Goal: Task Accomplishment & Management: Manage account settings

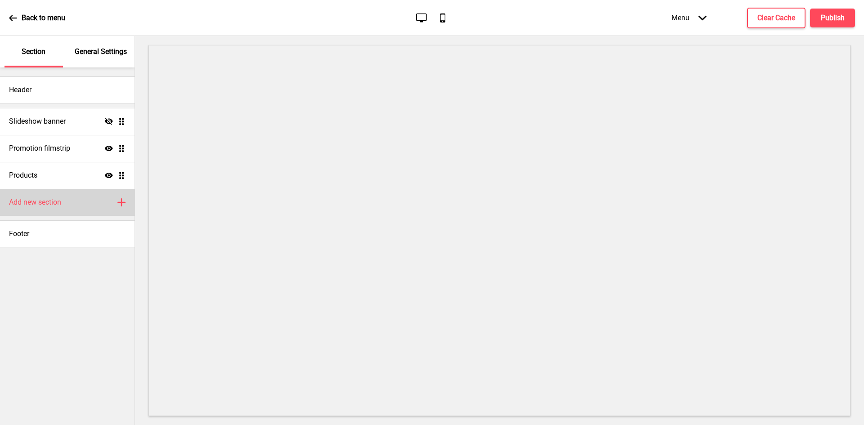
click at [46, 202] on h4 "Add new section" at bounding box center [35, 202] width 52 height 10
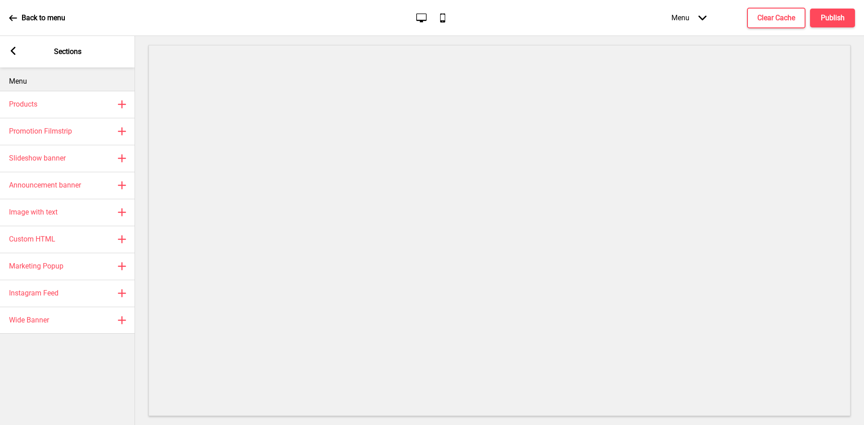
click at [22, 48] on div "Arrow left Sections" at bounding box center [67, 51] width 135 height 31
click at [10, 53] on rect at bounding box center [13, 51] width 8 height 8
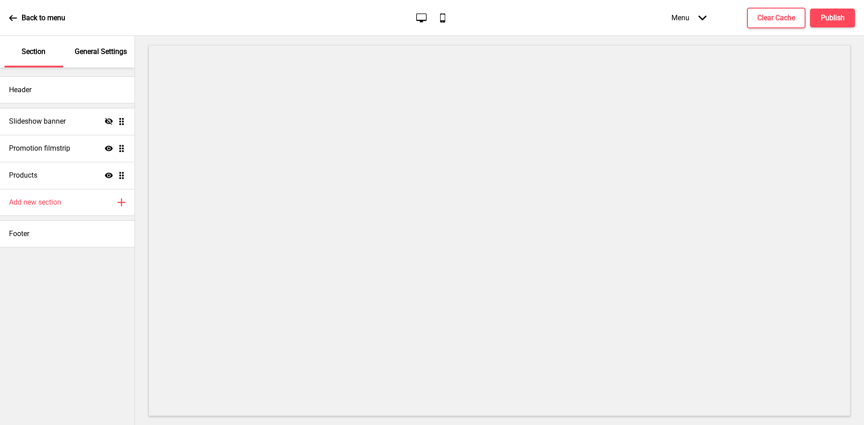
click at [19, 20] on div "Back to menu" at bounding box center [37, 18] width 56 height 24
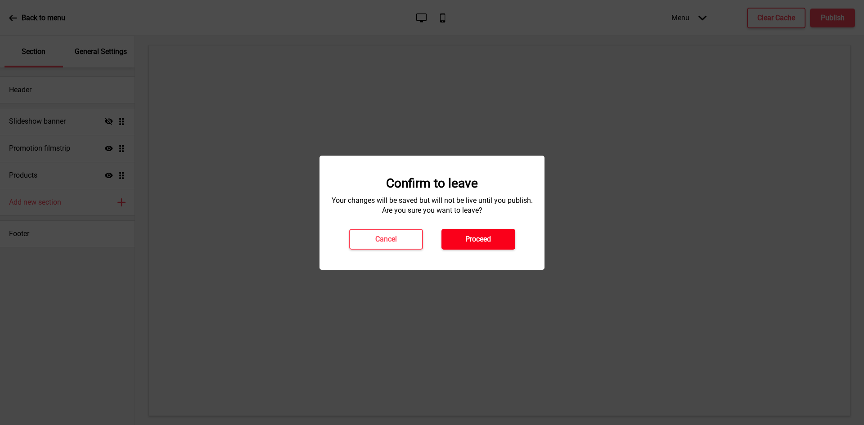
click at [475, 227] on div "Confirm to leave Your changes will be saved but will not be live until you publ…" at bounding box center [431, 213] width 207 height 74
click at [476, 235] on h4 "Proceed" at bounding box center [478, 239] width 26 height 10
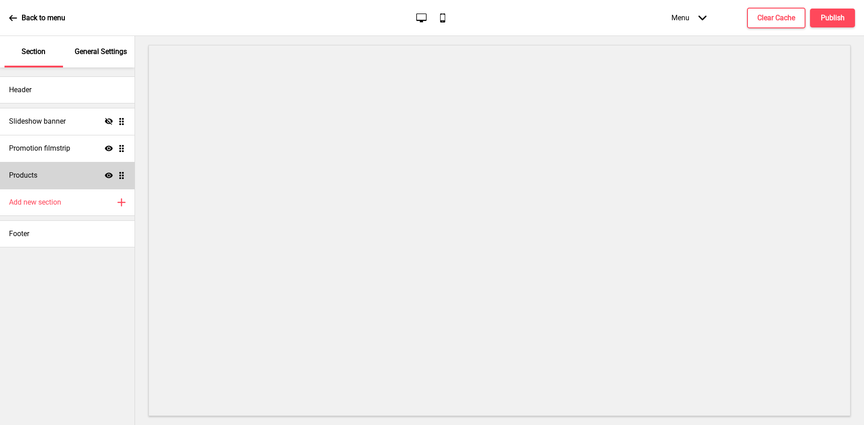
click at [108, 175] on icon "Show" at bounding box center [109, 175] width 8 height 8
click at [112, 48] on p "General Settings" at bounding box center [101, 52] width 52 height 10
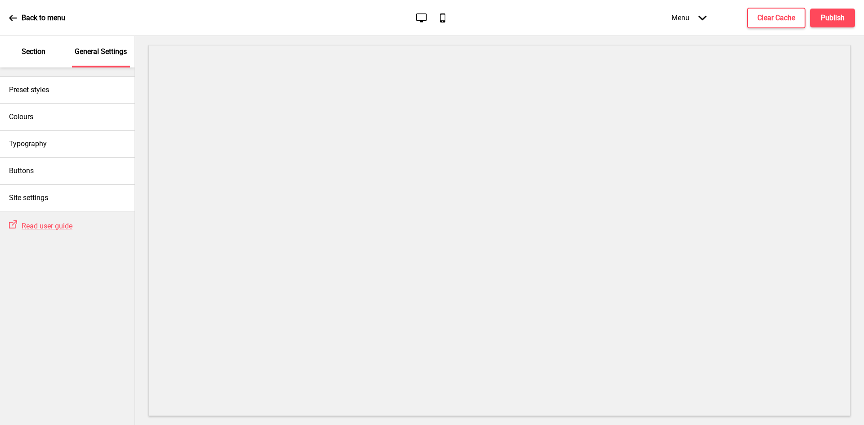
click at [22, 20] on p "Back to menu" at bounding box center [44, 18] width 44 height 10
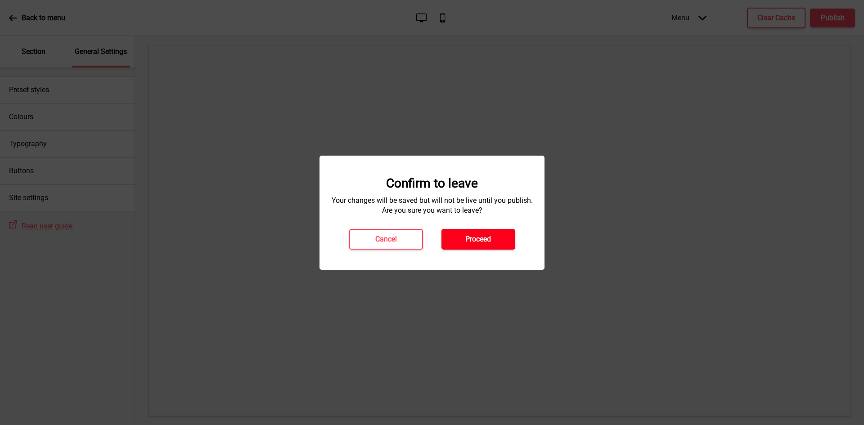
click at [456, 232] on button "Proceed" at bounding box center [478, 239] width 74 height 21
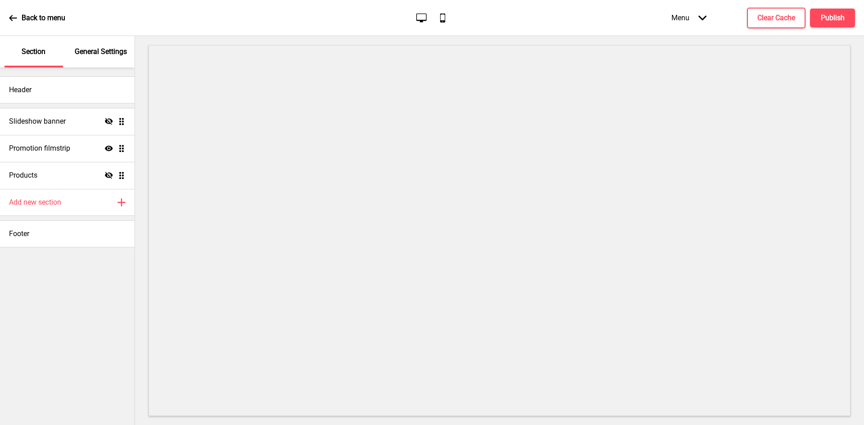
click at [103, 54] on p "General Settings" at bounding box center [101, 52] width 52 height 10
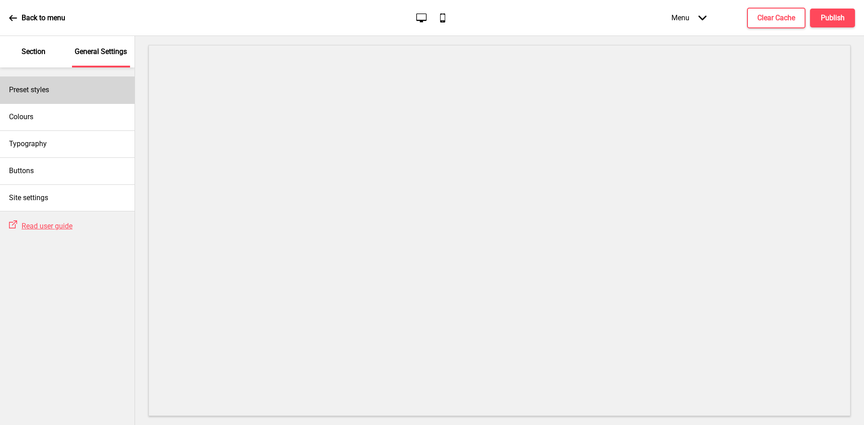
click at [75, 82] on div "Preset styles" at bounding box center [67, 89] width 134 height 27
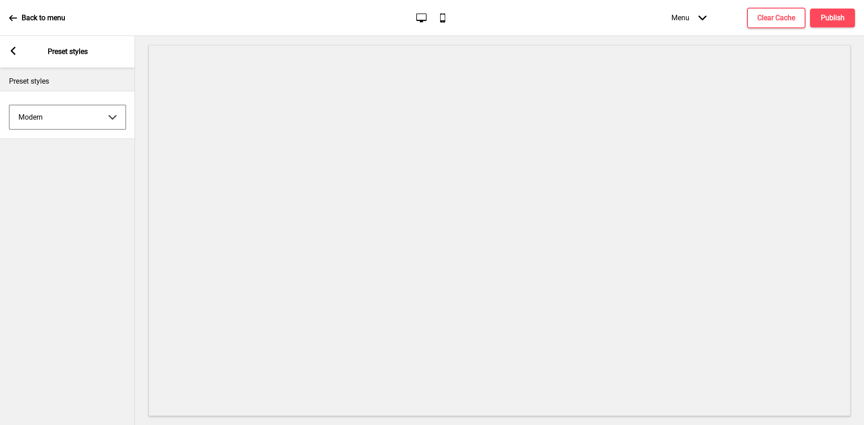
click at [78, 108] on select "Coffee Contrast Dark Earth Marine Minimalist Modern Oddle Pastel Yellow Fruits …" at bounding box center [67, 117] width 116 height 24
select select "minimalist"
click at [9, 105] on select "Coffee Contrast Dark Earth Marine Minimalist Modern Oddle Pastel Yellow Fruits …" at bounding box center [67, 117] width 116 height 24
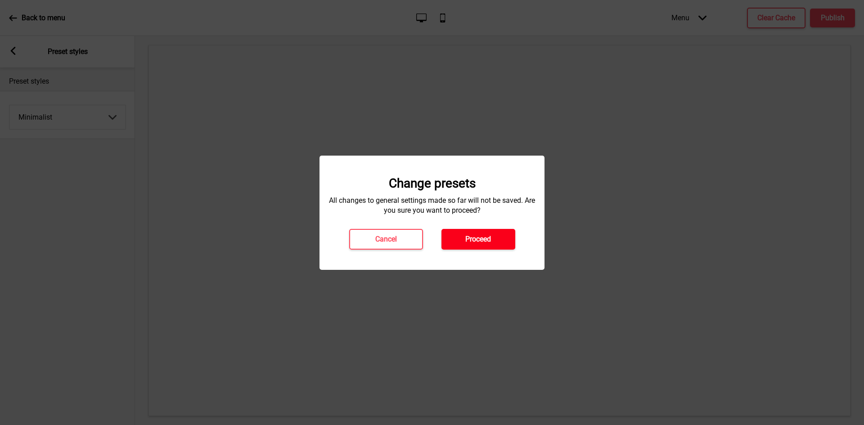
click at [482, 234] on h4 "Proceed" at bounding box center [478, 239] width 26 height 10
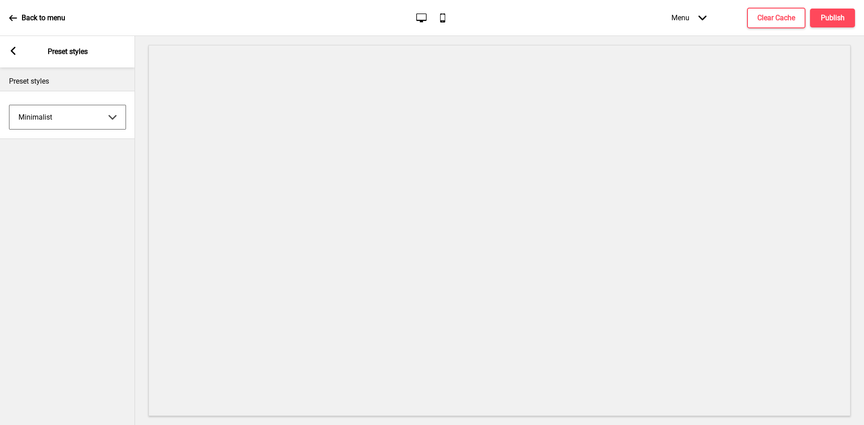
click at [47, 121] on select "Coffee Contrast Dark Earth Marine Minimalist Modern Oddle Pastel Yellow Fruits …" at bounding box center [67, 117] width 116 height 24
click at [9, 105] on select "Coffee Contrast Dark Earth Marine Minimalist Modern Oddle Pastel Yellow Fruits …" at bounding box center [67, 117] width 116 height 24
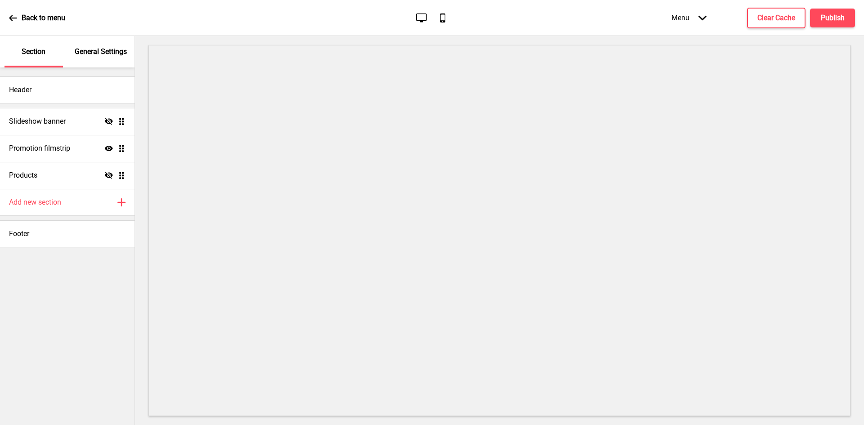
click at [102, 58] on div "General Settings" at bounding box center [101, 51] width 58 height 31
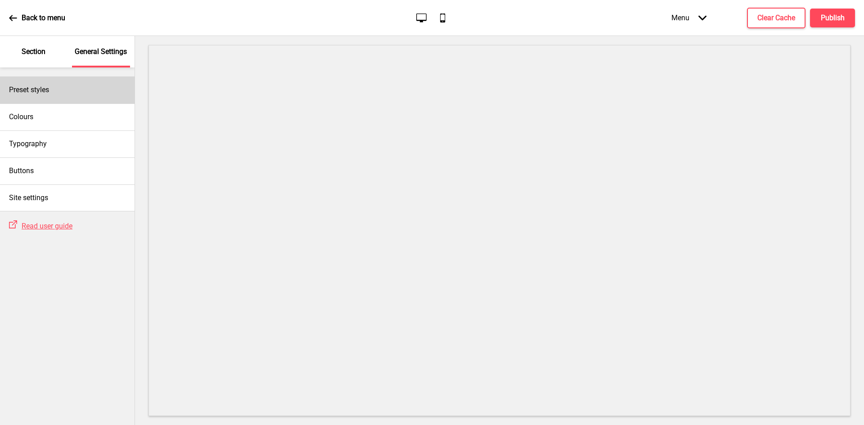
click at [71, 97] on div "Preset styles" at bounding box center [67, 89] width 134 height 27
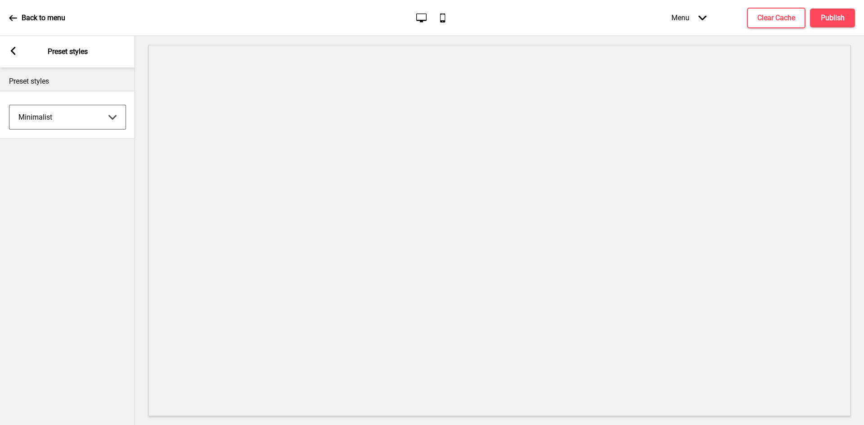
click at [78, 115] on select "Coffee Contrast Dark Earth Marine Minimalist Modern Oddle Pastel Yellow Fruits …" at bounding box center [67, 117] width 116 height 24
click at [9, 105] on select "Coffee Contrast Dark Earth Marine Minimalist Modern Oddle Pastel Yellow Fruits …" at bounding box center [67, 117] width 116 height 24
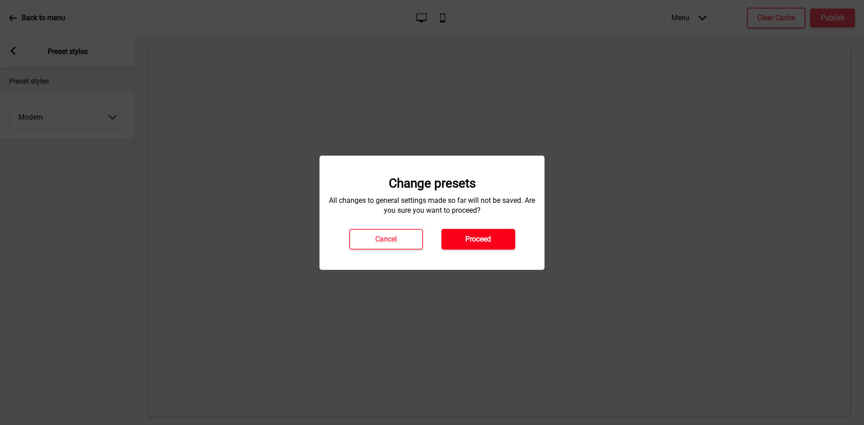
click at [441, 242] on button "Proceed" at bounding box center [478, 239] width 74 height 21
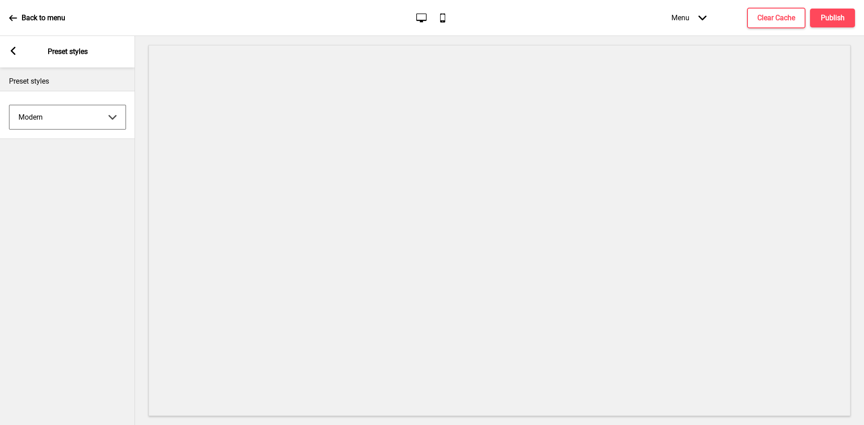
click at [57, 120] on select "Coffee Contrast Dark Earth Marine Minimalist Modern Oddle Pastel Yellow Fruits …" at bounding box center [67, 117] width 116 height 24
select select "pastel"
click at [9, 105] on select "Coffee Contrast Dark Earth Marine Minimalist Modern Oddle Pastel Yellow Fruits …" at bounding box center [67, 117] width 116 height 24
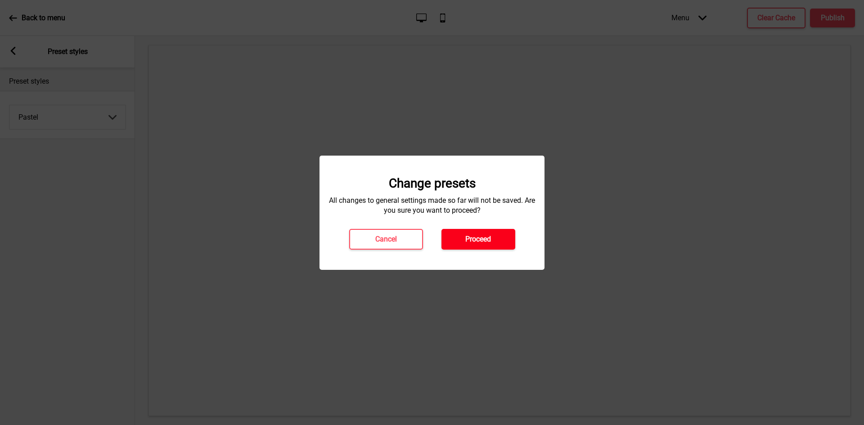
click at [508, 240] on button "Proceed" at bounding box center [478, 239] width 74 height 21
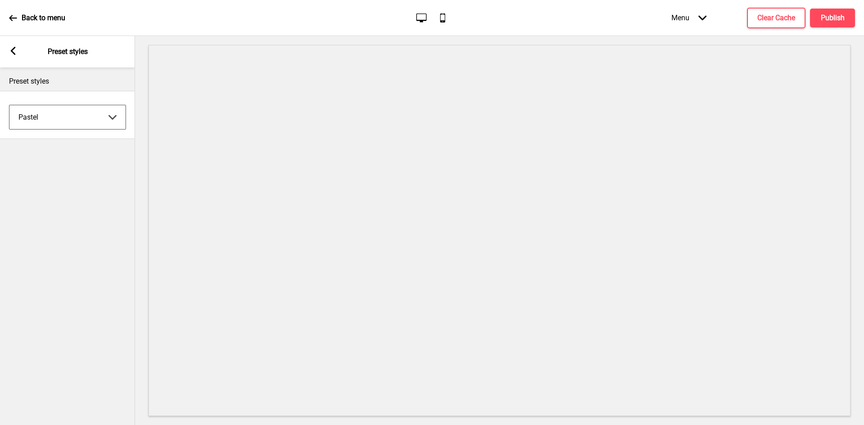
click at [60, 108] on select "Coffee Contrast Dark Earth Marine Minimalist Modern Oddle Pastel Yellow Fruits …" at bounding box center [67, 117] width 116 height 24
click at [48, 325] on div "Preset styles Pastel Coffee Contrast Dark Earth Marine Minimalist Modern Oddle …" at bounding box center [67, 246] width 135 height 358
click at [15, 51] on rect at bounding box center [13, 51] width 8 height 8
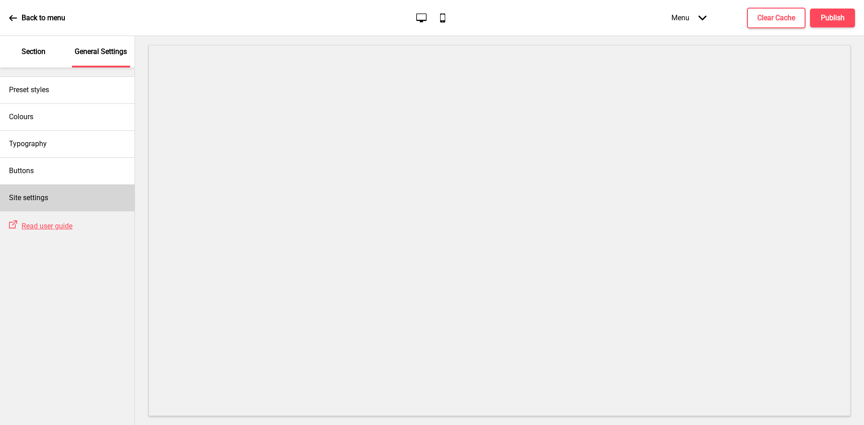
click at [33, 193] on h4 "Site settings" at bounding box center [28, 198] width 39 height 10
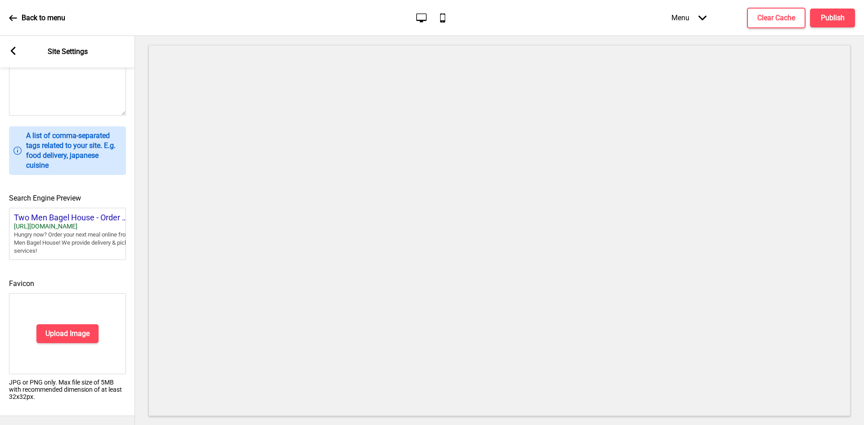
scroll to position [311, 0]
click at [62, 332] on button "Upload Image" at bounding box center [67, 333] width 62 height 19
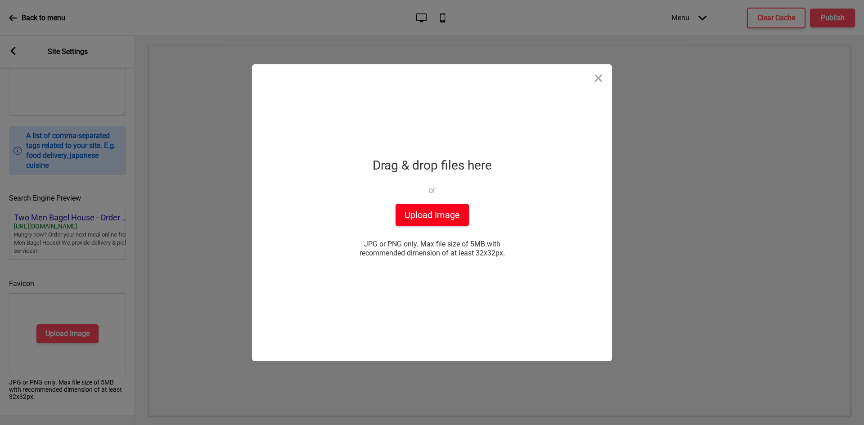
click at [417, 214] on button "Upload Image" at bounding box center [431, 215] width 73 height 22
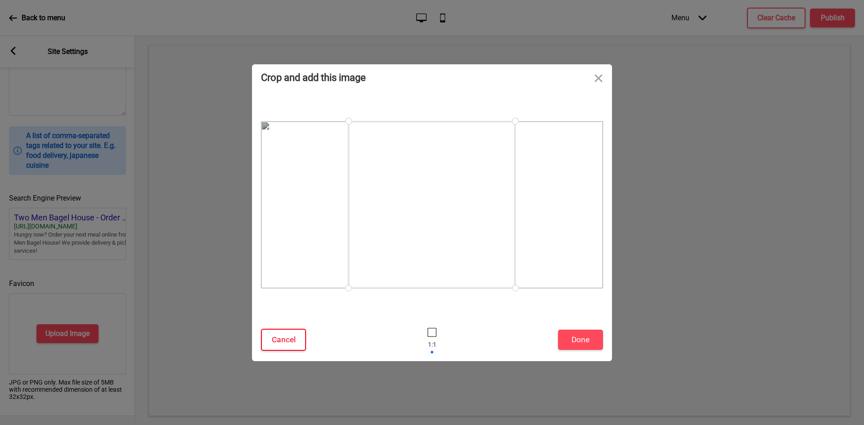
click at [292, 342] on button "Cancel" at bounding box center [283, 340] width 45 height 22
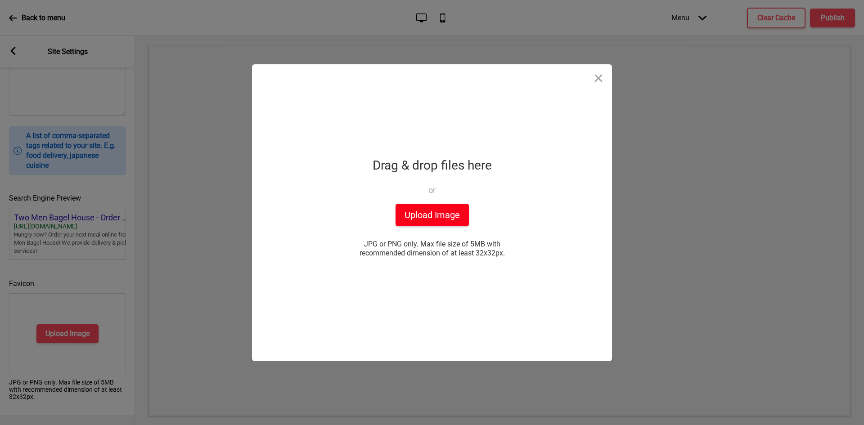
click at [419, 219] on button "Upload Image" at bounding box center [431, 215] width 73 height 22
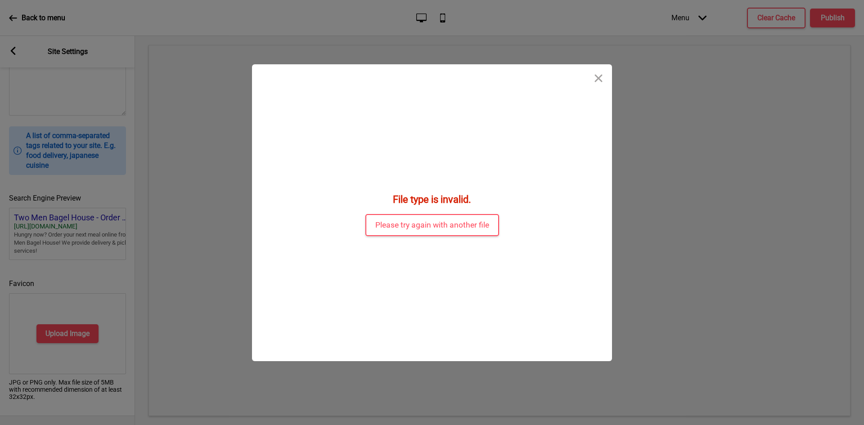
drag, startPoint x: 520, startPoint y: 17, endPoint x: 453, endPoint y: 36, distance: 70.1
click at [520, 17] on div "File type is invalid. Please try again with another file Drop a file here Drag …" at bounding box center [432, 212] width 864 height 425
click at [387, 229] on button "Please try again with another file" at bounding box center [432, 225] width 134 height 22
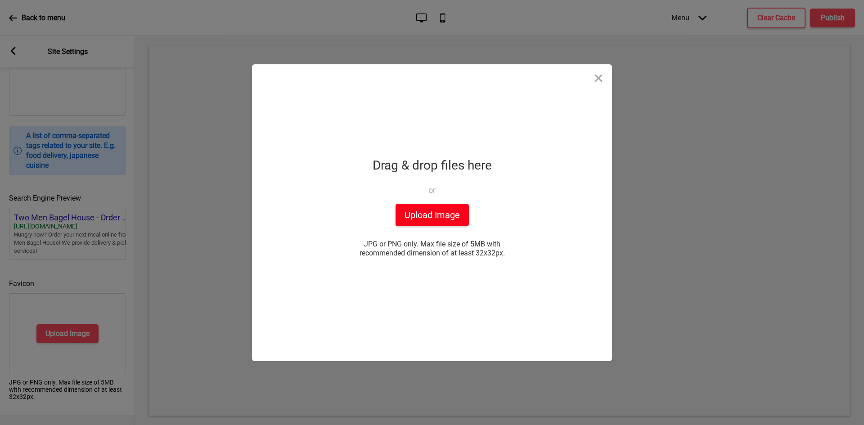
click at [409, 218] on button "Upload Image" at bounding box center [431, 215] width 73 height 22
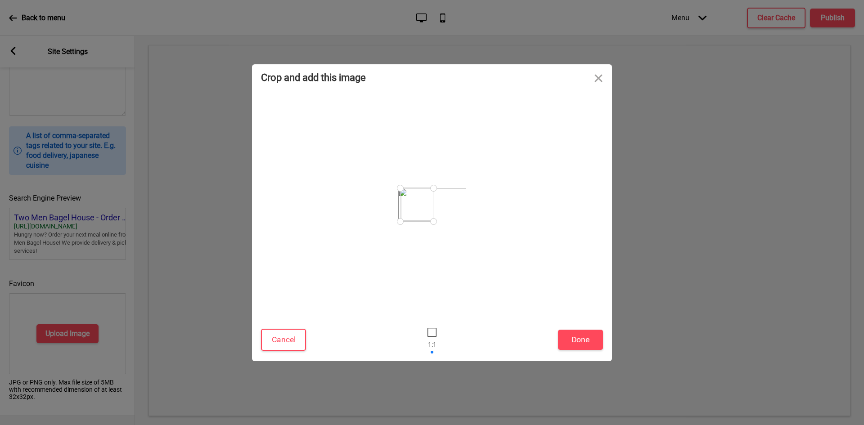
drag, startPoint x: 427, startPoint y: 212, endPoint x: 413, endPoint y: 207, distance: 15.2
click at [413, 207] on div at bounding box center [416, 204] width 33 height 33
drag, startPoint x: 434, startPoint y: 222, endPoint x: 449, endPoint y: 222, distance: 15.3
click at [449, 221] on div at bounding box center [432, 204] width 68 height 33
click at [290, 343] on button "Cancel" at bounding box center [283, 340] width 45 height 22
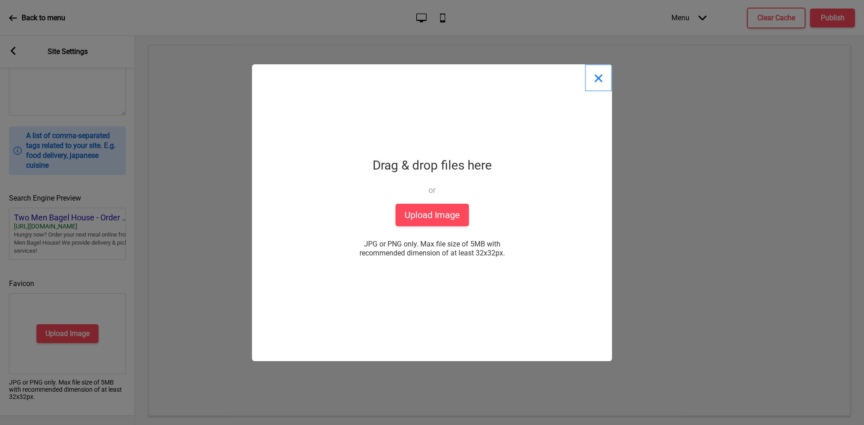
click at [599, 75] on button "Close" at bounding box center [598, 77] width 27 height 27
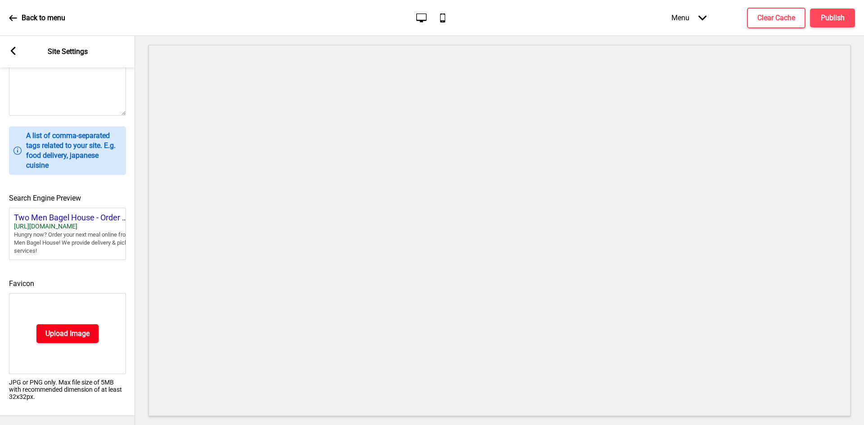
click at [55, 329] on h4 "Upload Image" at bounding box center [67, 334] width 44 height 10
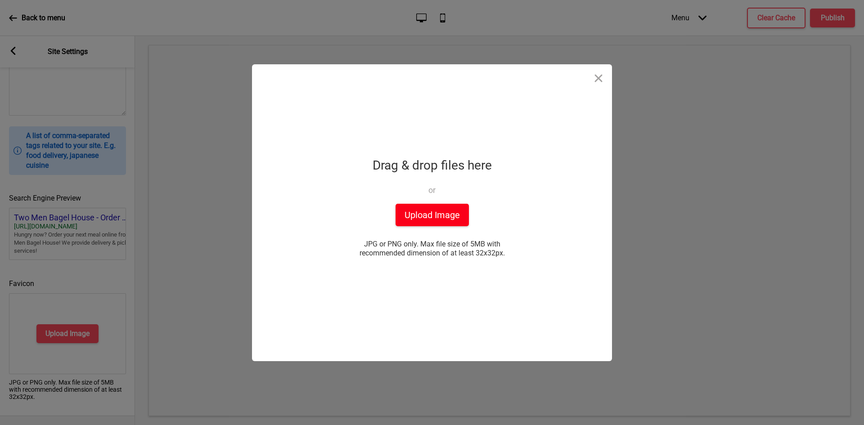
click at [409, 212] on button "Upload Image" at bounding box center [431, 215] width 73 height 22
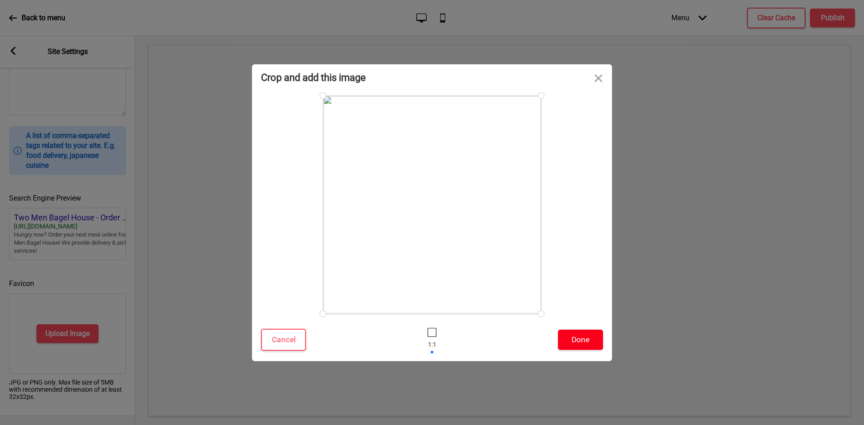
click at [574, 335] on button "Done" at bounding box center [580, 340] width 45 height 20
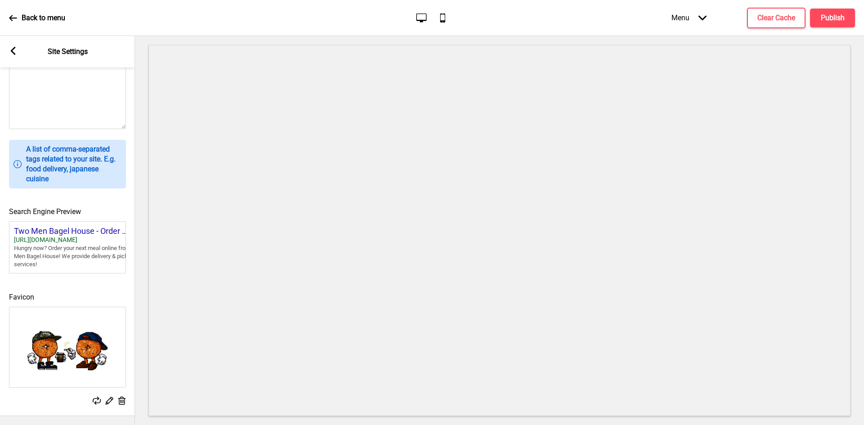
scroll to position [298, 0]
click at [11, 49] on rect at bounding box center [13, 51] width 8 height 8
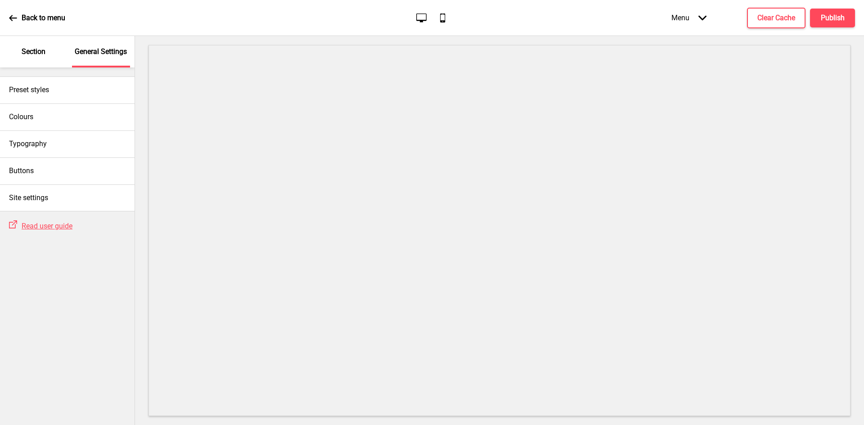
scroll to position [305, 0]
click at [54, 113] on div "Colours" at bounding box center [67, 116] width 134 height 27
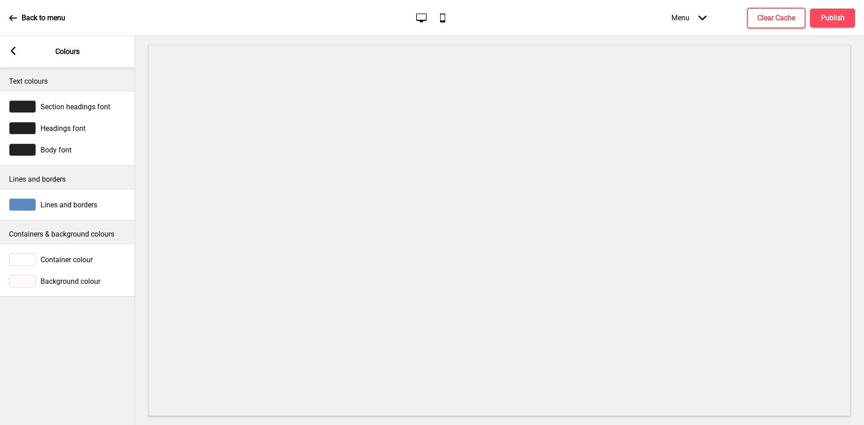
click at [13, 52] on icon at bounding box center [13, 51] width 5 height 8
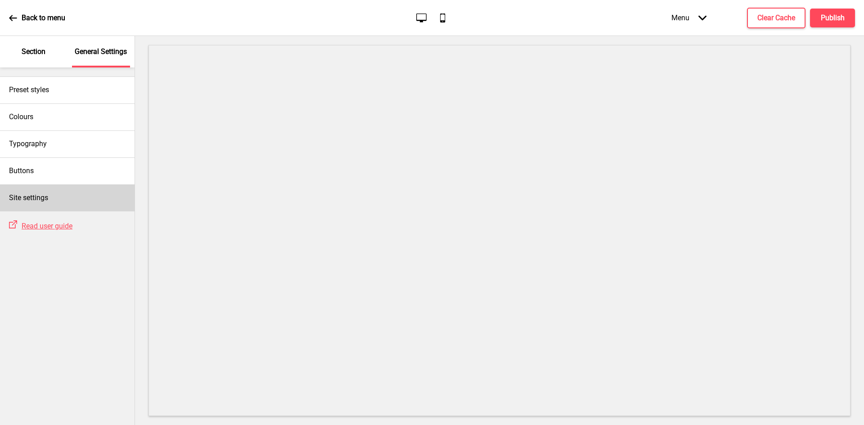
click at [53, 193] on div "Site settings" at bounding box center [67, 197] width 134 height 27
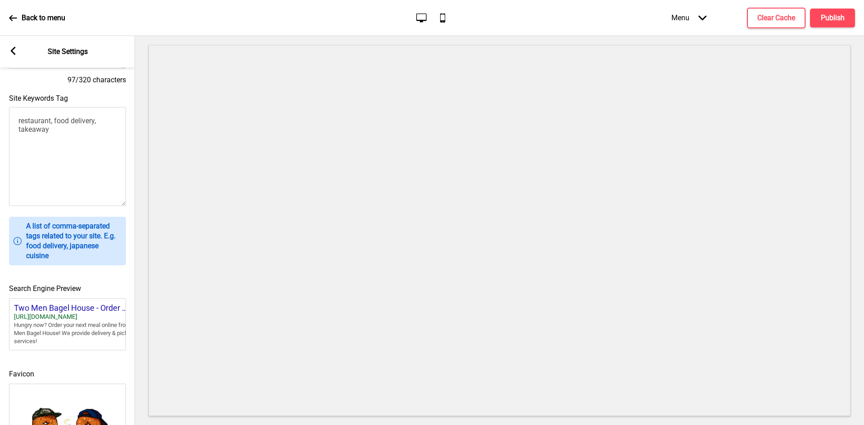
scroll to position [180, 0]
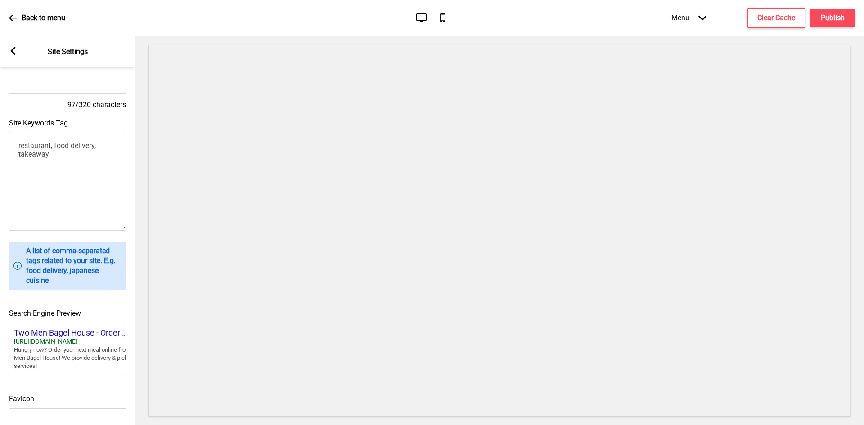
click at [12, 45] on div "Arrow left Site Settings" at bounding box center [67, 51] width 135 height 31
click at [16, 50] on rect at bounding box center [13, 51] width 8 height 8
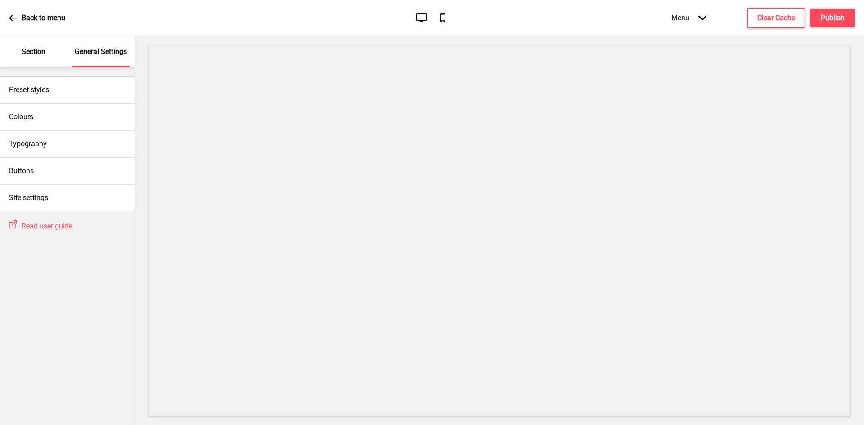
click at [40, 55] on p "Section" at bounding box center [34, 52] width 24 height 10
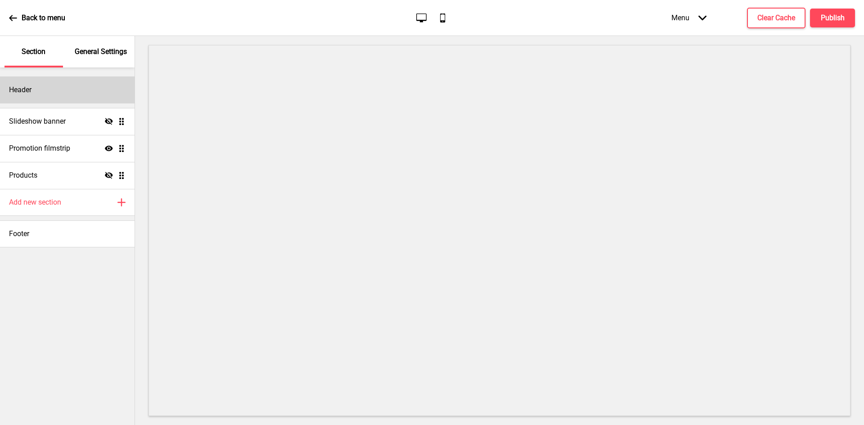
click at [59, 90] on div "Header" at bounding box center [67, 89] width 134 height 27
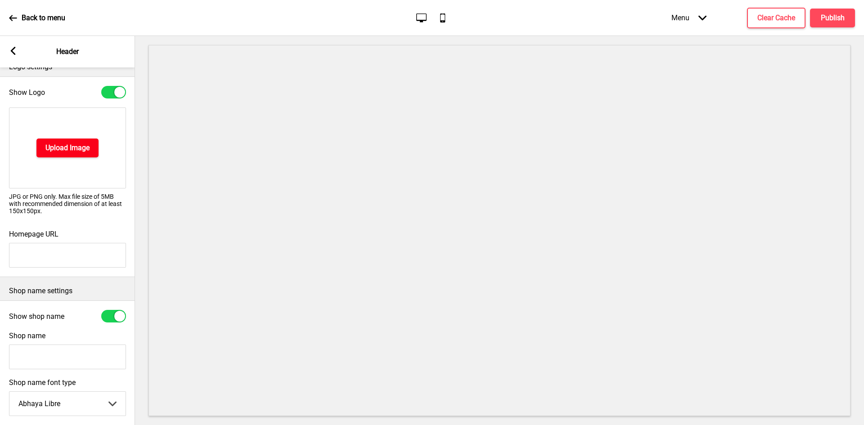
scroll to position [0, 0]
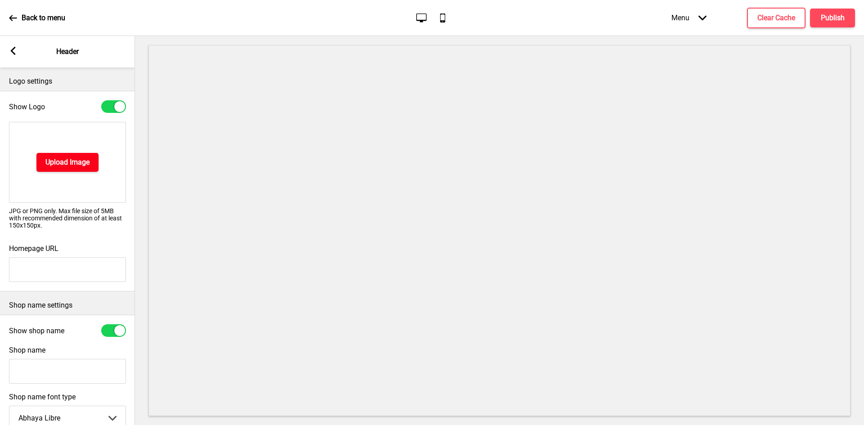
click at [71, 165] on h4 "Upload Image" at bounding box center [67, 162] width 44 height 10
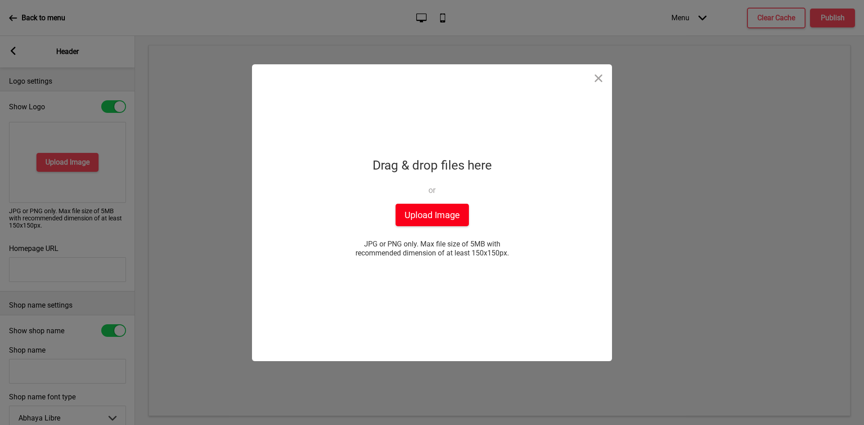
click at [421, 215] on button "Upload Image" at bounding box center [431, 215] width 73 height 22
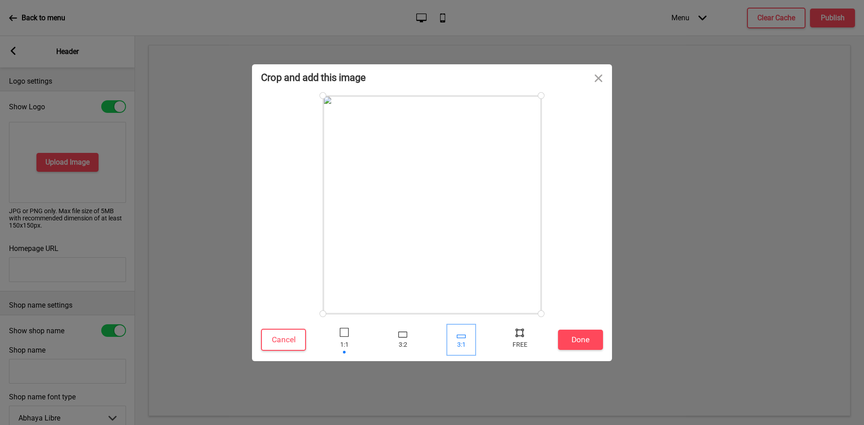
click at [464, 340] on div at bounding box center [461, 339] width 27 height 29
drag, startPoint x: 445, startPoint y: 260, endPoint x: 449, endPoint y: 228, distance: 31.7
click at [449, 228] on div at bounding box center [432, 205] width 220 height 220
click at [344, 337] on div at bounding box center [344, 339] width 27 height 29
click at [588, 343] on button "Done" at bounding box center [580, 340] width 45 height 20
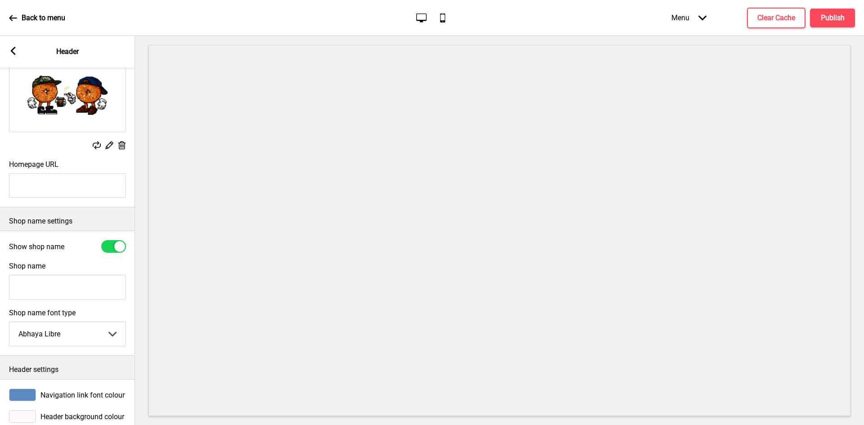
scroll to position [95, 0]
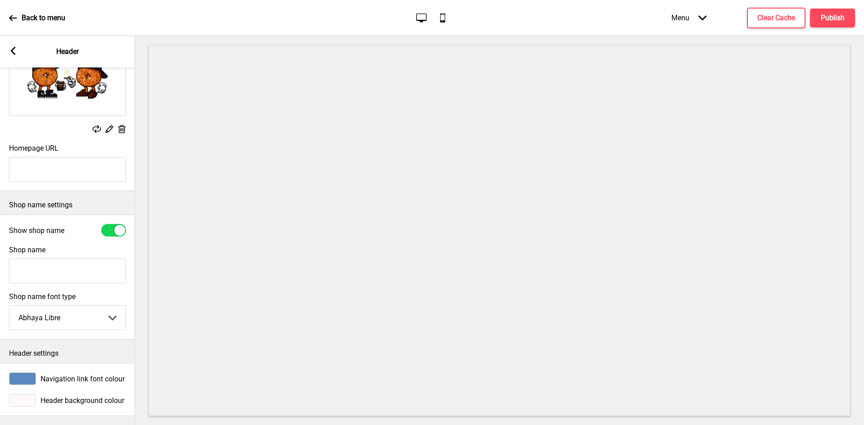
click at [13, 52] on icon at bounding box center [13, 51] width 5 height 8
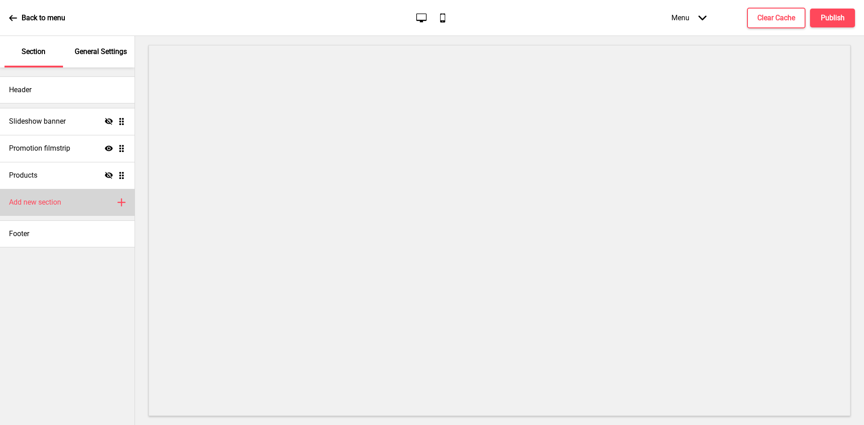
click at [48, 200] on h4 "Add new section" at bounding box center [35, 202] width 52 height 10
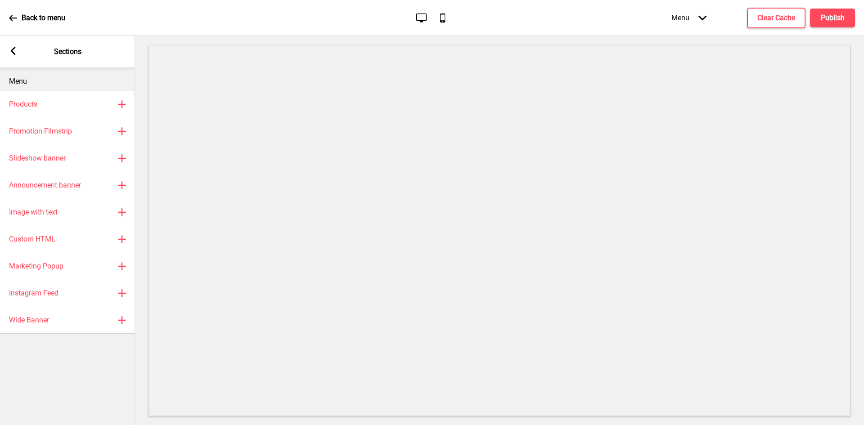
click at [15, 52] on rect at bounding box center [13, 51] width 8 height 8
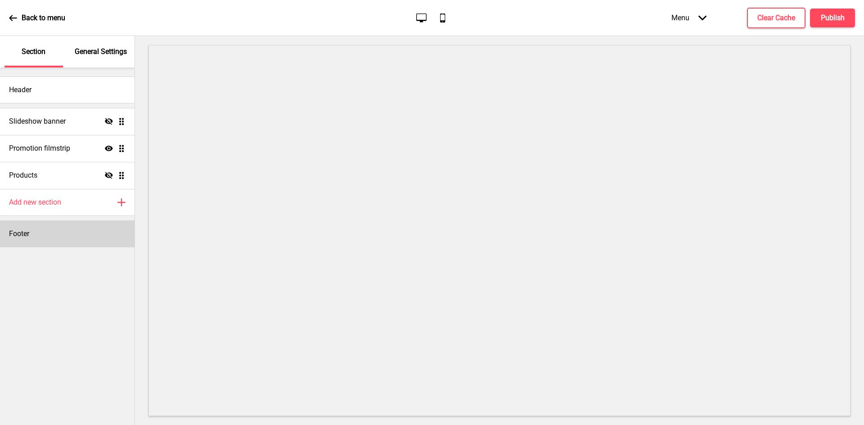
click at [51, 232] on div "Footer" at bounding box center [67, 233] width 134 height 27
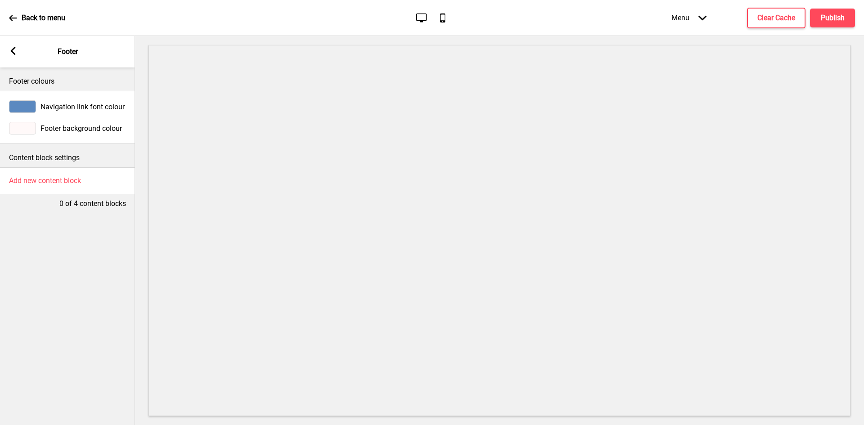
click at [75, 109] on span "Navigation link font colour" at bounding box center [82, 107] width 84 height 9
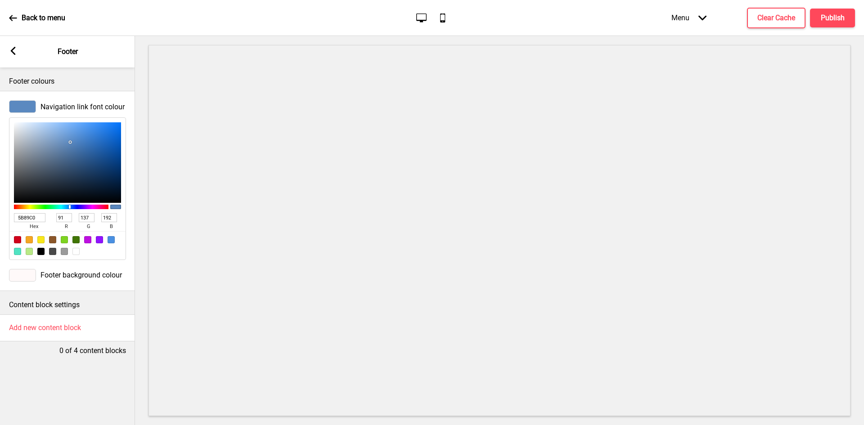
click at [30, 220] on input "5B89C0" at bounding box center [29, 217] width 31 height 9
paste input "212121"
type input "212121"
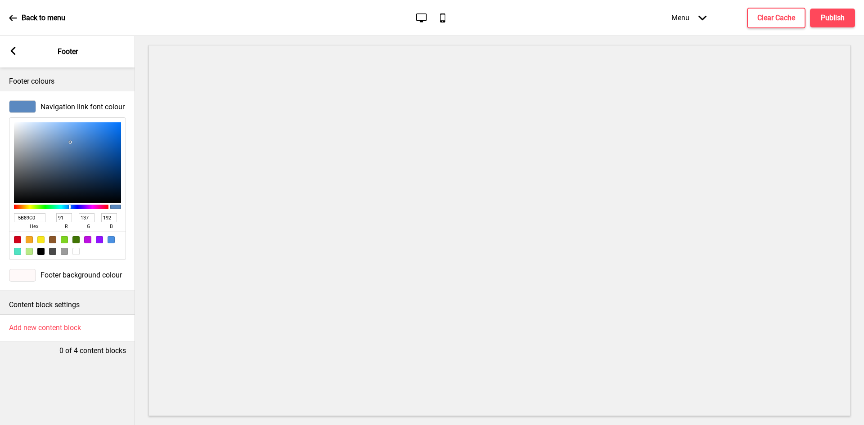
type input "33"
type input "212121"
click at [27, 273] on div at bounding box center [22, 275] width 27 height 13
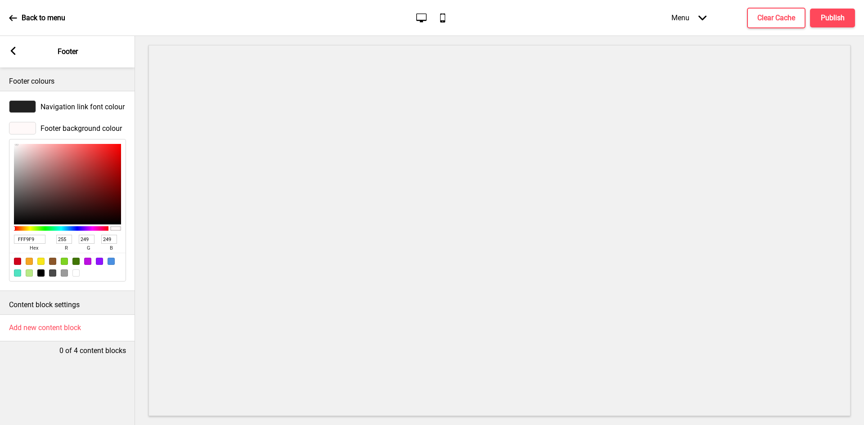
click at [18, 238] on input "FFF9F9" at bounding box center [29, 239] width 31 height 9
paste input "44336"
type input "F44336"
type input "244"
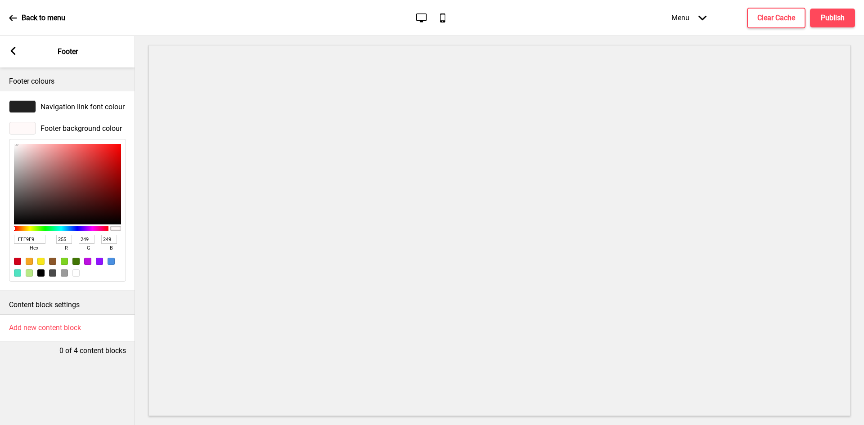
type input "67"
type input "54"
type input "F44336"
click at [9, 53] on rect at bounding box center [13, 51] width 8 height 8
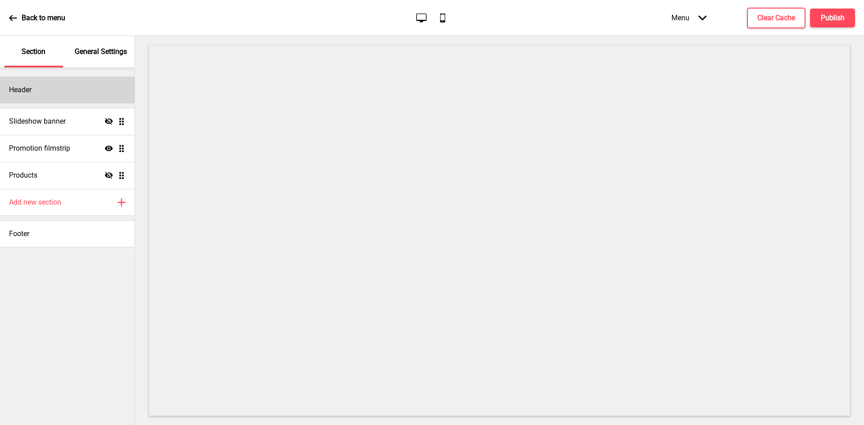
click at [70, 88] on div "Header" at bounding box center [67, 89] width 134 height 27
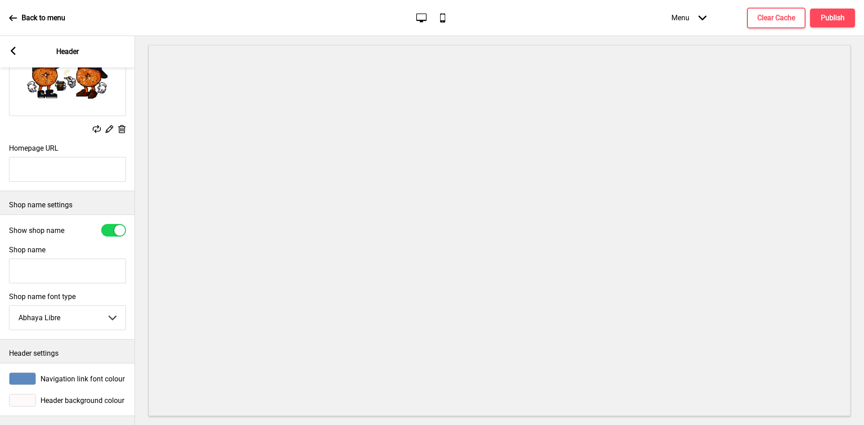
click at [49, 396] on span "Header background colour" at bounding box center [82, 400] width 84 height 9
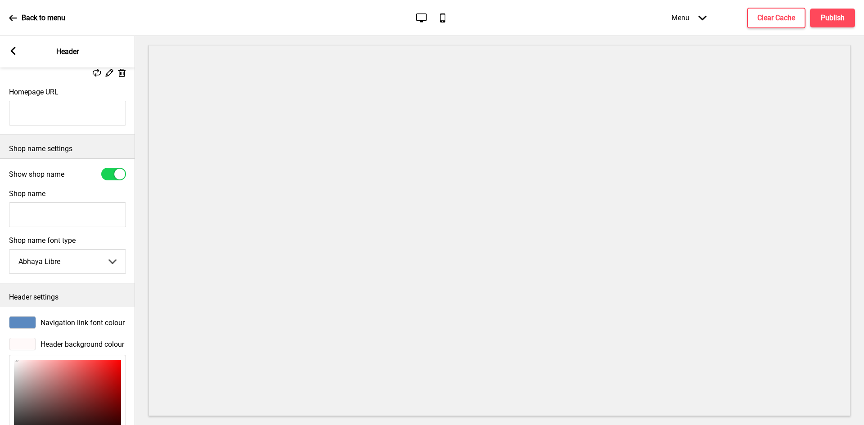
scroll to position [244, 0]
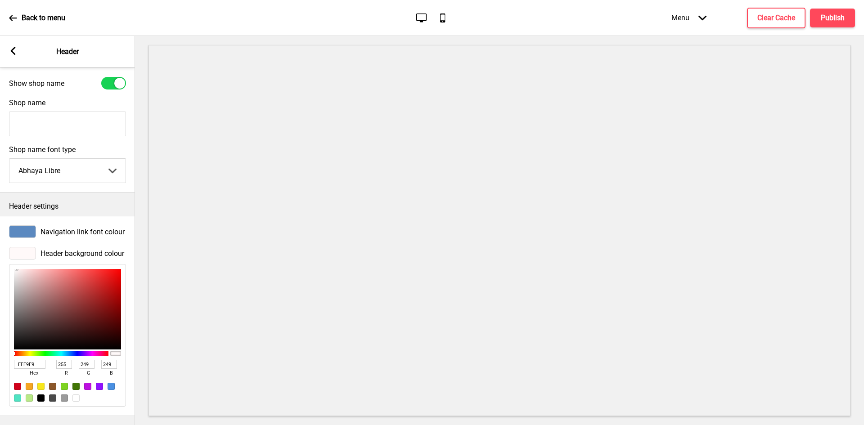
click at [32, 360] on input "FFF9F9" at bounding box center [29, 364] width 31 height 9
paste input "FFF"
type input "FFFFFF"
type input "255"
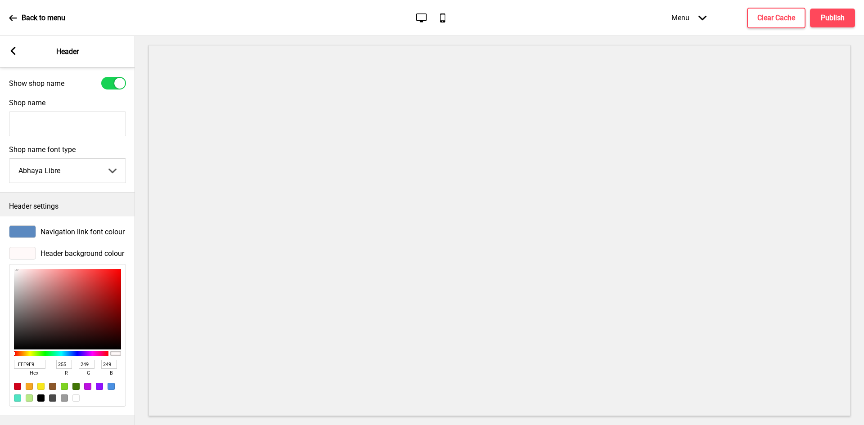
type input "255"
type input "FFFFFF"
click at [67, 228] on span "Navigation link font colour" at bounding box center [82, 232] width 84 height 9
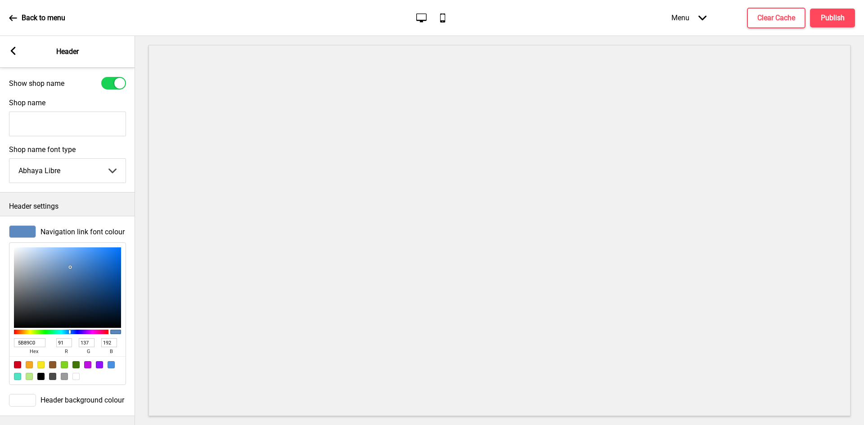
click at [31, 338] on input "5B89C0" at bounding box center [29, 342] width 31 height 9
paste input "212121"
type input "212121"
type input "33"
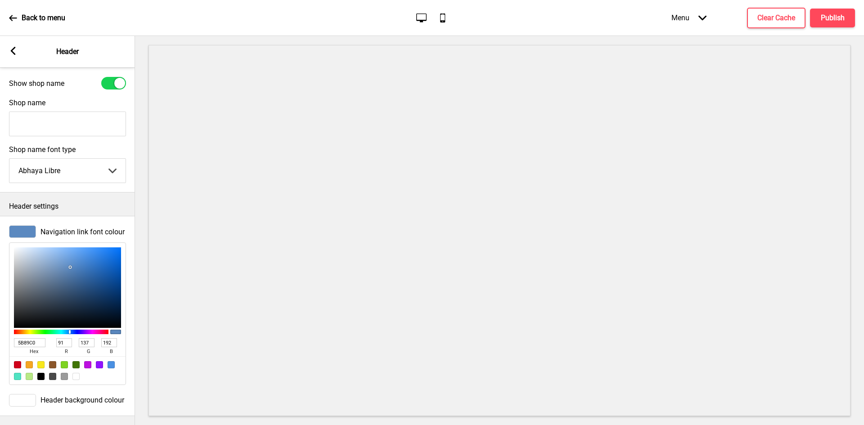
type input "33"
type input "212121"
click at [14, 51] on rect at bounding box center [13, 51] width 8 height 8
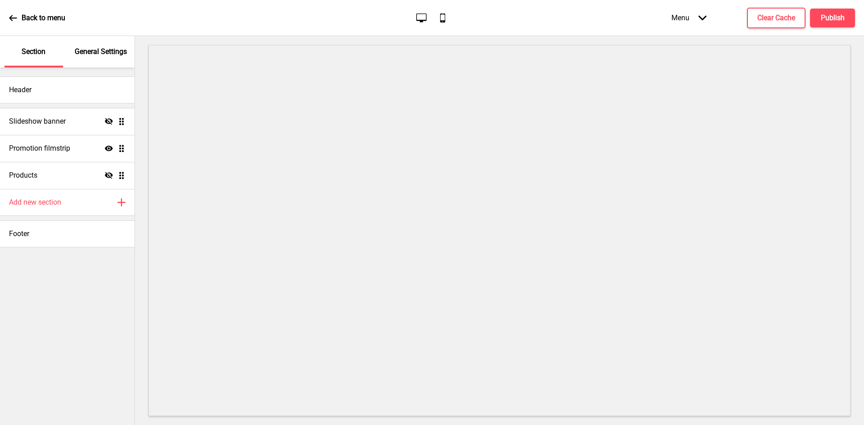
click at [96, 47] on p "General Settings" at bounding box center [101, 52] width 52 height 10
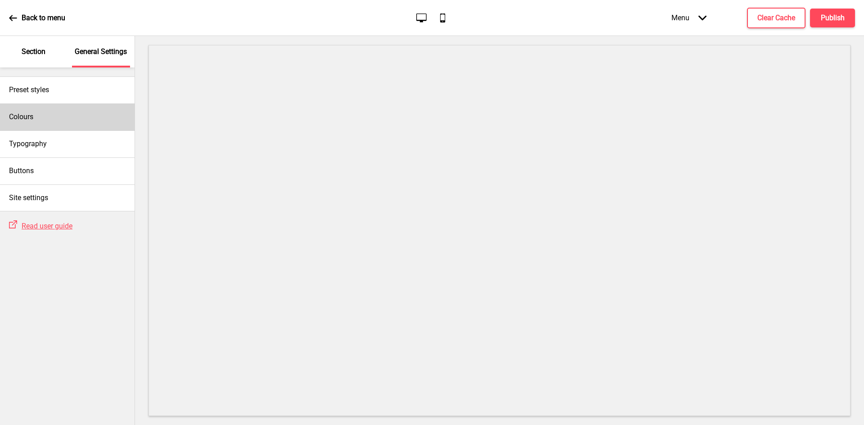
click at [65, 119] on div "Colours" at bounding box center [67, 116] width 134 height 27
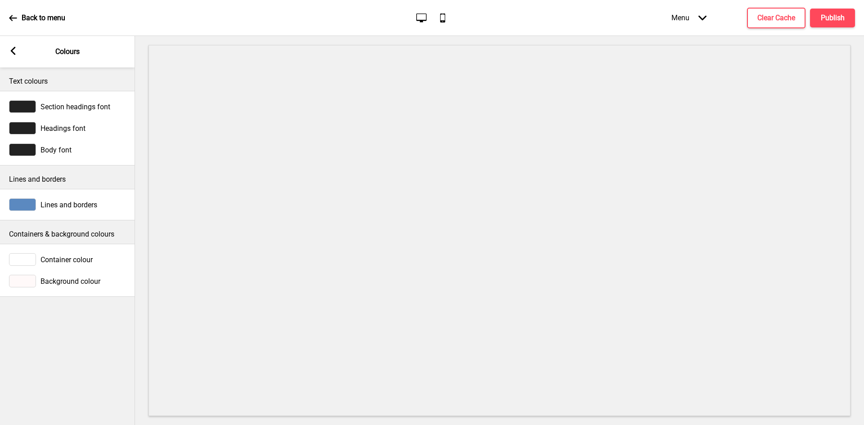
click at [95, 211] on div "Lines and borders" at bounding box center [67, 205] width 135 height 22
click at [55, 204] on span "Lines and borders" at bounding box center [68, 205] width 57 height 9
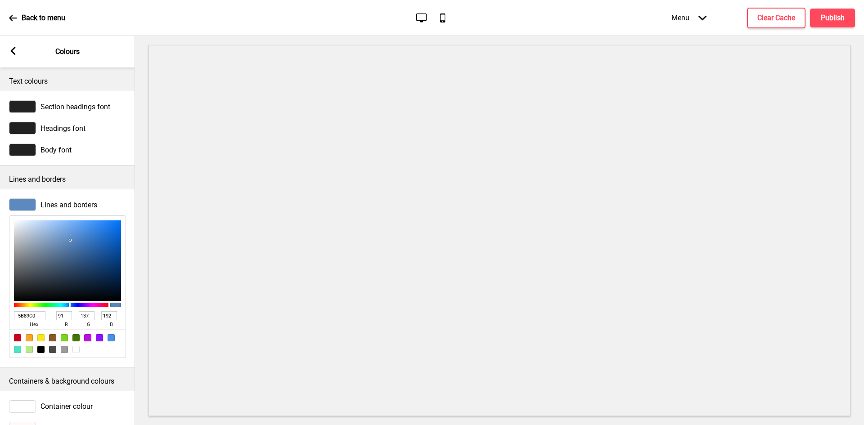
click at [34, 315] on input "5B89C0" at bounding box center [29, 315] width 31 height 9
paste input "E0E0E"
type input "E0E0E0"
type input "224"
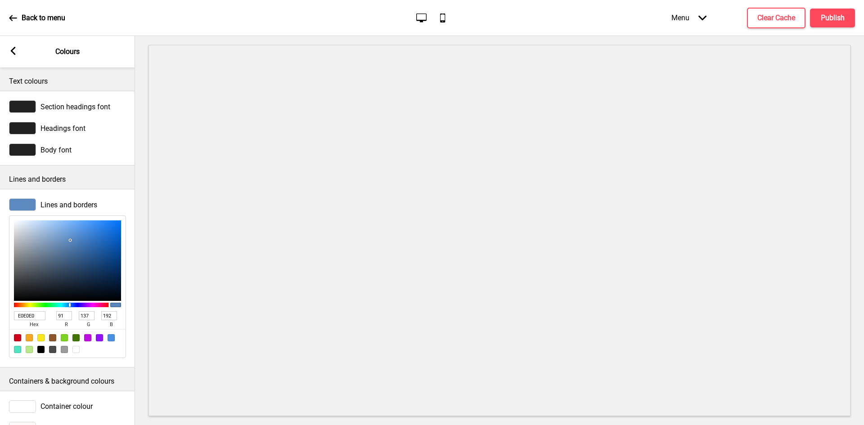
type input "224"
type input "E0E0E0"
click at [13, 55] on div "Arrow left" at bounding box center [13, 52] width 8 height 10
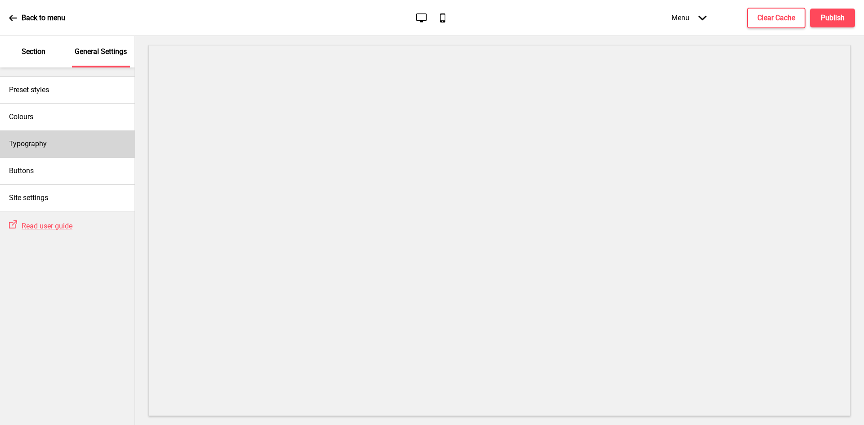
click at [49, 147] on div "Typography" at bounding box center [67, 143] width 134 height 27
select select "Roboto"
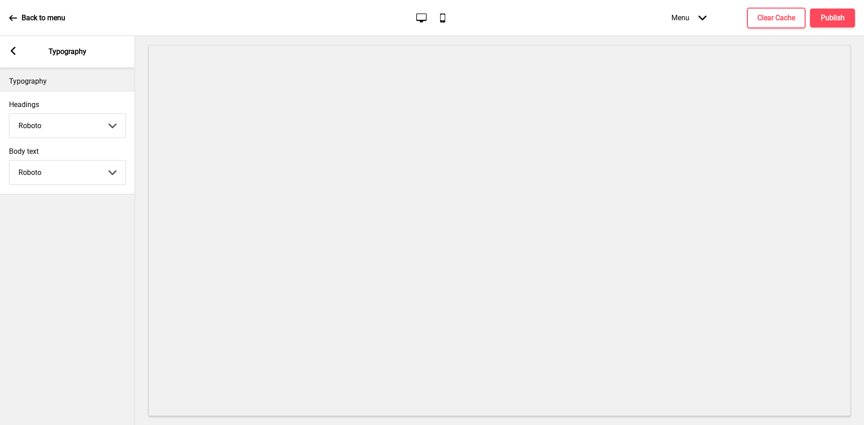
click at [14, 52] on rect at bounding box center [13, 51] width 8 height 8
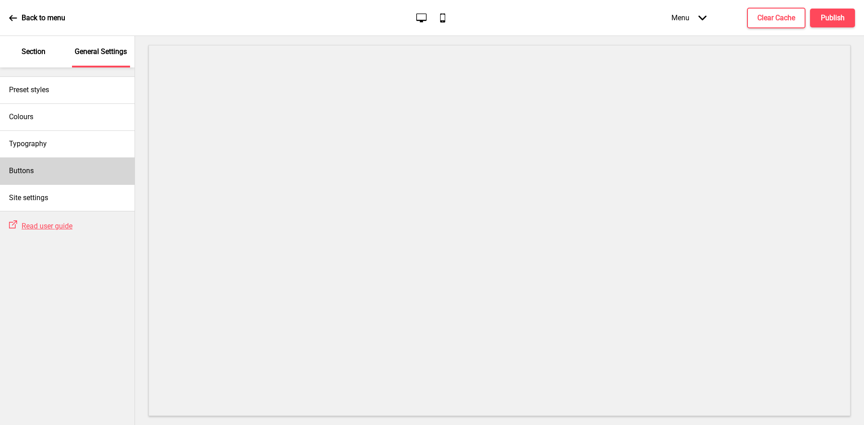
click at [54, 168] on div "Buttons" at bounding box center [67, 170] width 134 height 27
select select "square"
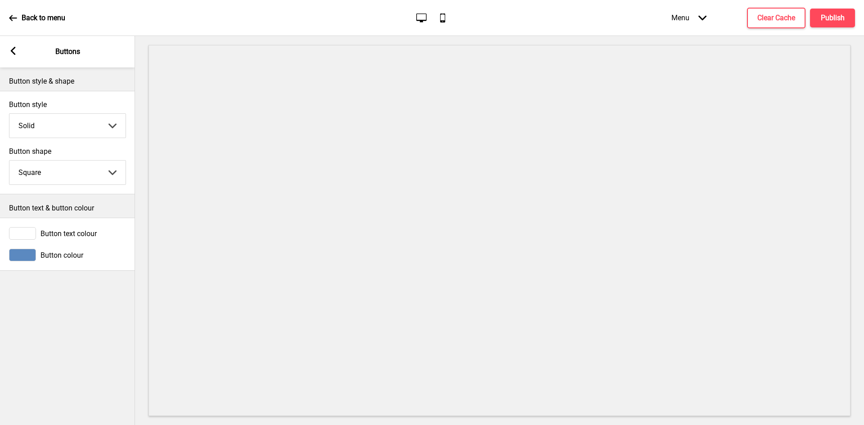
click at [55, 253] on span "Button colour" at bounding box center [61, 255] width 43 height 9
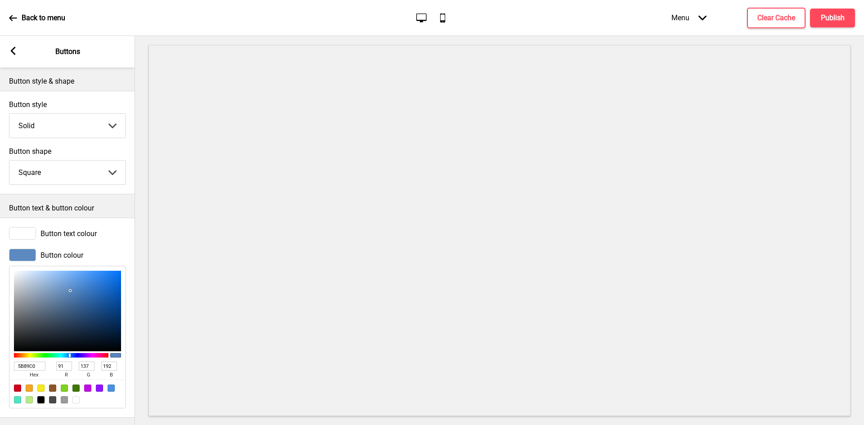
click at [49, 233] on span "Button text colour" at bounding box center [68, 233] width 56 height 9
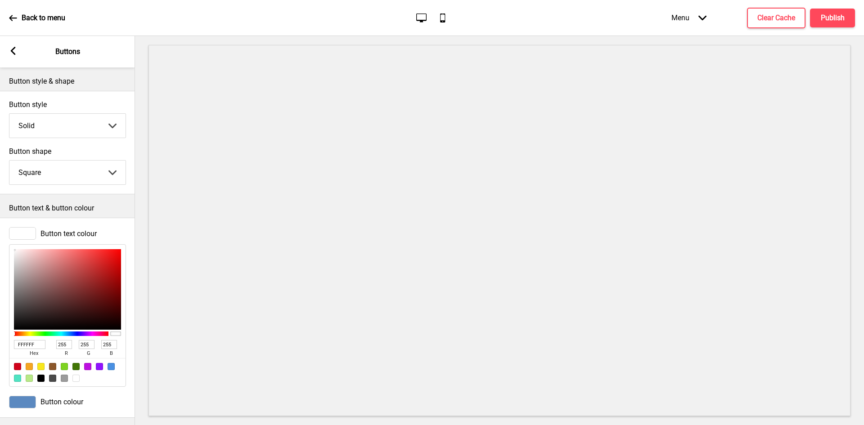
click at [24, 346] on input "FFFFFF" at bounding box center [29, 344] width 31 height 9
paste input "44336"
type input "F44336"
type input "244"
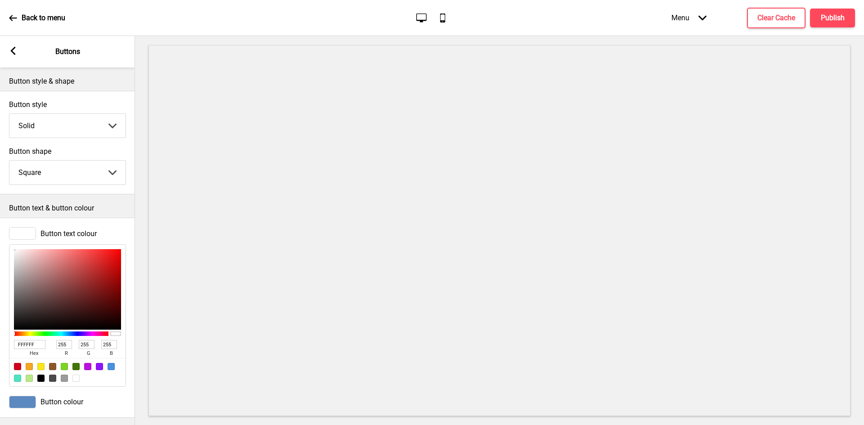
type input "67"
type input "54"
type input "F44336"
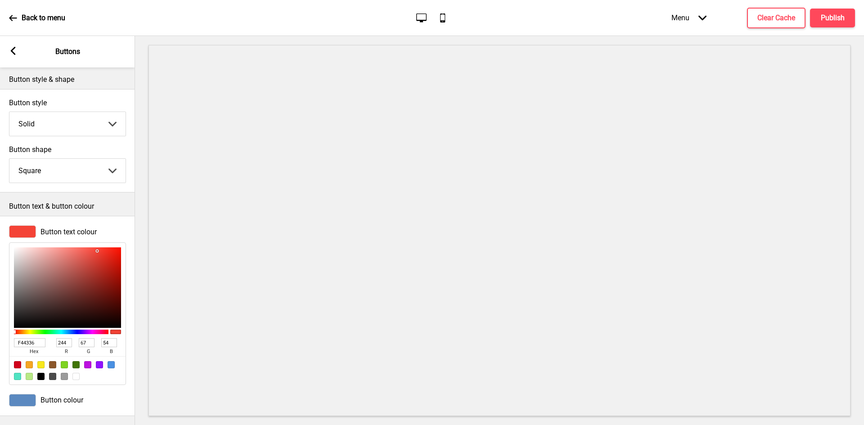
scroll to position [10, 0]
click at [50, 394] on div "Button colour" at bounding box center [67, 400] width 117 height 13
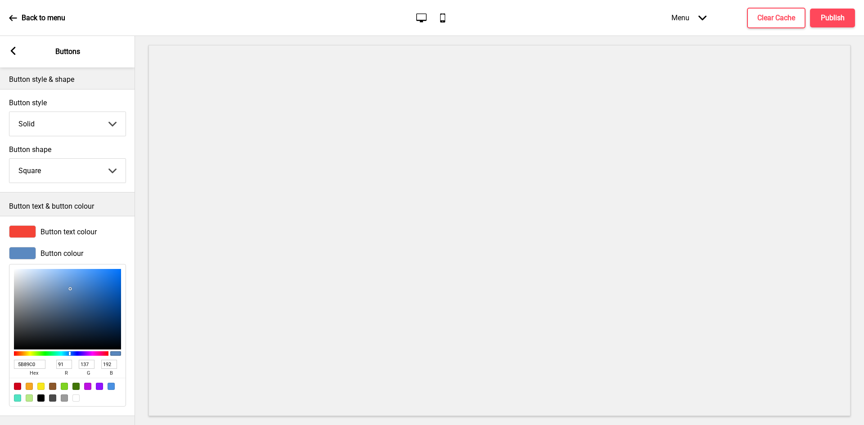
click at [29, 360] on input "5B89C0" at bounding box center [29, 364] width 31 height 9
paste input "FFFFFF"
type input "FFFFFF"
type input "255"
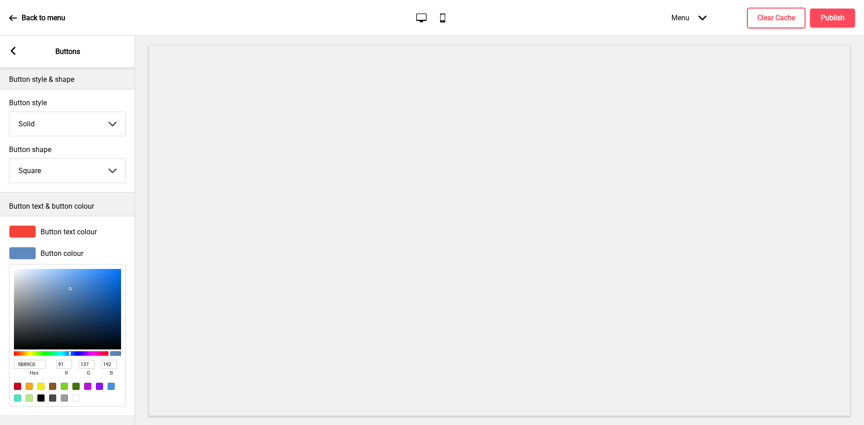
type input "255"
type input "FFFFFF"
click at [13, 57] on div "Arrow left Buttons" at bounding box center [67, 51] width 135 height 31
click at [15, 53] on rect at bounding box center [13, 51] width 8 height 8
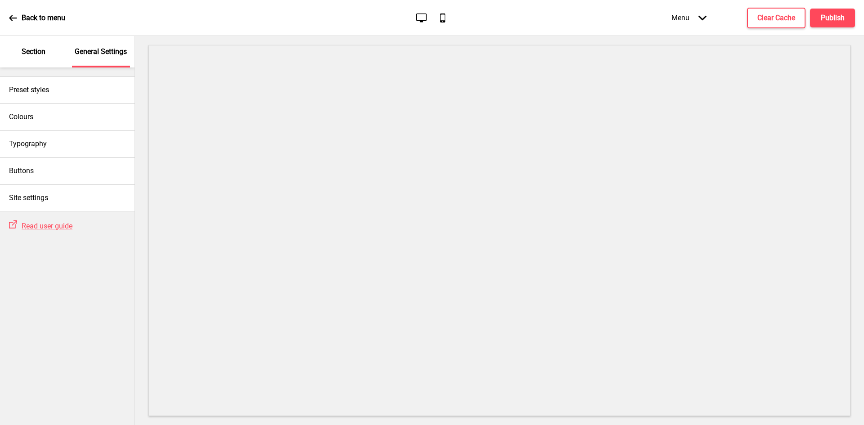
click at [43, 58] on div "Section" at bounding box center [33, 51] width 58 height 31
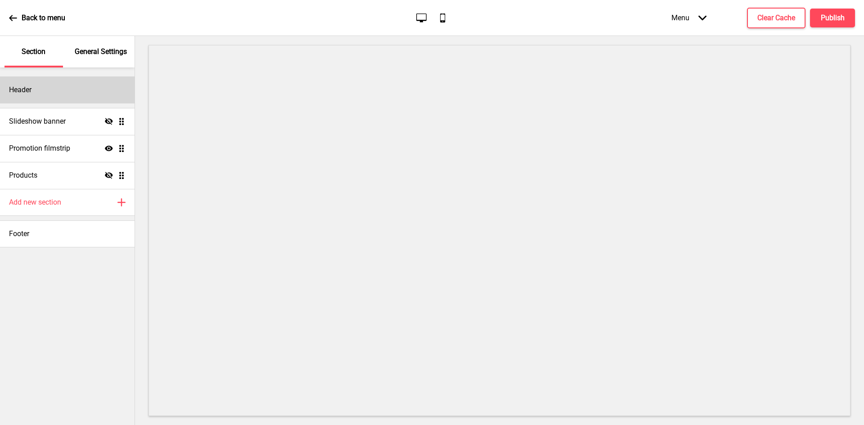
click at [53, 91] on div "Header" at bounding box center [67, 89] width 134 height 27
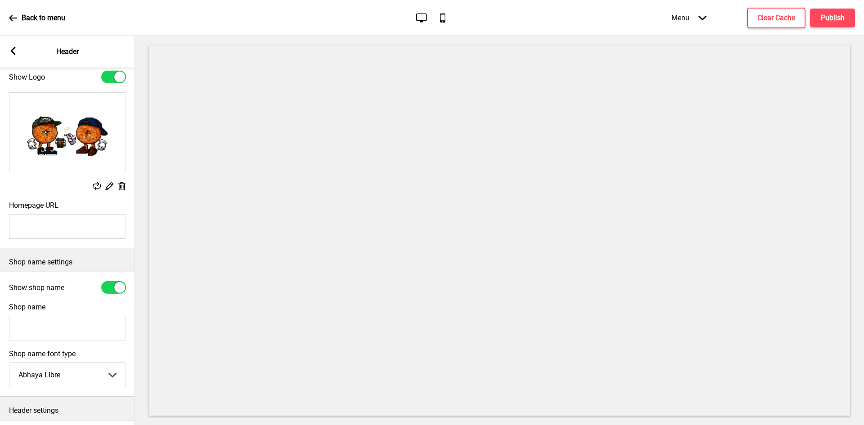
scroll to position [95, 0]
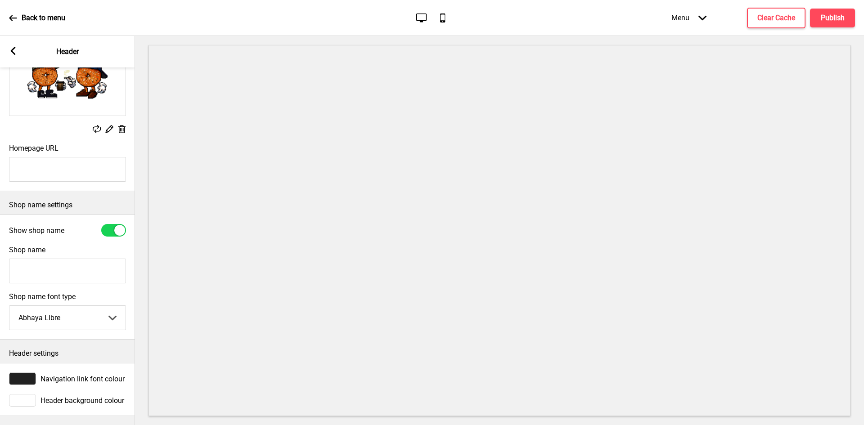
click at [67, 376] on span "Navigation link font colour" at bounding box center [82, 379] width 84 height 9
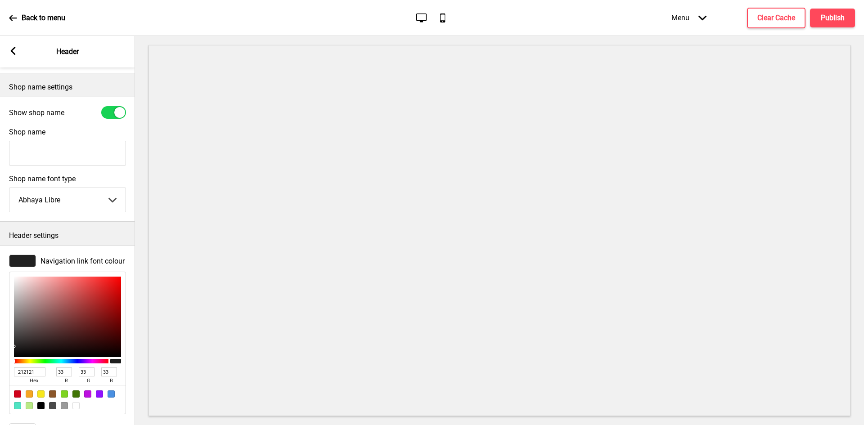
scroll to position [230, 0]
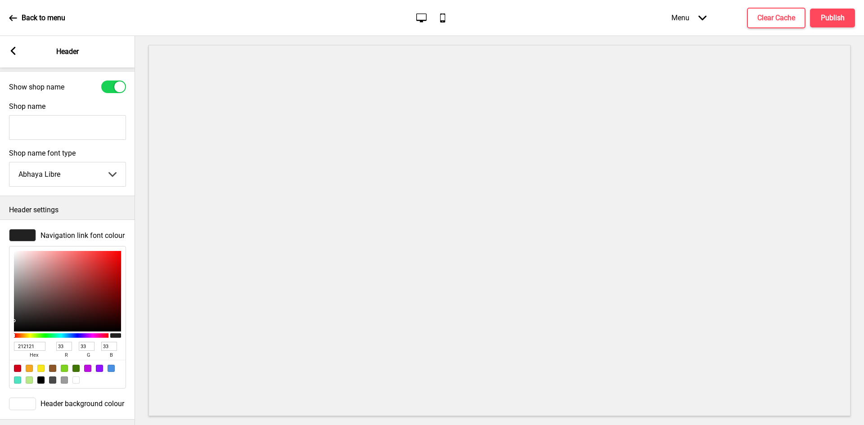
click at [16, 371] on div at bounding box center [17, 368] width 7 height 7
type input "D0021B"
type input "208"
type input "2"
type input "27"
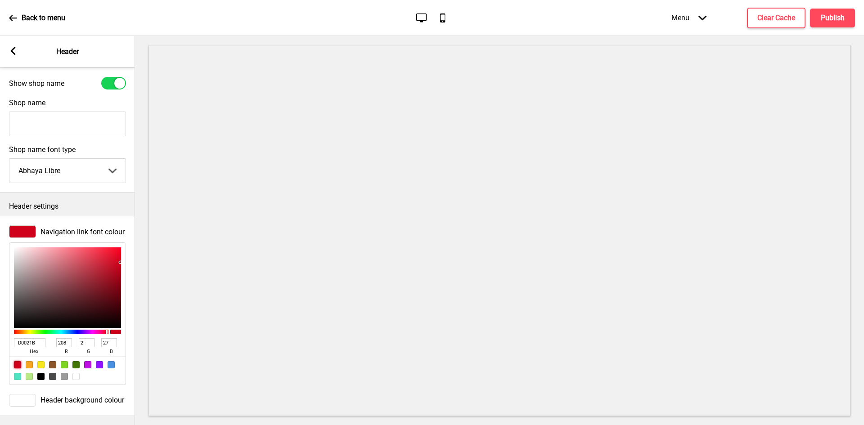
scroll to position [244, 0]
click at [14, 56] on div "Arrow left" at bounding box center [13, 52] width 8 height 10
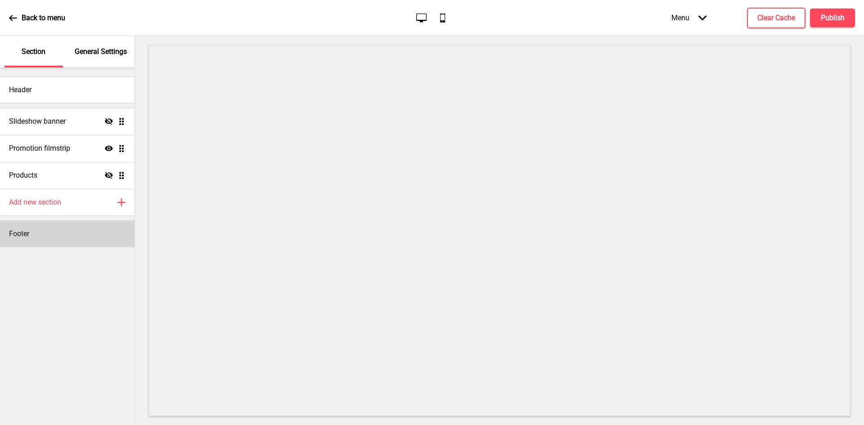
click at [51, 226] on div "Footer" at bounding box center [67, 233] width 134 height 27
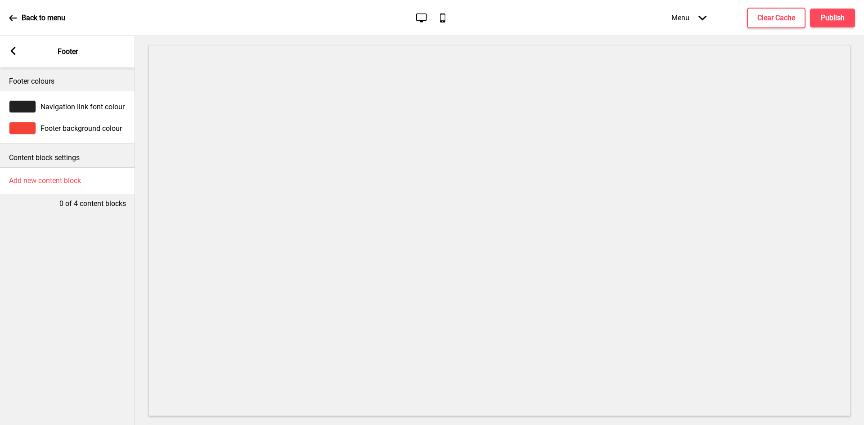
click at [67, 103] on span "Navigation link font colour" at bounding box center [82, 107] width 84 height 9
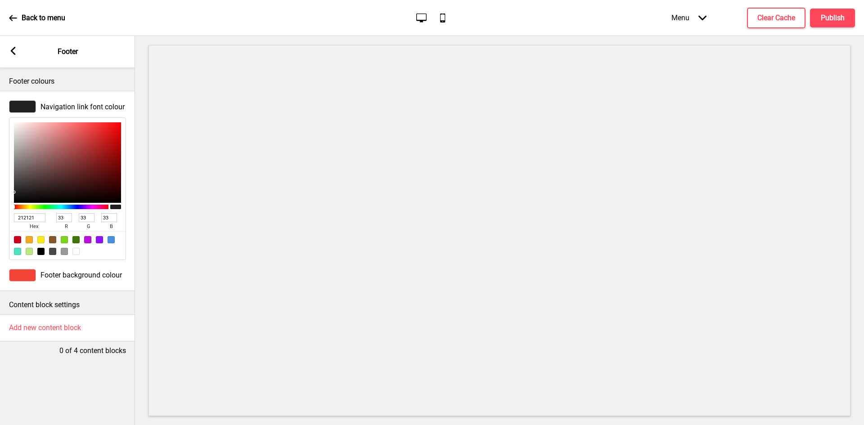
click at [12, 53] on icon at bounding box center [13, 51] width 5 height 8
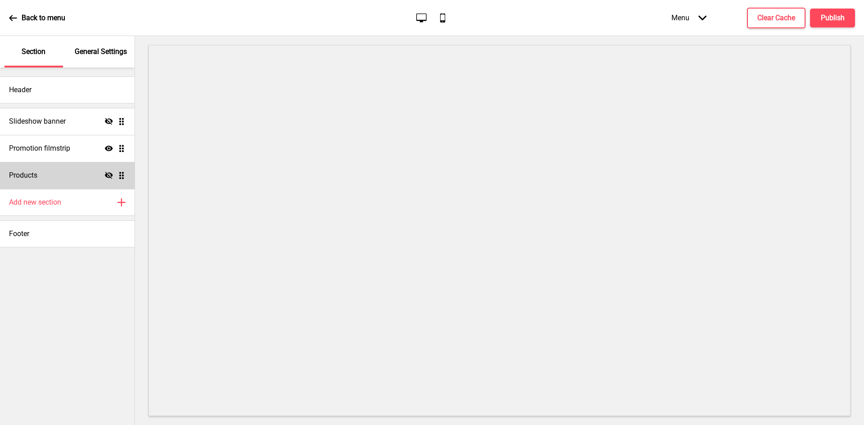
click at [45, 178] on div "Products Hide Drag" at bounding box center [67, 175] width 134 height 27
select select "side"
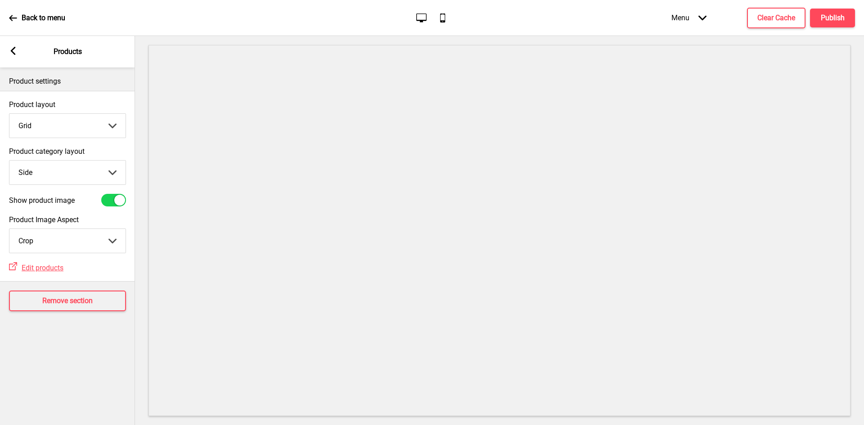
click at [10, 58] on div "Arrow left Products" at bounding box center [67, 51] width 135 height 31
click at [14, 54] on icon at bounding box center [13, 51] width 5 height 8
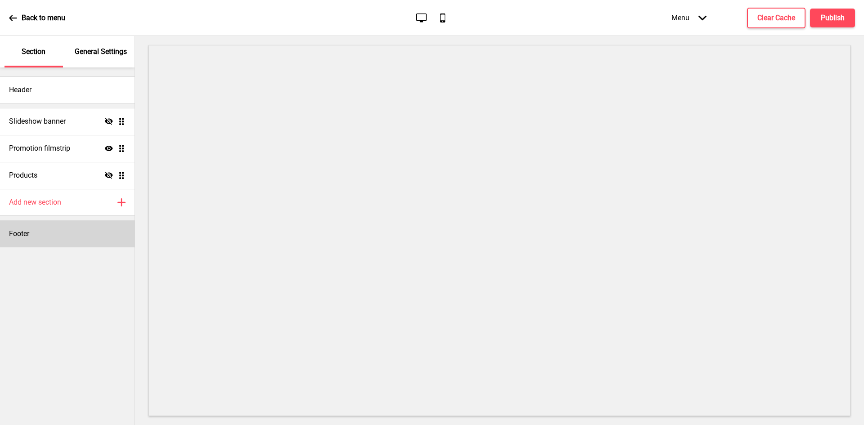
click at [68, 228] on div "Footer" at bounding box center [67, 233] width 134 height 27
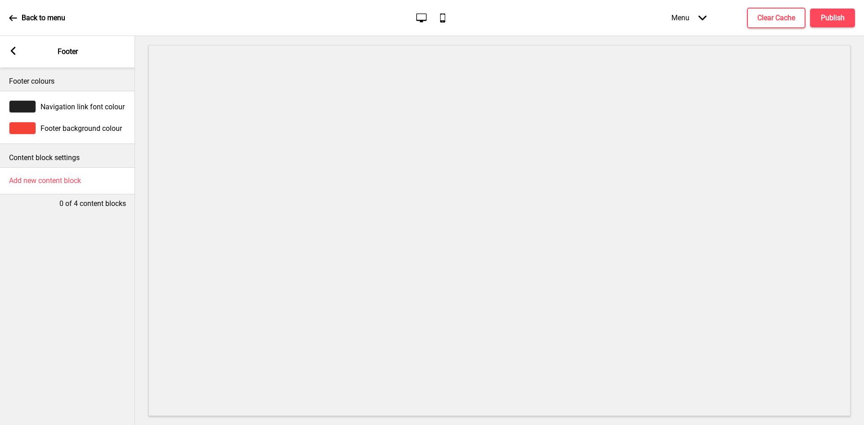
click at [82, 130] on span "Footer background colour" at bounding box center [80, 128] width 81 height 9
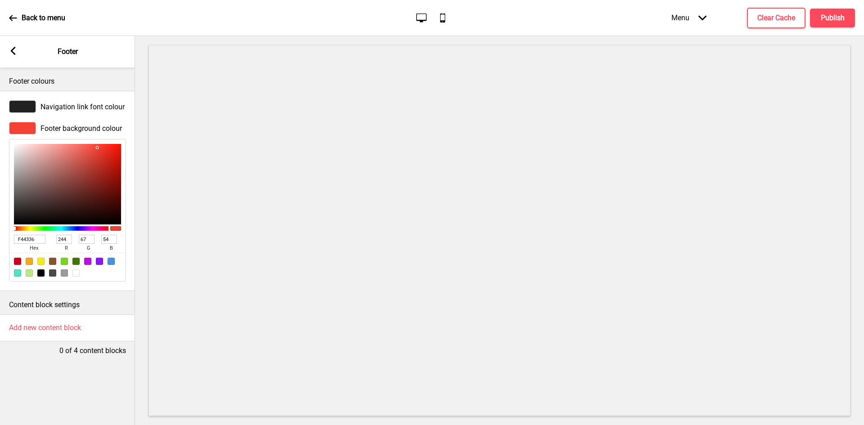
type input "F6483B"
type input "246"
type input "72"
type input "59"
type input "F5483B"
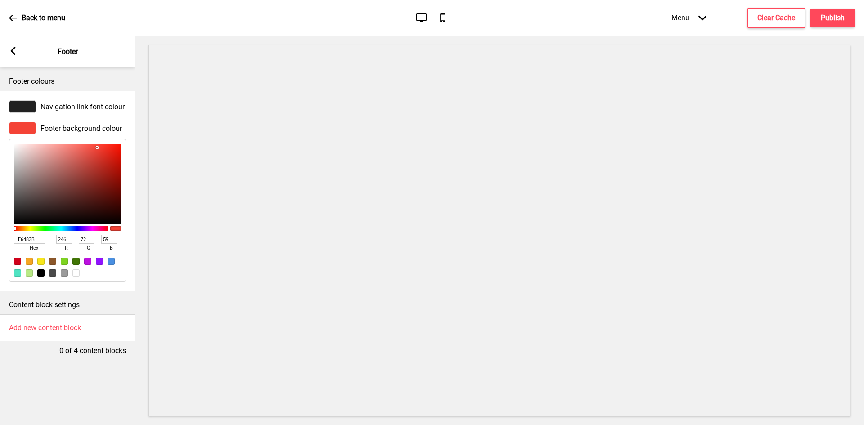
type input "245"
type input "EB4336"
type input "235"
type input "67"
type input "54"
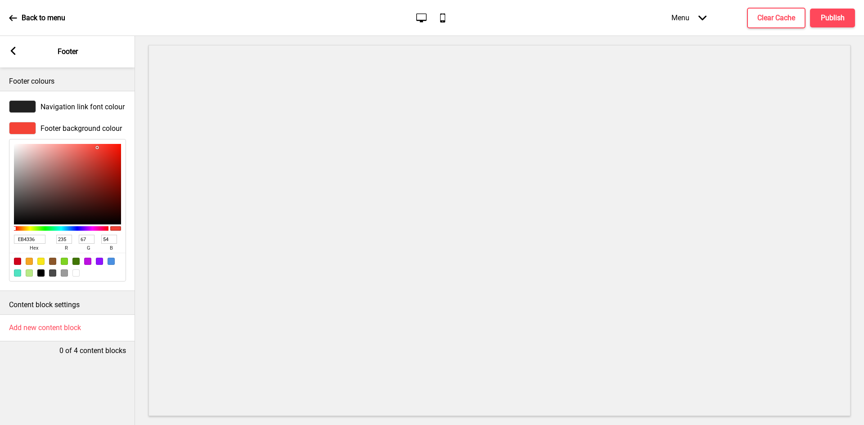
type input "E23E31"
type input "226"
type input "62"
type input "49"
type input "DB3A2D"
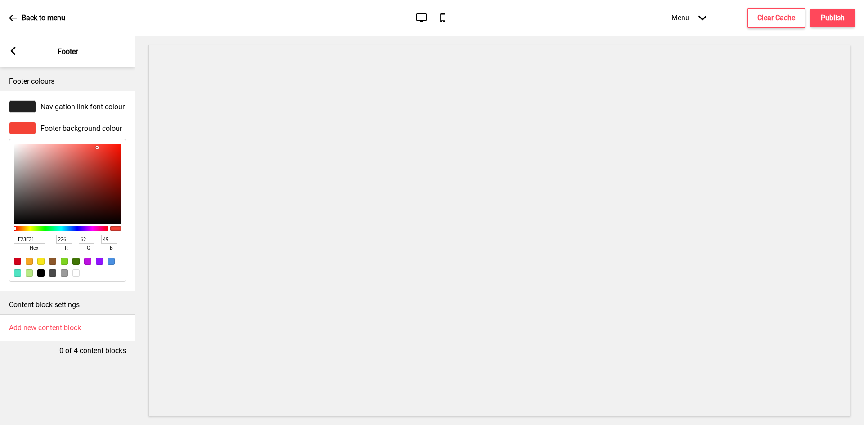
type input "219"
type input "58"
type input "45"
type input "D43629"
type input "212"
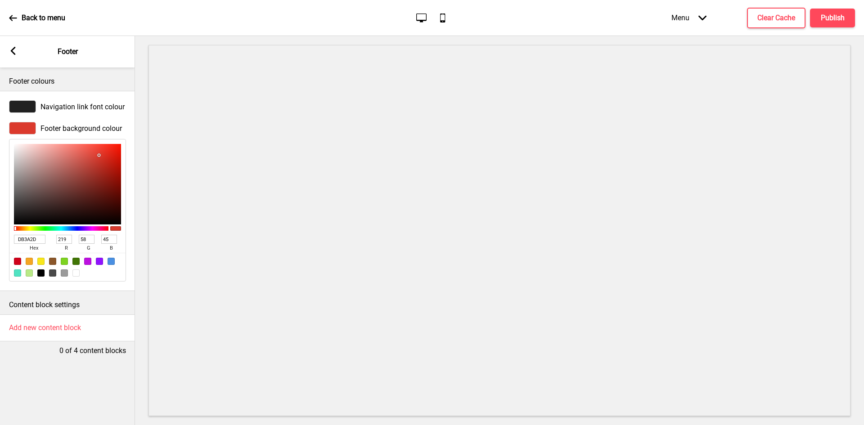
type input "54"
type input "41"
type input "D13427"
type input "209"
type input "52"
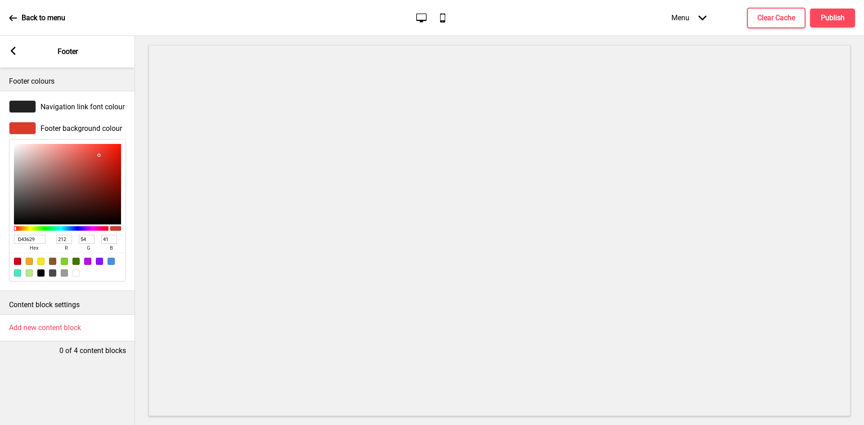
type input "39"
type input "CD3023"
type input "205"
type input "48"
type input "35"
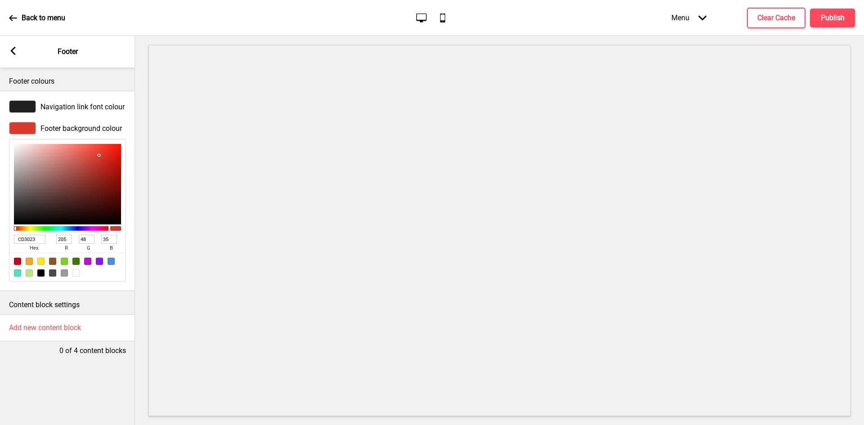
type input "CA2C1F"
type input "202"
type input "44"
type input "31"
type input "C62517"
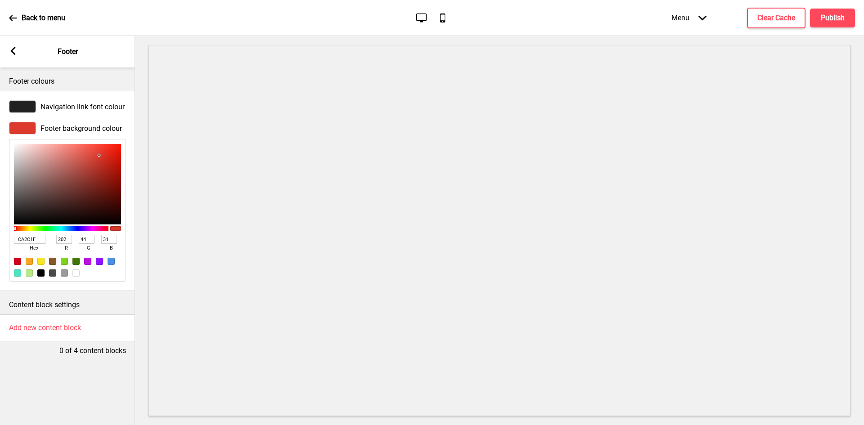
type input "198"
type input "37"
type input "23"
type input "C31E10"
type input "195"
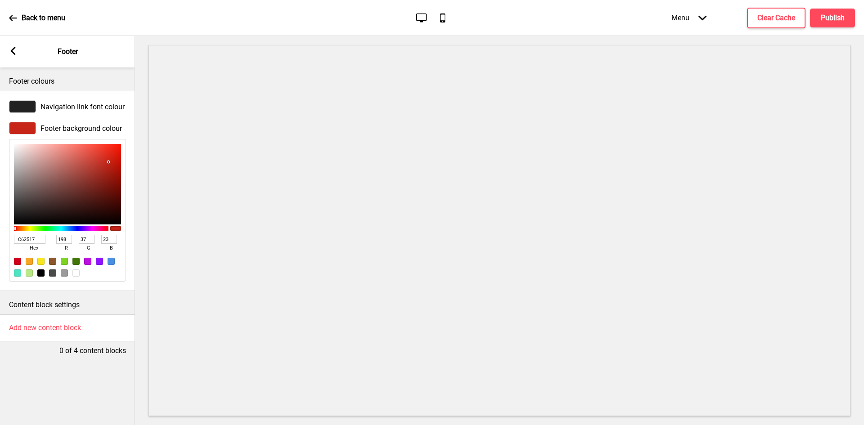
type input "30"
type input "16"
type input "BF1607"
type input "191"
type input "22"
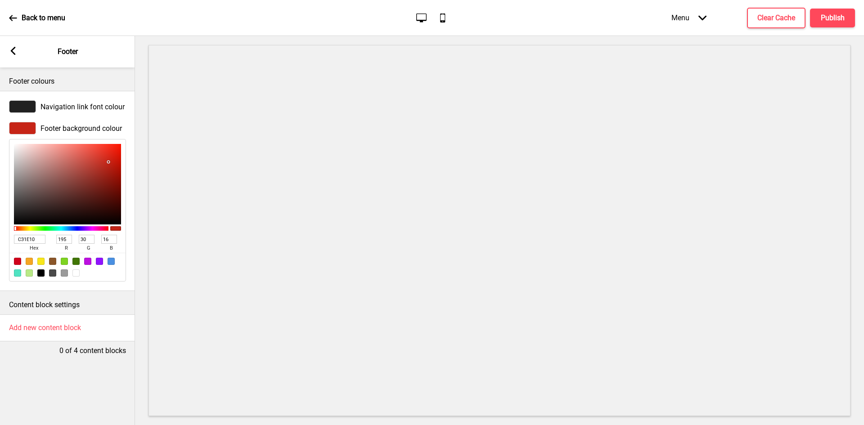
type input "7"
type input "BD1203"
type input "189"
type input "18"
type input "3"
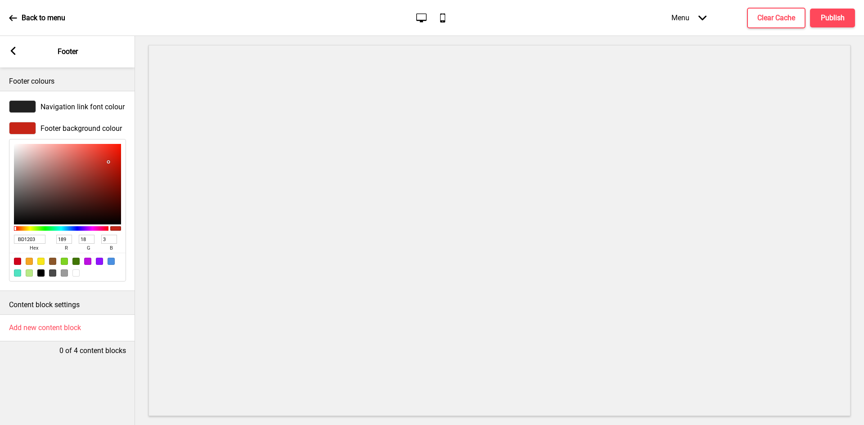
type input "BC0F00"
type input "188"
type input "15"
type input "0"
type input "B60F00"
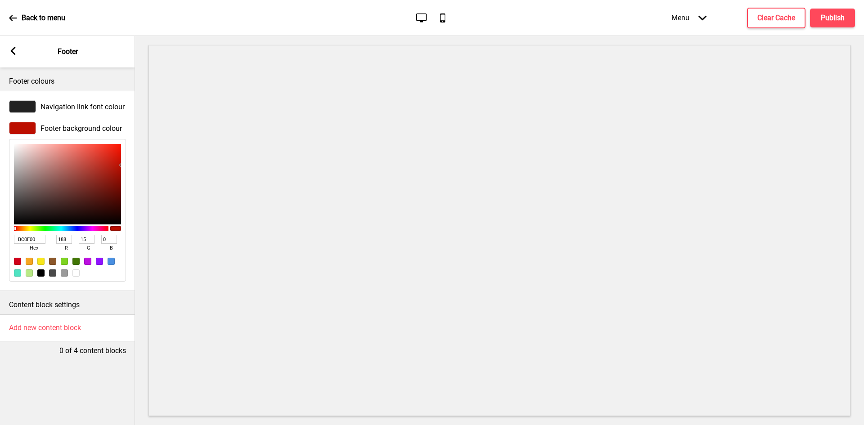
type input "182"
type input "B30F00"
type input "179"
type input "B20F00"
type input "178"
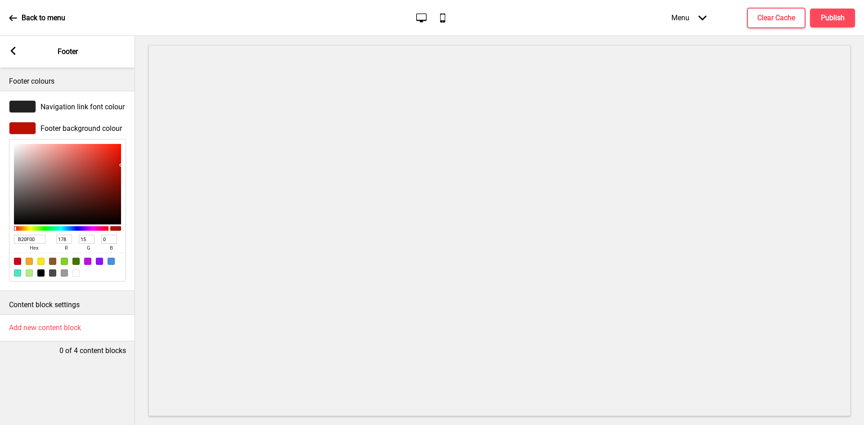
type input "B00F00"
type input "176"
type input "AC0F00"
type input "172"
type input "A90F00"
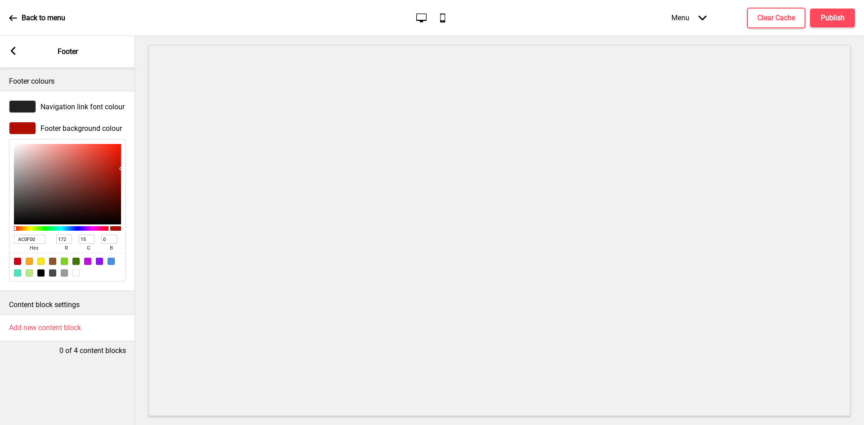
type input "169"
type input "A80F00"
type input "168"
type input "A90F00"
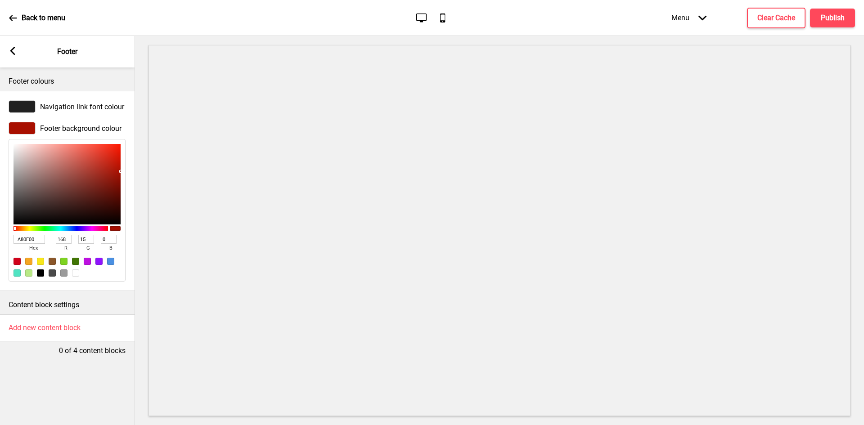
type input "169"
type input "AC0F00"
type input "172"
type input "AF0F00"
type input "175"
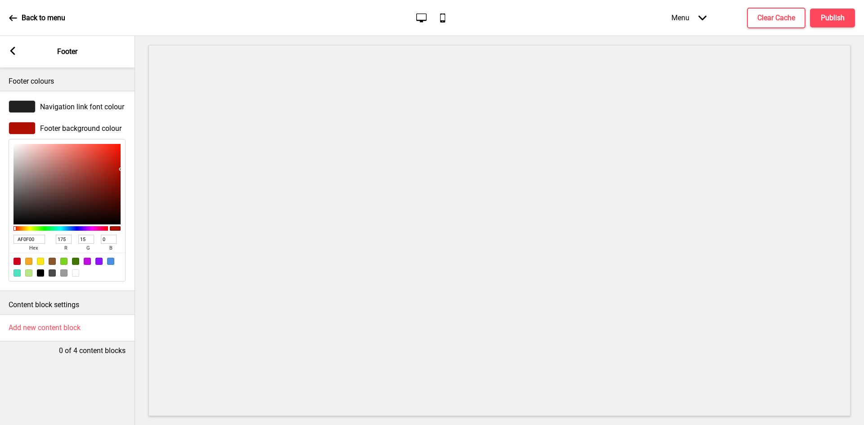
type input "B00F00"
type input "176"
type input "B20F00"
type input "178"
type input "B30F00"
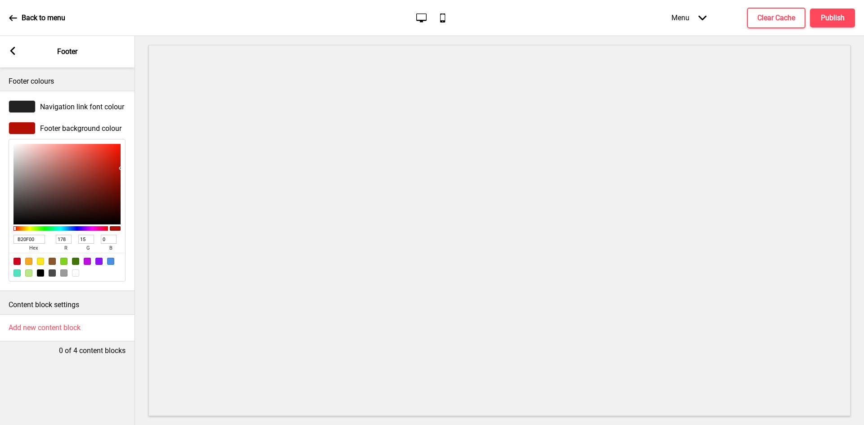
type input "179"
drag, startPoint x: 95, startPoint y: 147, endPoint x: 124, endPoint y: 168, distance: 35.4
click at [124, 168] on div "B30F00 hex 179 r 15 g 0 b 100 a" at bounding box center [67, 210] width 117 height 143
type input "B81102"
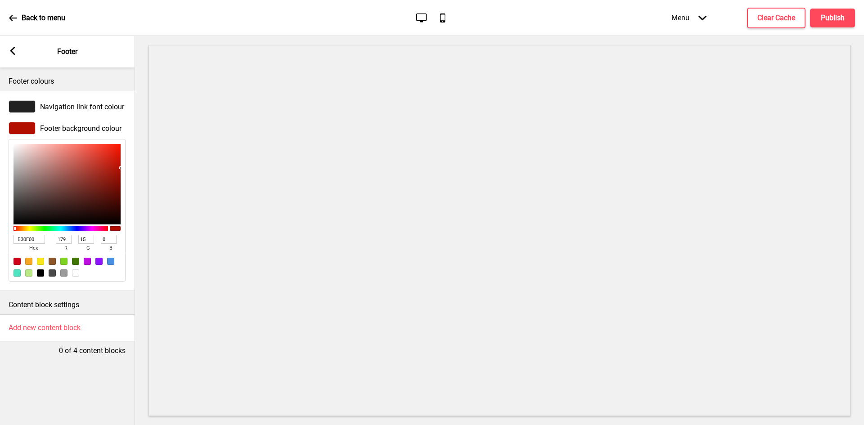
type input "184"
type input "17"
type input "2"
type input "B91203"
type input "185"
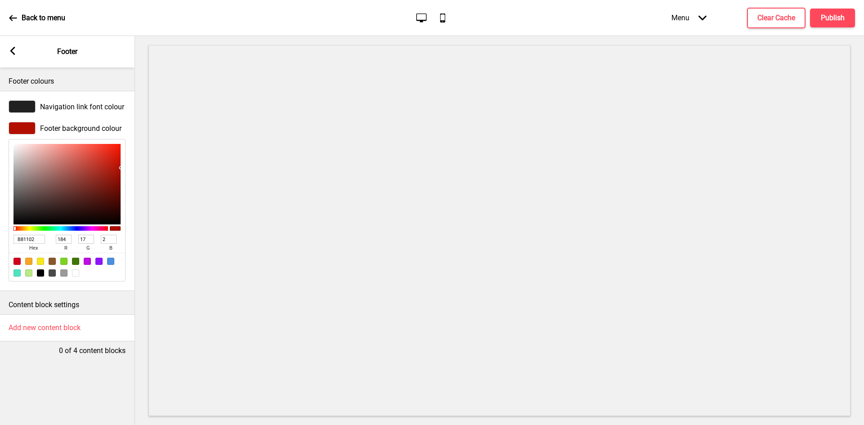
type input "18"
type input "3"
type input "B91405"
type input "20"
type input "5"
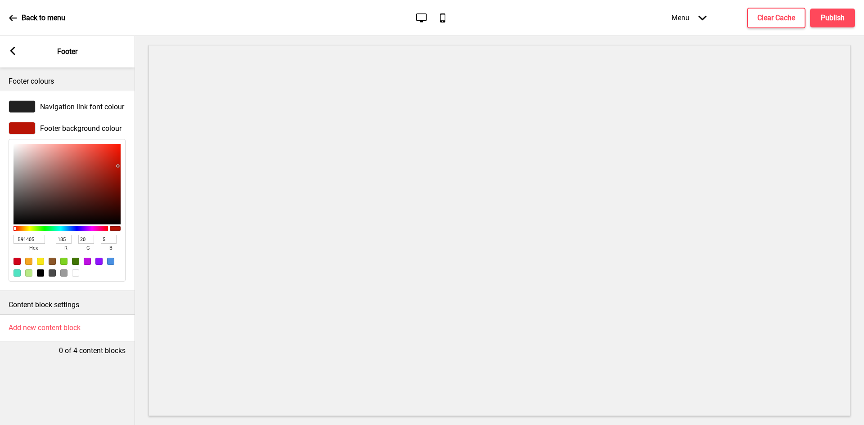
type input "BA1505"
type input "186"
type input "21"
type input "BC1808"
type input "188"
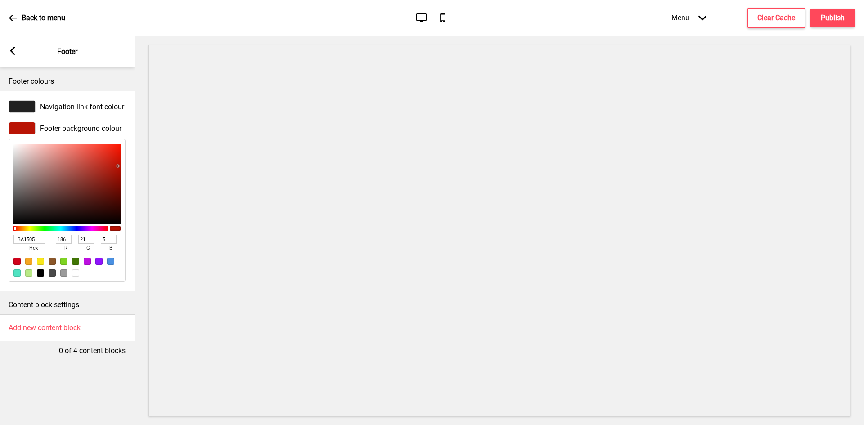
type input "24"
type input "8"
type input "BD1909"
type input "189"
type input "25"
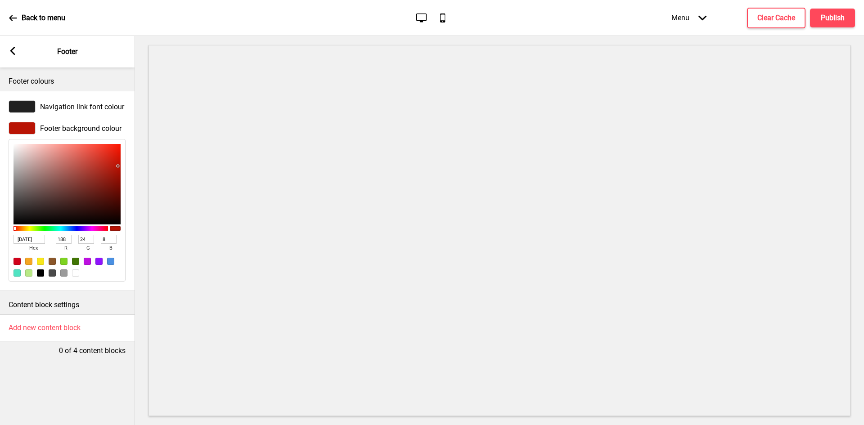
type input "9"
type input "BF1A0A"
type input "191"
type input "26"
type input "10"
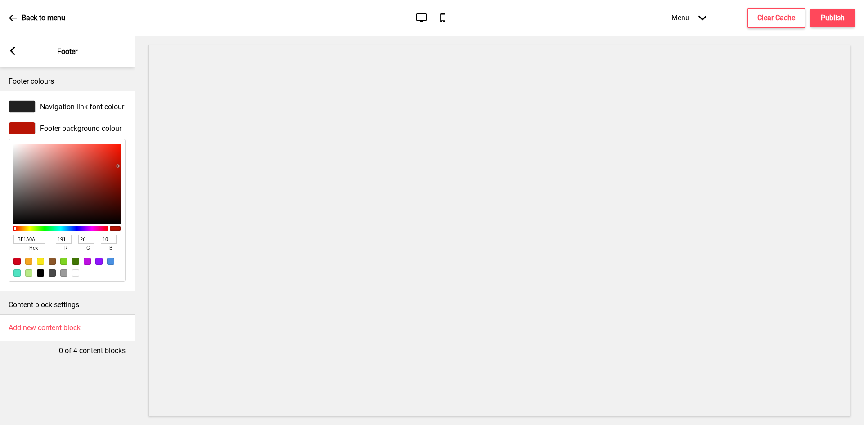
type input "C01B0B"
type input "192"
type input "27"
type input "11"
type input "C21D0D"
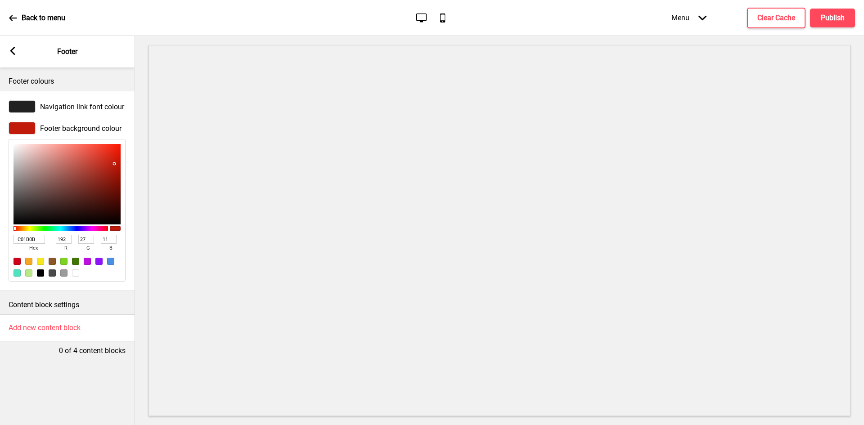
type input "194"
type input "29"
type input "13"
type input "C31D0D"
type input "195"
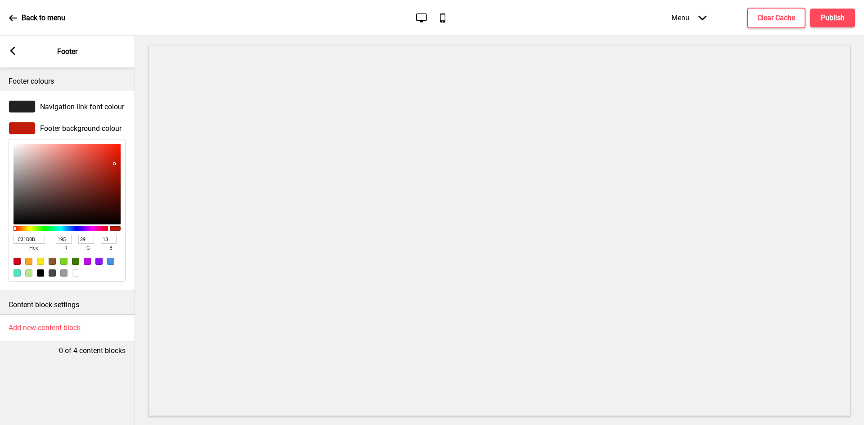
type input "C31E0E"
type input "30"
type input "14"
type input "C61F0F"
type input "198"
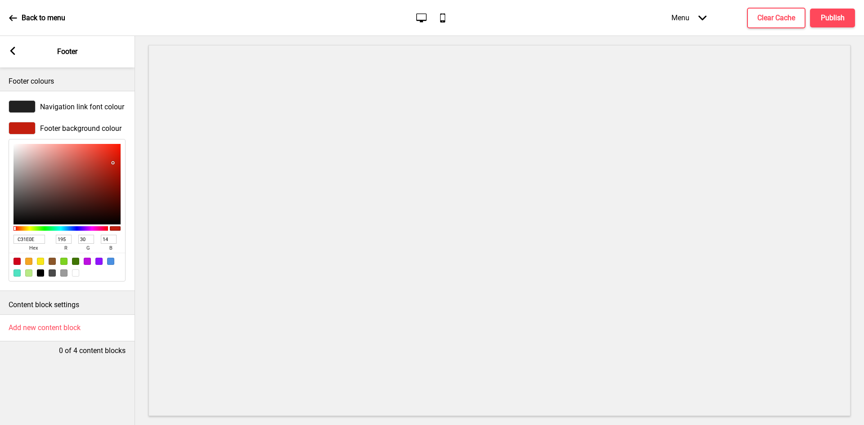
type input "31"
type input "15"
type input "C71F0F"
type input "199"
type input "CA200F"
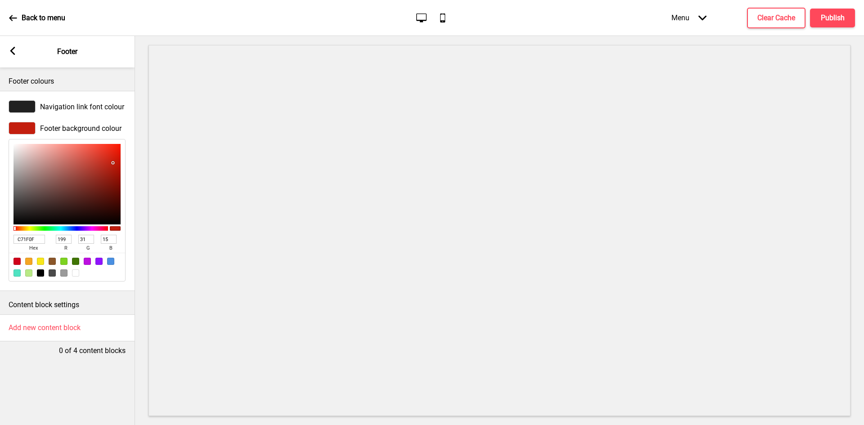
type input "202"
type input "32"
type input "CD2210"
type input "205"
type input "34"
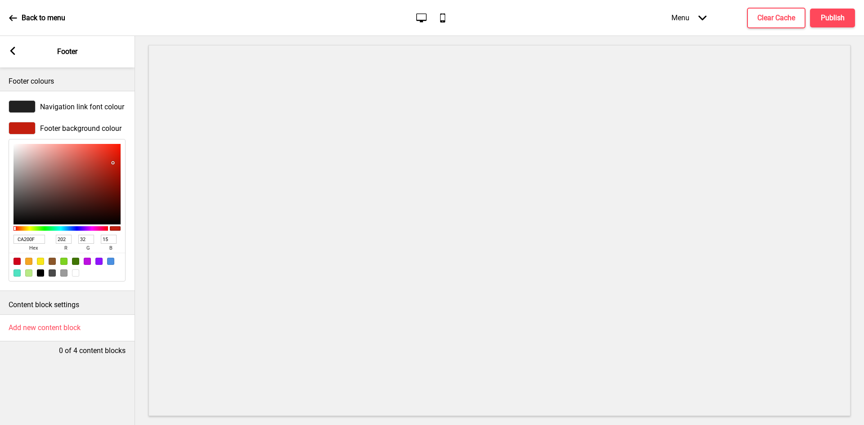
type input "16"
type input "D02311"
type input "208"
type input "35"
type input "17"
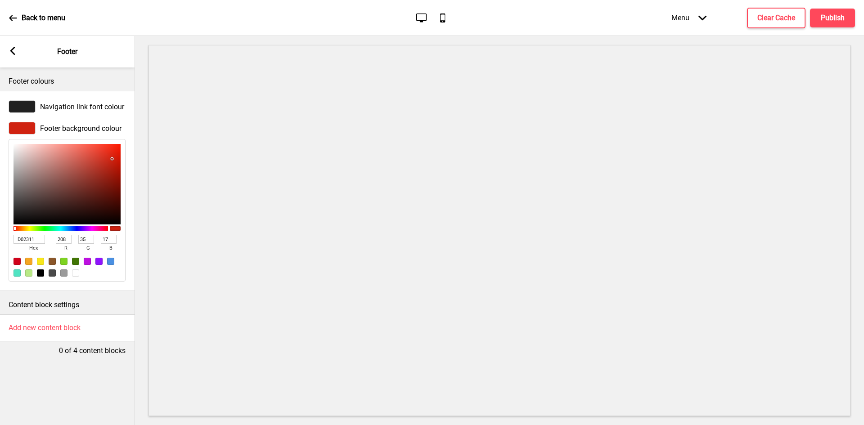
type input "D32311"
type input "211"
type input "D62311"
type input "214"
type input "D42311"
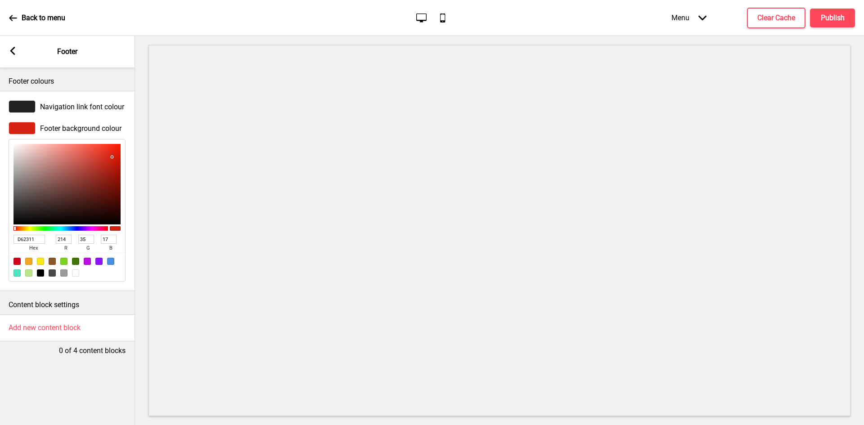
type input "212"
drag, startPoint x: 120, startPoint y: 166, endPoint x: 112, endPoint y: 157, distance: 11.8
click at [112, 157] on div at bounding box center [66, 184] width 107 height 81
click at [13, 50] on rect at bounding box center [13, 51] width 8 height 8
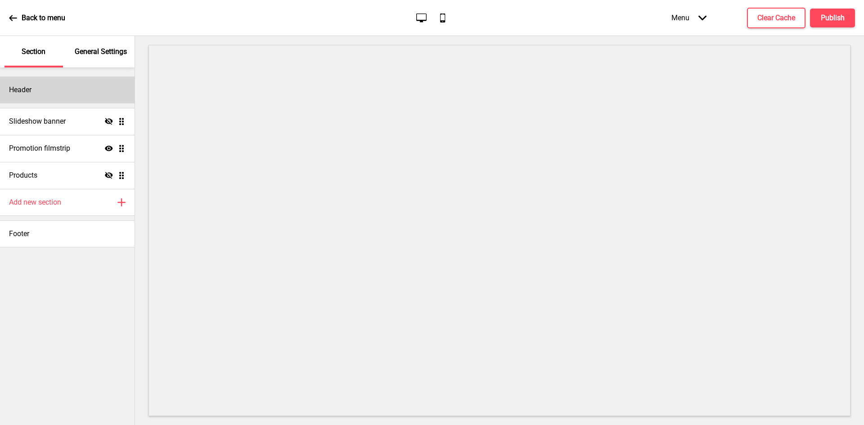
click at [71, 92] on div "Header" at bounding box center [67, 89] width 134 height 27
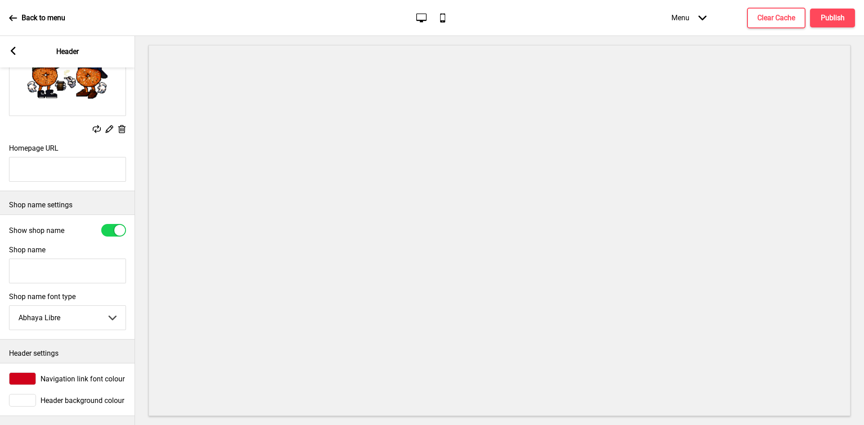
scroll to position [95, 0]
click at [60, 375] on span "Navigation link font colour" at bounding box center [82, 379] width 84 height 9
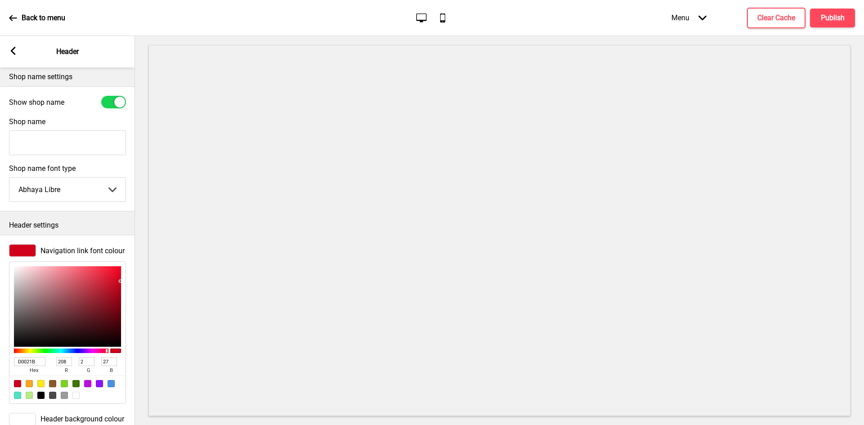
scroll to position [244, 0]
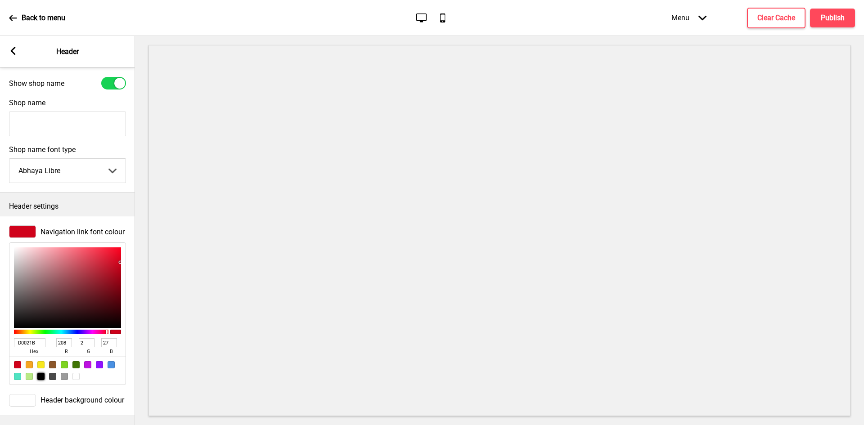
click at [41, 373] on div at bounding box center [40, 376] width 7 height 7
type input "000000"
type input "0"
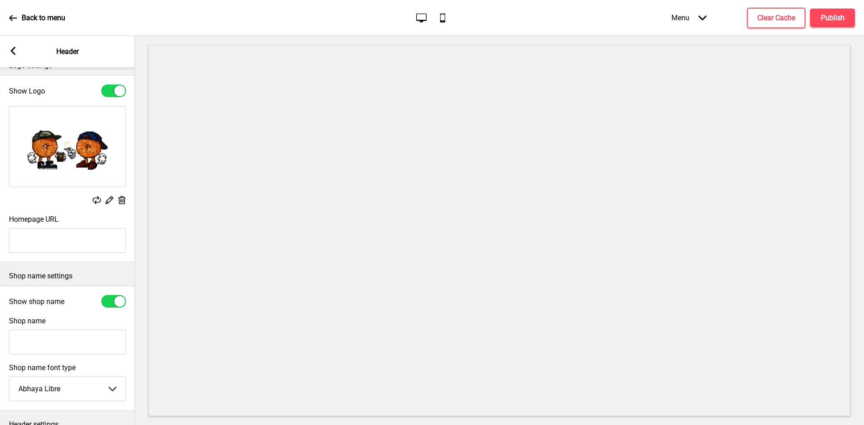
scroll to position [0, 0]
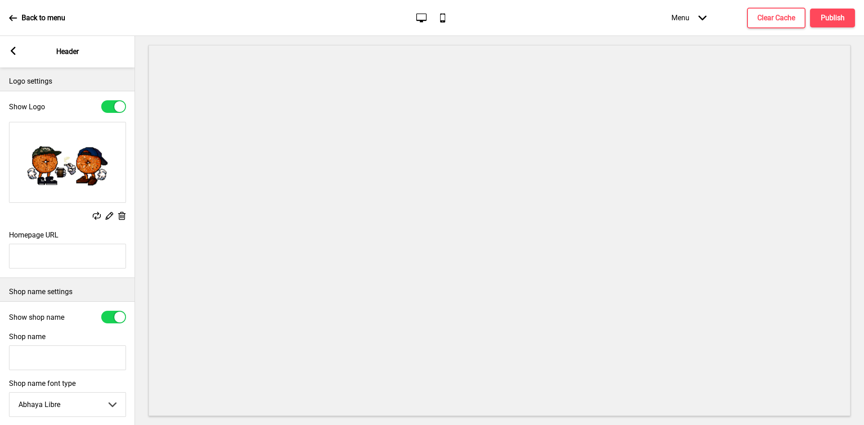
click at [12, 49] on rect at bounding box center [13, 51] width 8 height 8
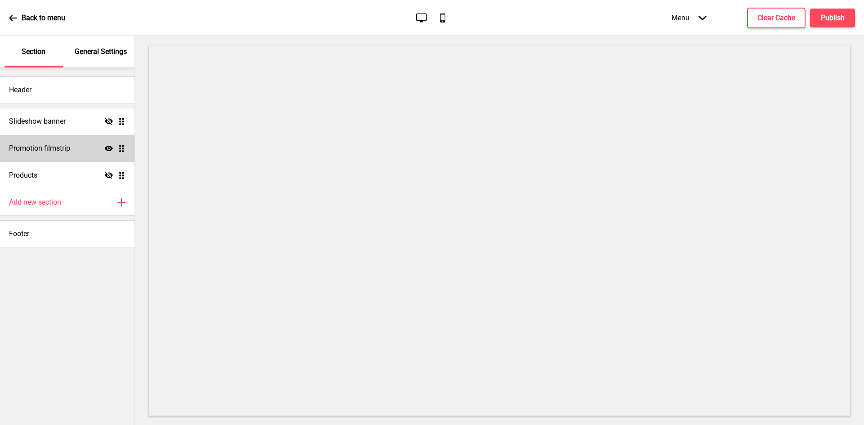
click at [108, 145] on icon "Show" at bounding box center [109, 148] width 8 height 8
click at [108, 145] on icon "Hide" at bounding box center [109, 148] width 8 height 8
click at [60, 123] on h4 "Slideshow banner" at bounding box center [37, 121] width 57 height 10
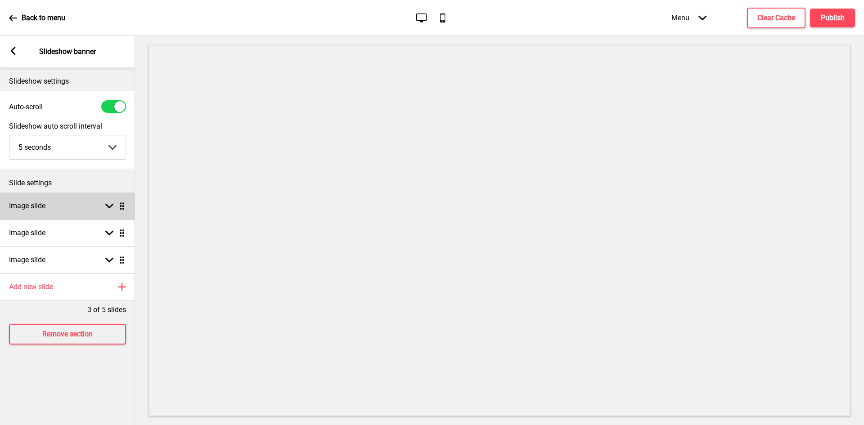
click at [63, 199] on div "Image slide Arrow down Drag" at bounding box center [67, 206] width 135 height 27
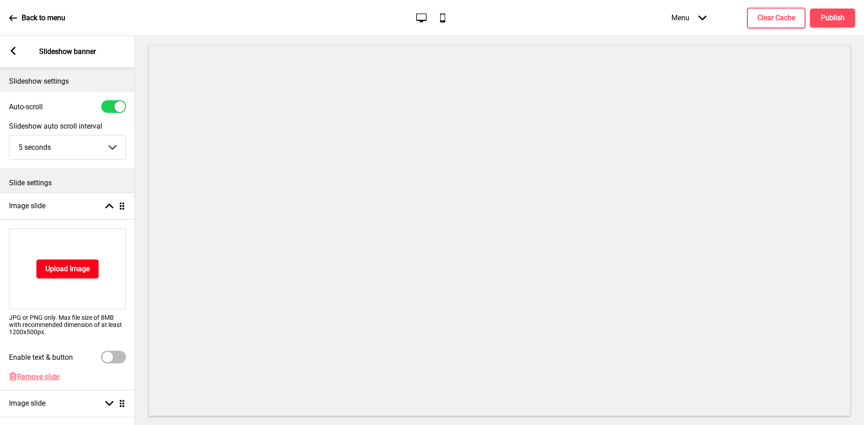
click at [57, 271] on h4 "Upload Image" at bounding box center [67, 269] width 44 height 10
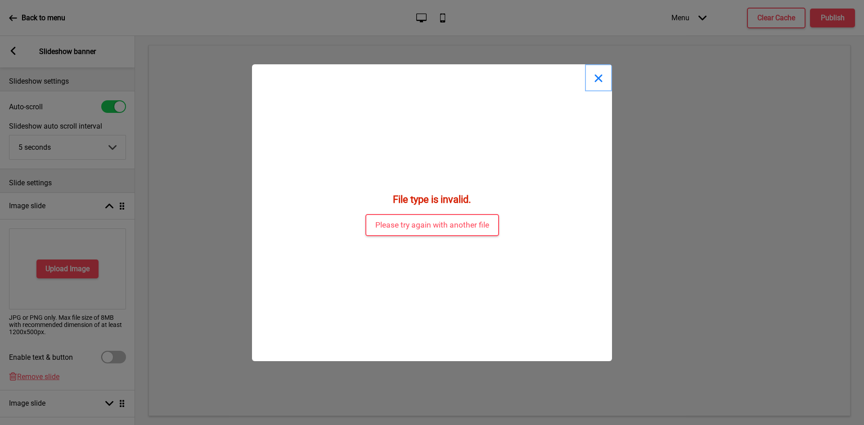
drag, startPoint x: 601, startPoint y: 80, endPoint x: 596, endPoint y: 78, distance: 5.8
click at [598, 79] on button "Close" at bounding box center [598, 77] width 27 height 27
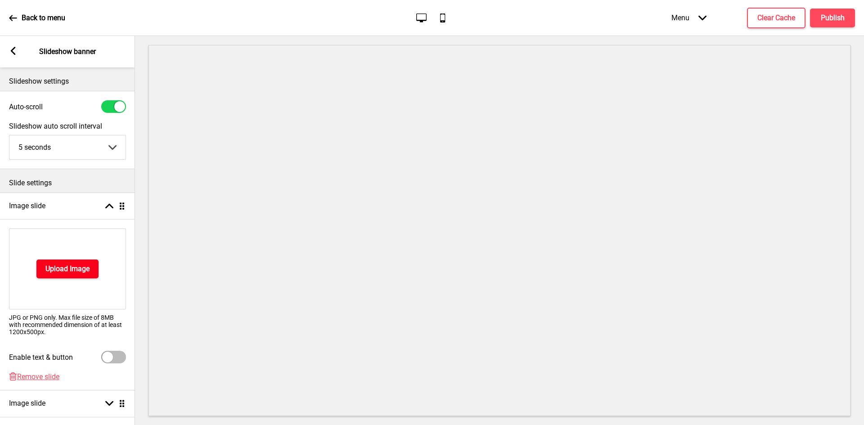
click at [55, 274] on button "Upload Image" at bounding box center [67, 269] width 62 height 19
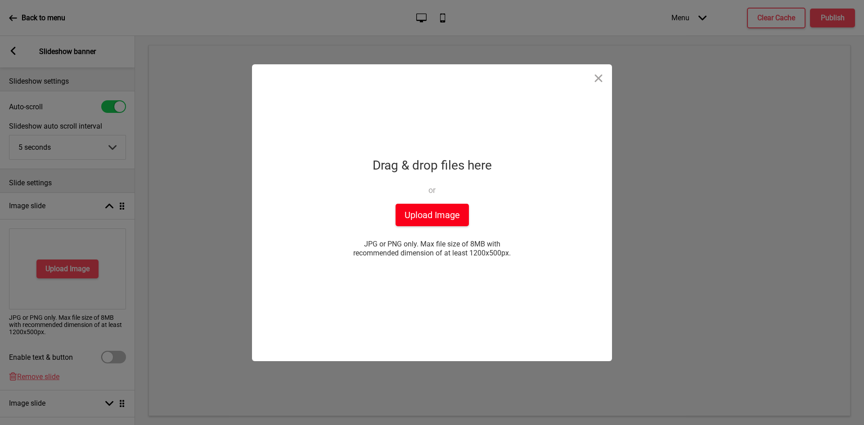
click at [422, 221] on button "Upload Image" at bounding box center [431, 215] width 73 height 22
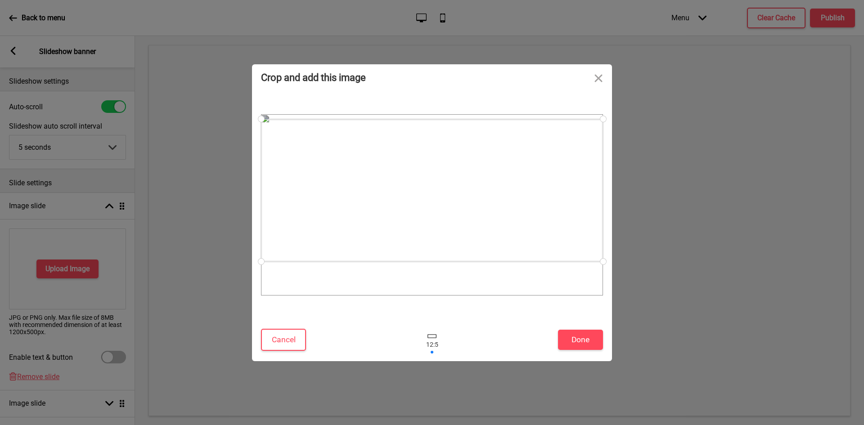
drag, startPoint x: 399, startPoint y: 236, endPoint x: 397, endPoint y: 221, distance: 14.5
click at [397, 221] on div at bounding box center [432, 190] width 342 height 143
click at [581, 338] on button "Done" at bounding box center [580, 340] width 45 height 20
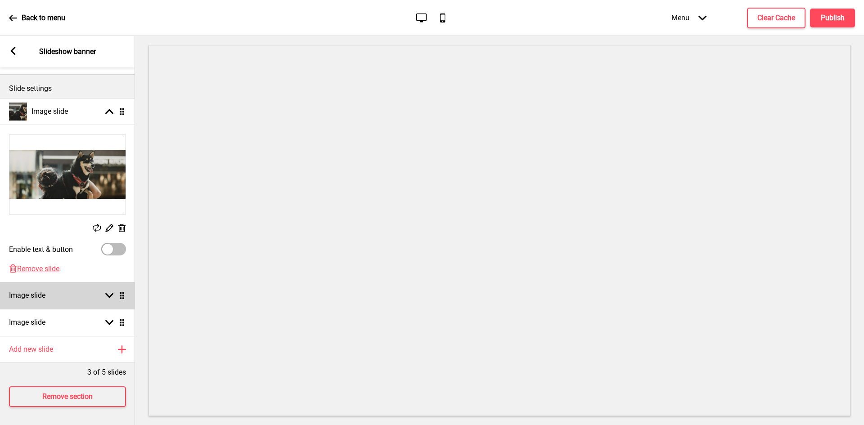
click at [77, 286] on div "Image slide Arrow down Drag" at bounding box center [67, 295] width 135 height 27
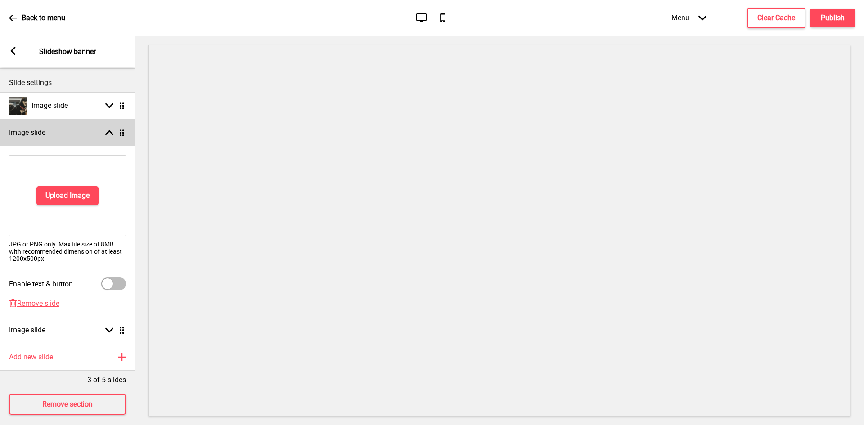
scroll to position [101, 0]
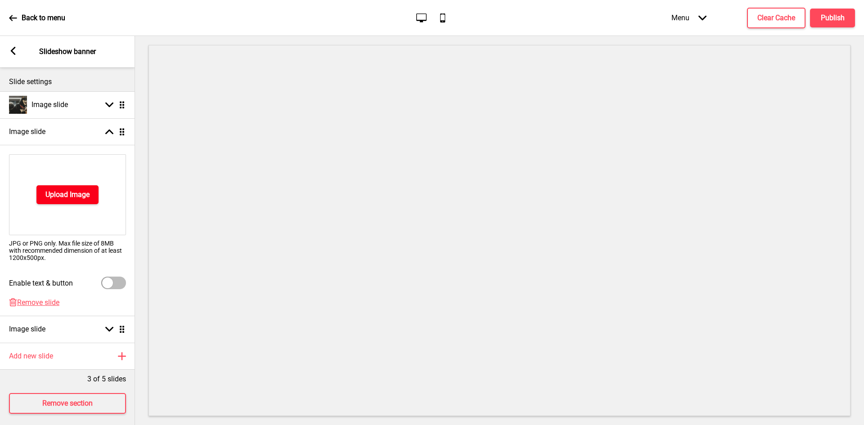
click at [74, 189] on button "Upload Image" at bounding box center [67, 194] width 62 height 19
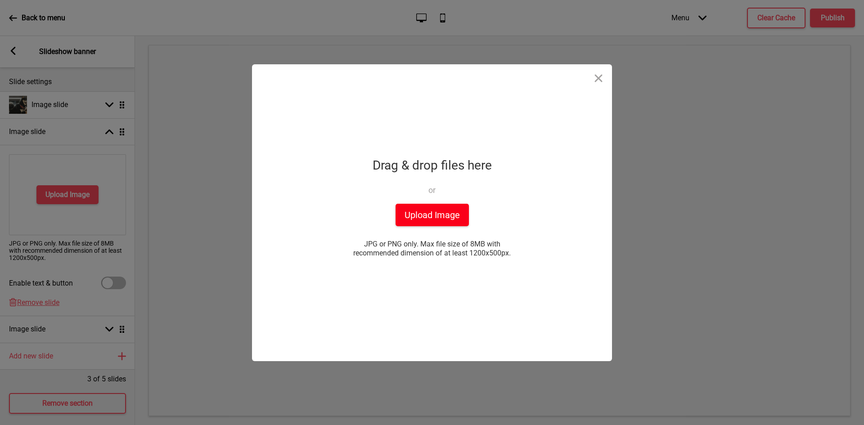
click at [400, 208] on button "Upload Image" at bounding box center [431, 215] width 73 height 22
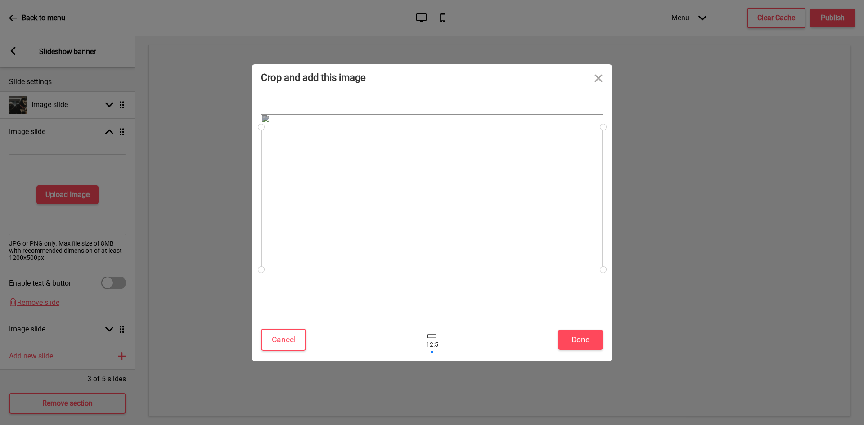
drag, startPoint x: 381, startPoint y: 194, endPoint x: 385, endPoint y: 187, distance: 7.4
click at [385, 187] on div at bounding box center [432, 198] width 342 height 143
click at [573, 332] on button "Done" at bounding box center [580, 340] width 45 height 20
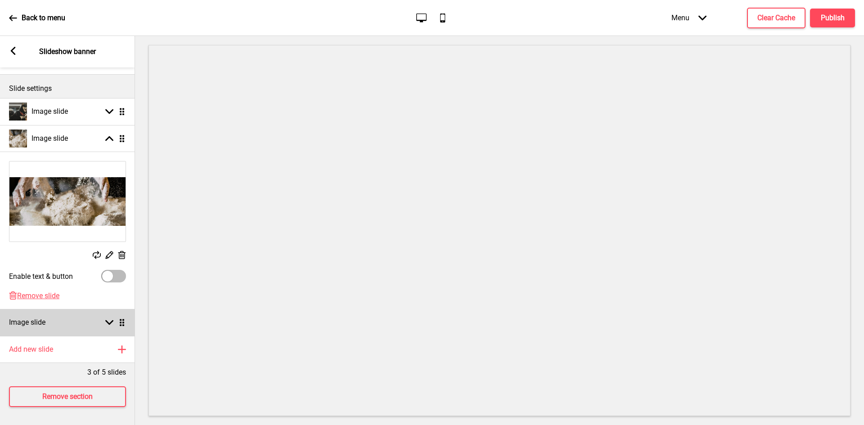
click at [72, 315] on div "Image slide Arrow down Drag" at bounding box center [67, 322] width 135 height 27
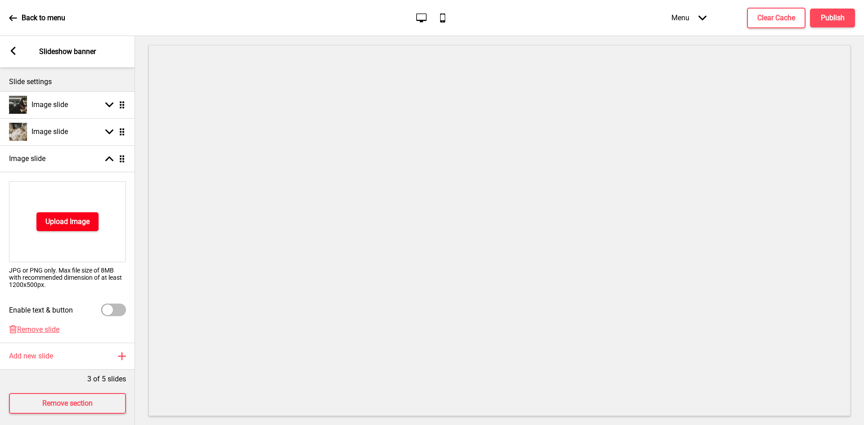
click at [73, 227] on button "Upload Image" at bounding box center [67, 221] width 62 height 19
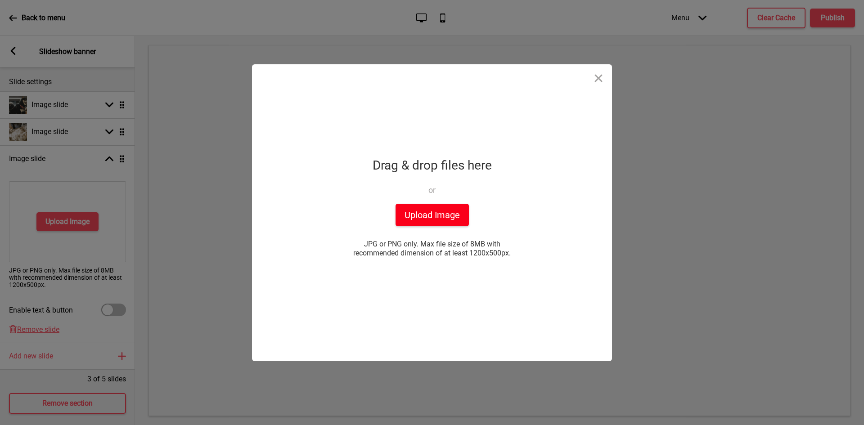
click at [412, 215] on button "Upload Image" at bounding box center [431, 215] width 73 height 22
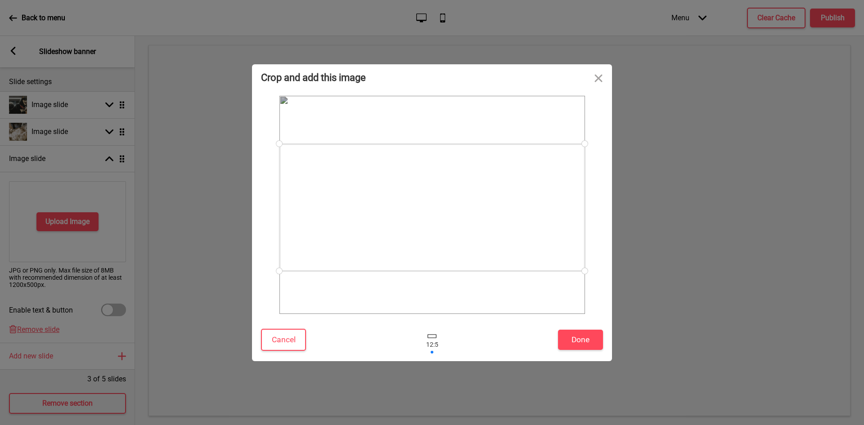
click at [414, 175] on div at bounding box center [431, 207] width 305 height 127
click at [571, 338] on button "Done" at bounding box center [580, 340] width 45 height 20
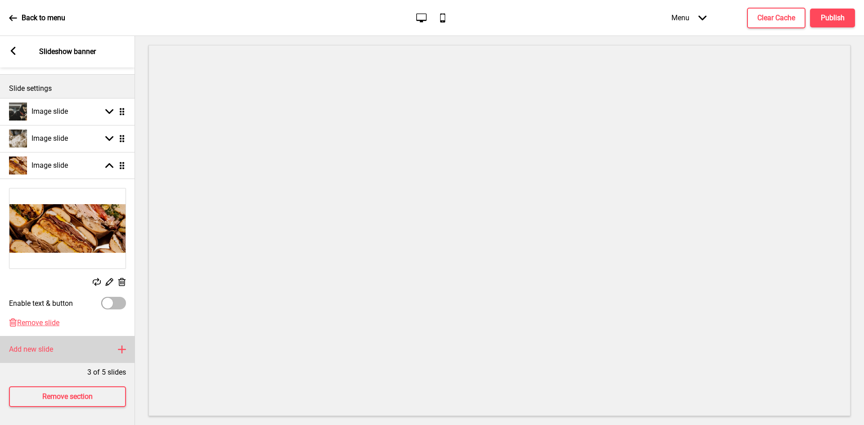
click at [73, 341] on div "Add new slide Plus" at bounding box center [67, 349] width 135 height 27
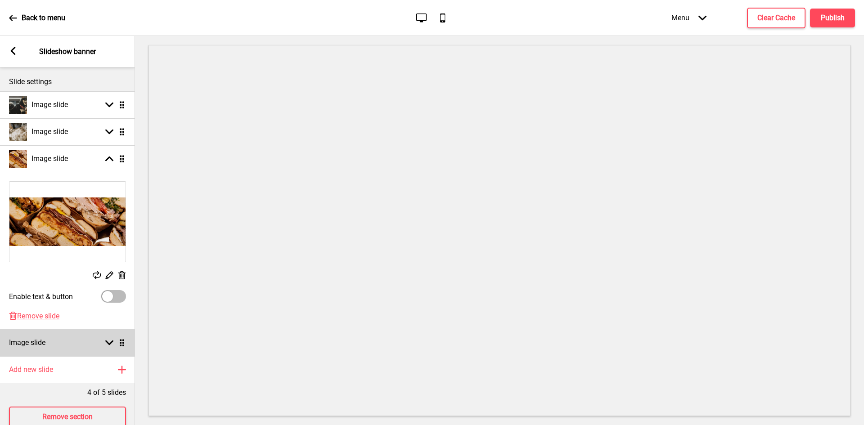
click at [65, 342] on div "Image slide Arrow down Drag" at bounding box center [67, 342] width 135 height 27
select select "right"
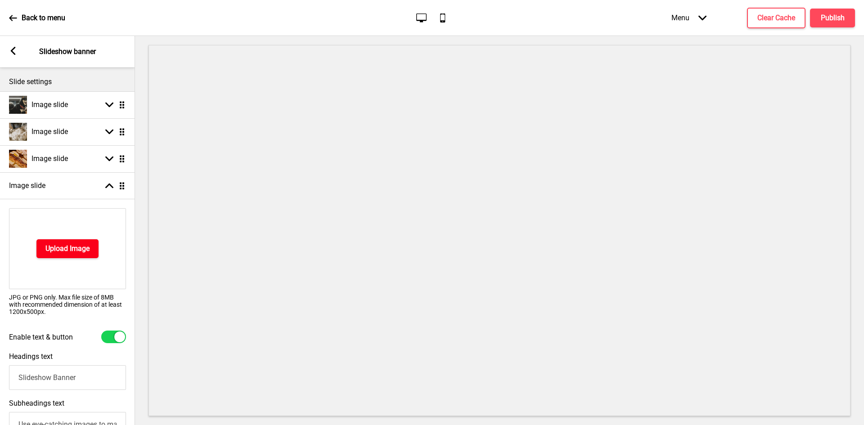
click at [69, 251] on h4 "Upload Image" at bounding box center [67, 249] width 44 height 10
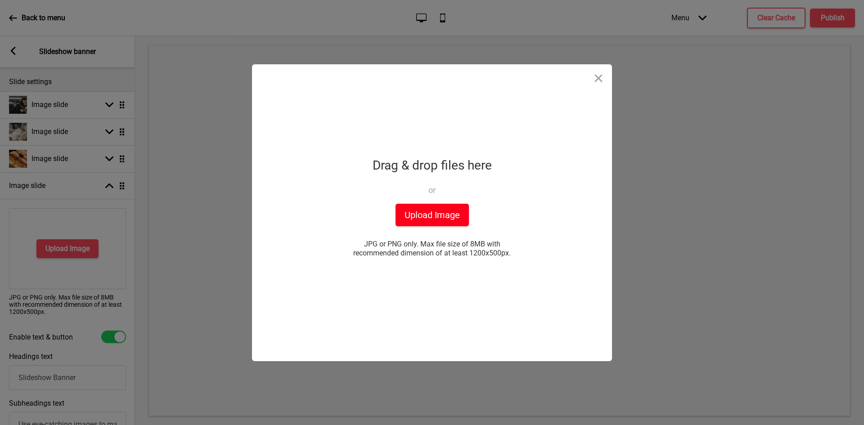
click at [420, 217] on button "Upload Image" at bounding box center [431, 215] width 73 height 22
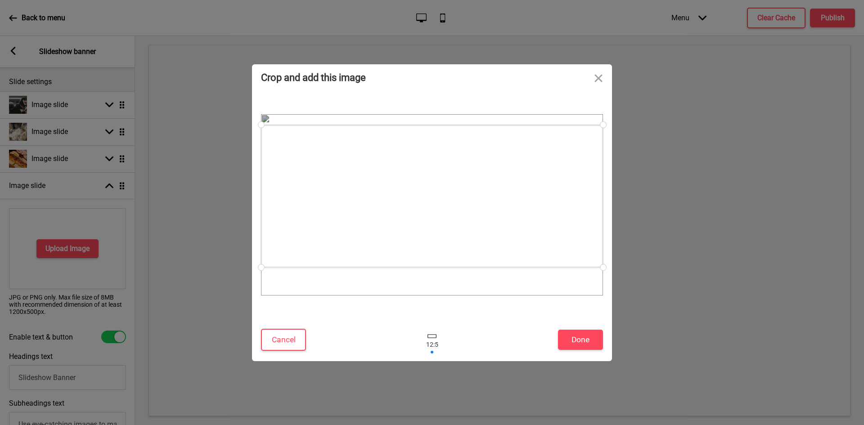
drag, startPoint x: 439, startPoint y: 191, endPoint x: 441, endPoint y: 182, distance: 8.7
click at [441, 182] on div at bounding box center [432, 196] width 342 height 143
click at [579, 340] on button "Done" at bounding box center [580, 340] width 45 height 20
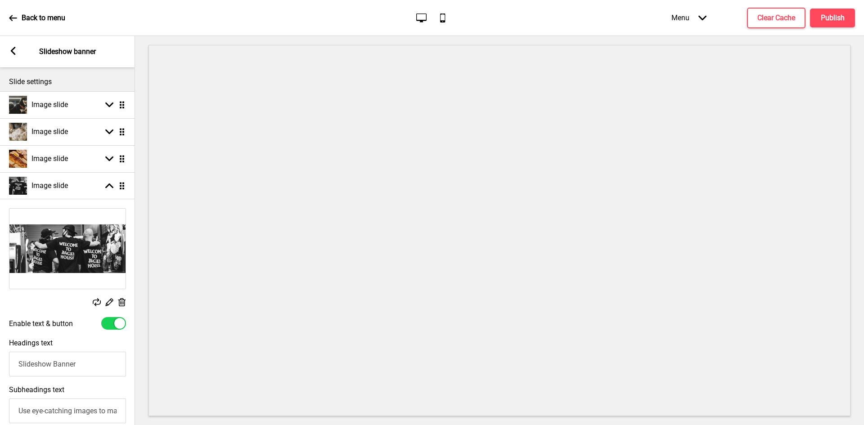
select select "right"
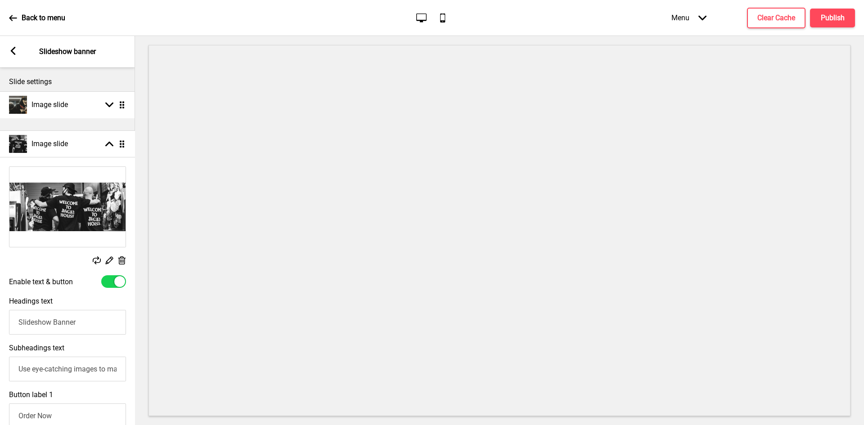
scroll to position [0, 0]
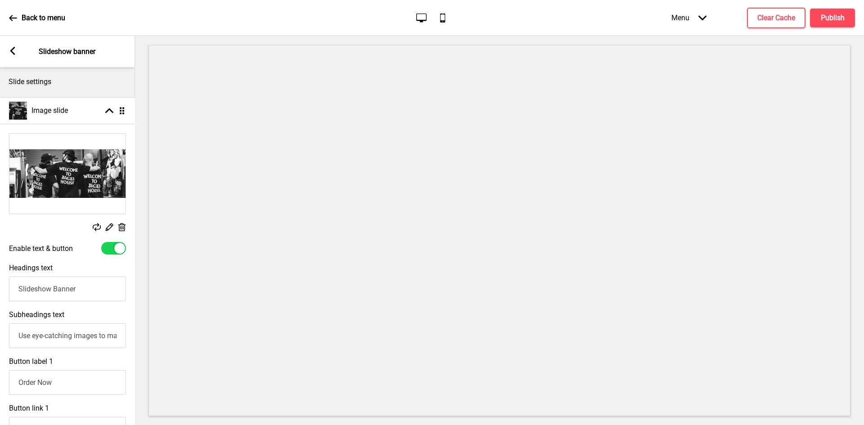
drag, startPoint x: 121, startPoint y: 184, endPoint x: 130, endPoint y: 109, distance: 75.7
select select "right"
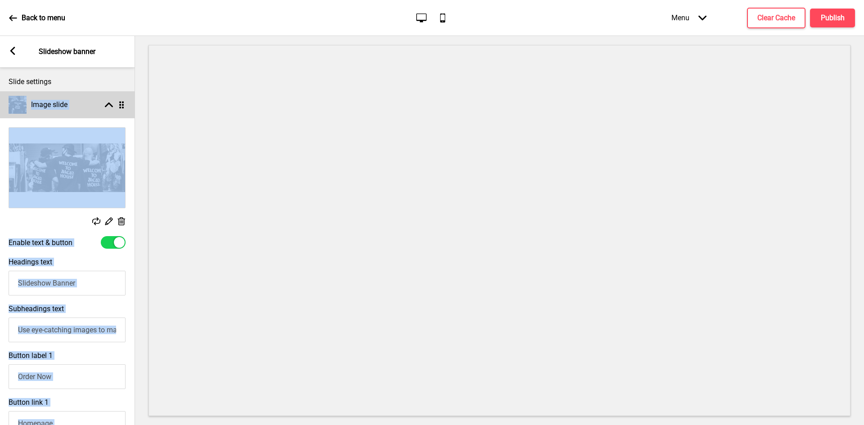
click at [114, 112] on div "Image slide Arrow up Drag" at bounding box center [67, 104] width 135 height 27
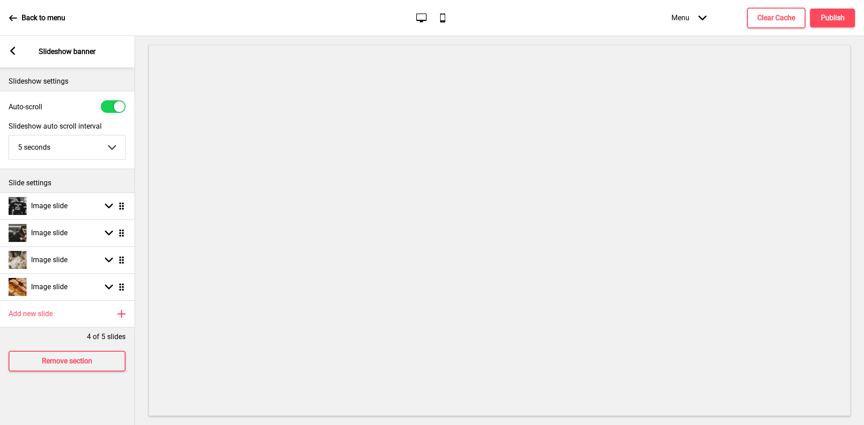
click at [111, 105] on div at bounding box center [113, 106] width 25 height 13
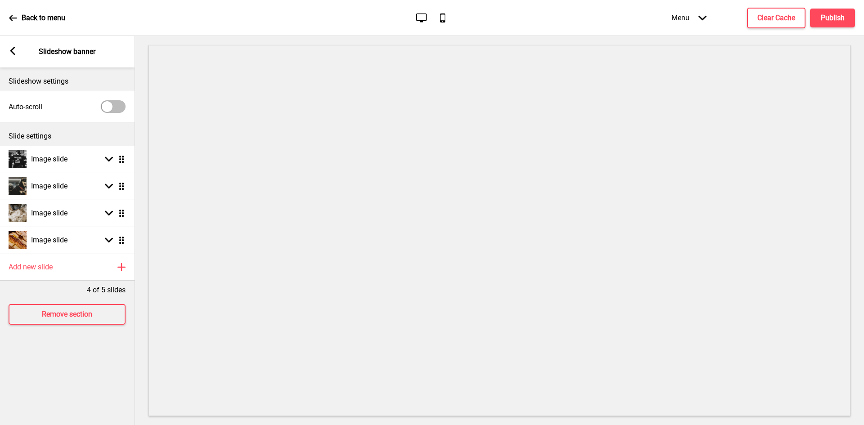
scroll to position [0, 0]
click at [110, 105] on div at bounding box center [107, 106] width 11 height 11
checkbox input "true"
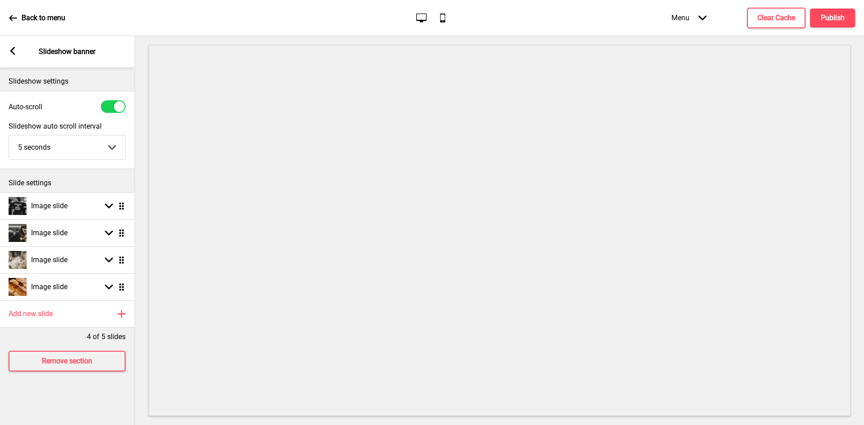
click at [11, 51] on icon at bounding box center [12, 51] width 5 height 8
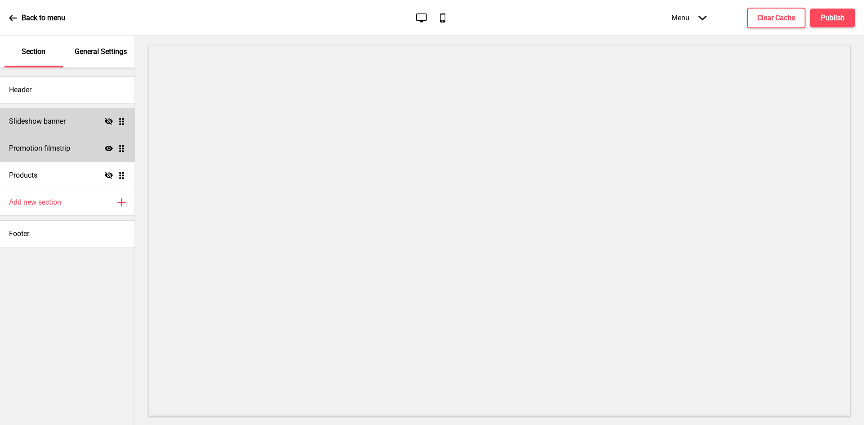
click at [110, 121] on icon at bounding box center [109, 121] width 8 height 7
click at [86, 118] on div "Slideshow banner Show Drag" at bounding box center [67, 121] width 134 height 27
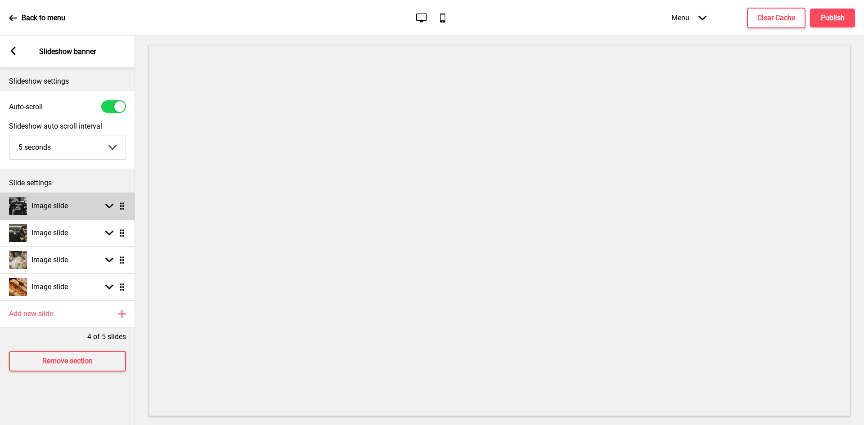
click at [86, 204] on div "Image slide Arrow down Drag" at bounding box center [67, 206] width 135 height 27
select select "right"
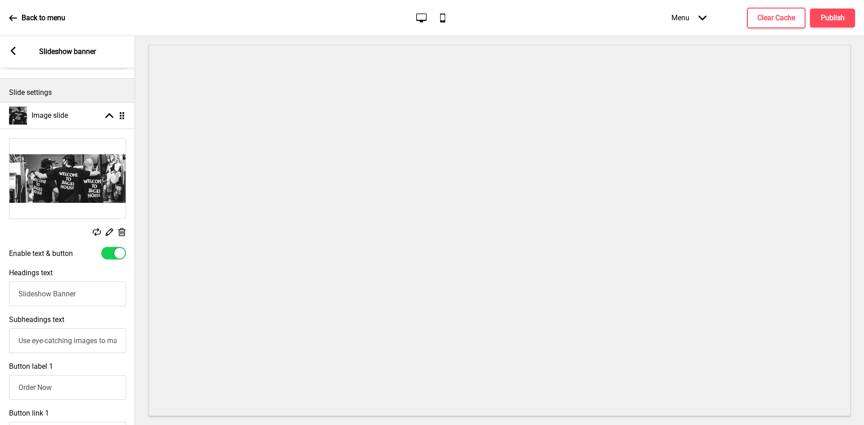
scroll to position [135, 0]
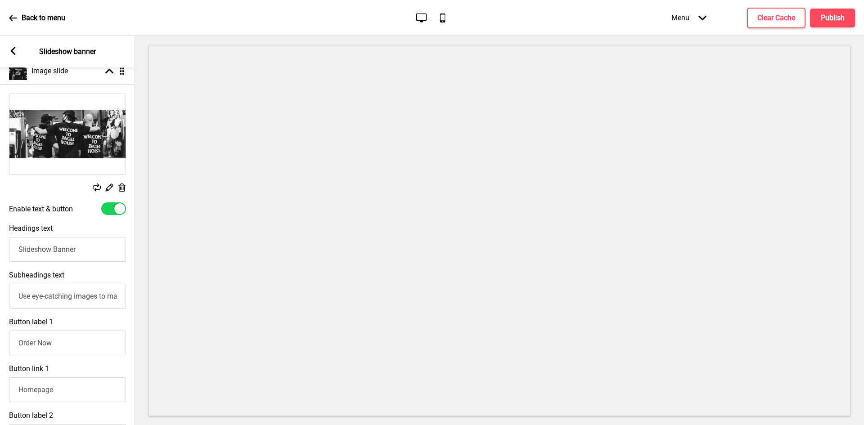
click at [106, 209] on div at bounding box center [113, 208] width 25 height 13
checkbox input "false"
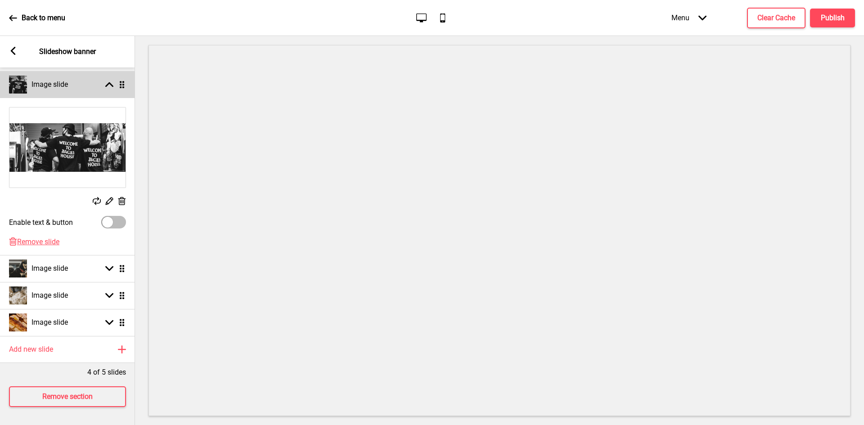
click at [95, 73] on div "Image slide Arrow up Drag" at bounding box center [67, 84] width 135 height 27
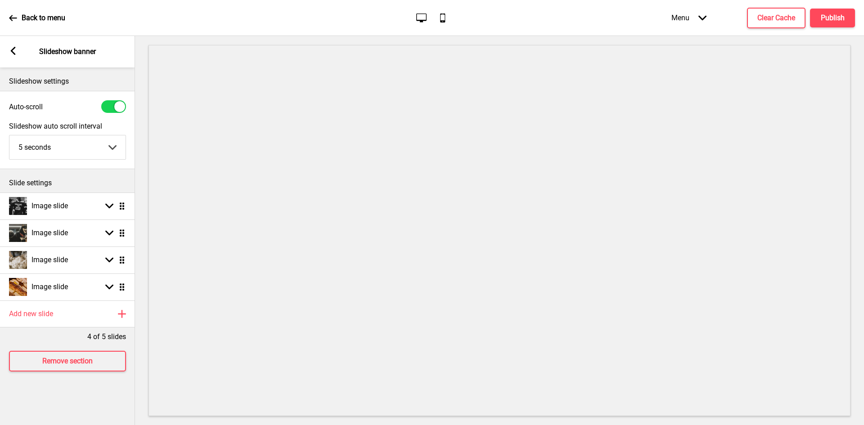
scroll to position [0, 0]
click at [95, 232] on div "Image slide Arrow down Drag" at bounding box center [67, 232] width 135 height 27
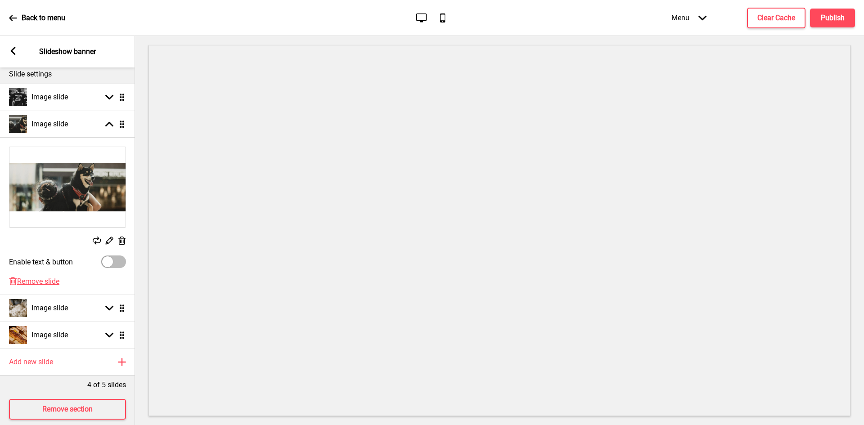
scroll to position [128, 0]
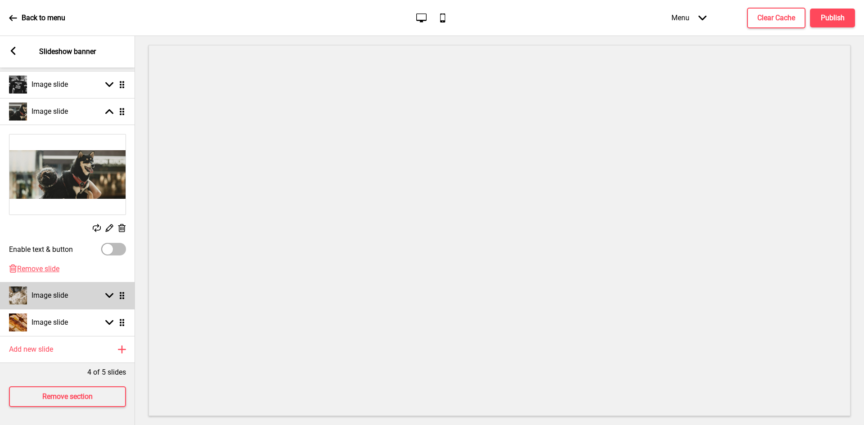
click at [85, 282] on div "Image slide Arrow down Drag" at bounding box center [67, 295] width 135 height 27
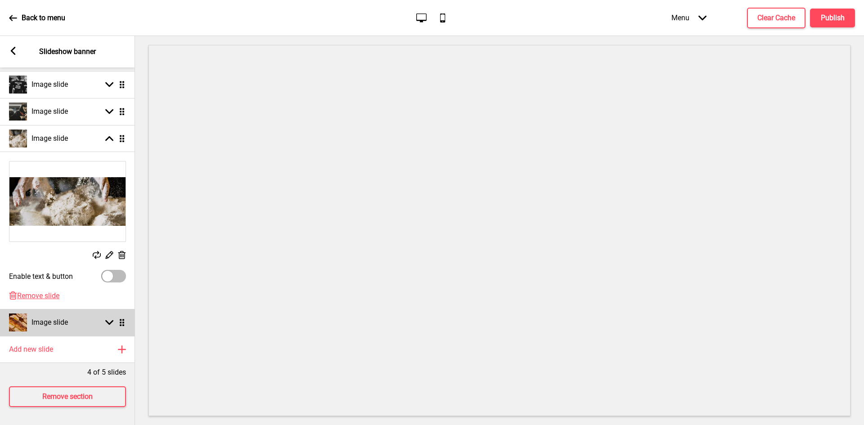
drag, startPoint x: 90, startPoint y: 312, endPoint x: 93, endPoint y: 305, distance: 7.0
click at [90, 311] on div "Image slide Arrow down Drag" at bounding box center [67, 322] width 135 height 27
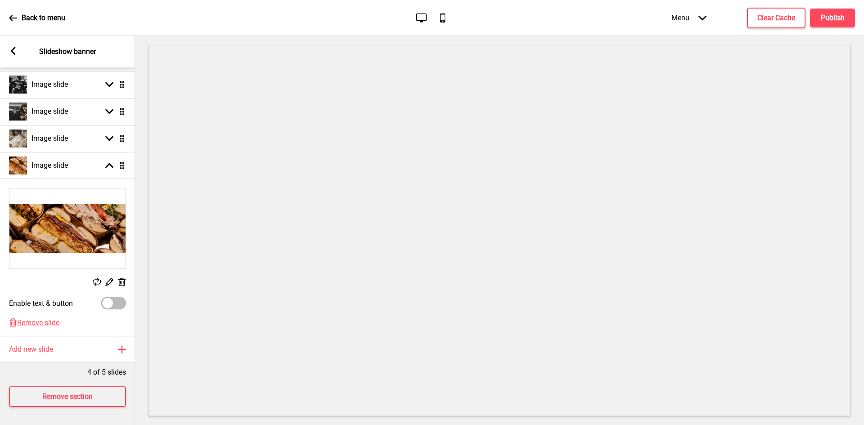
click at [18, 49] on div "Arrow left Slideshow banner" at bounding box center [67, 51] width 135 height 31
click at [15, 48] on icon at bounding box center [13, 51] width 5 height 8
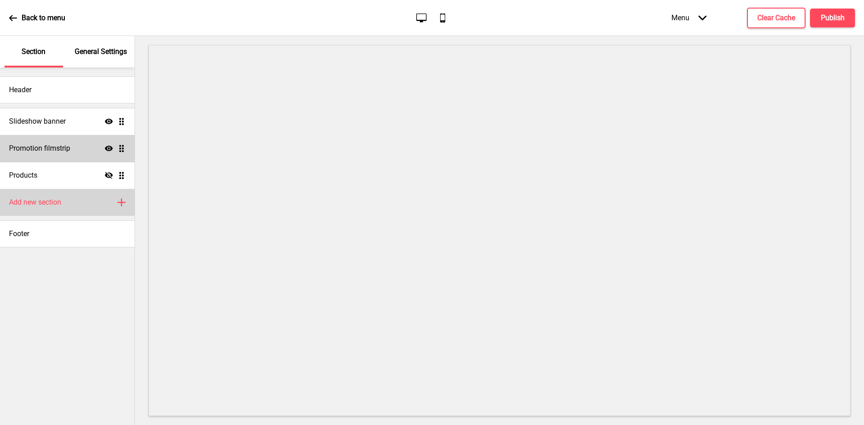
click at [28, 202] on h4 "Add new section" at bounding box center [35, 202] width 52 height 10
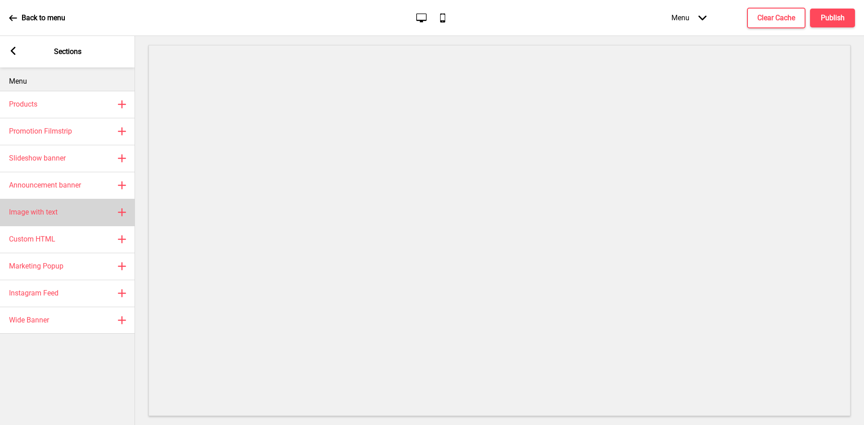
click at [80, 210] on div "Image with text Plus" at bounding box center [67, 212] width 135 height 27
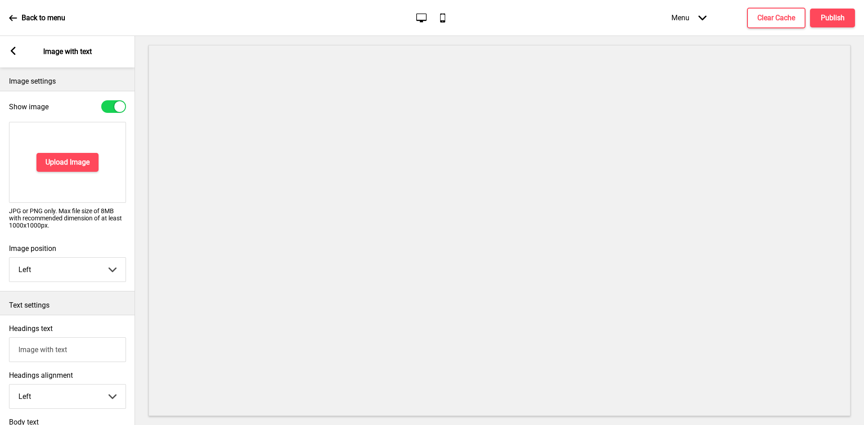
click at [106, 105] on div at bounding box center [113, 106] width 25 height 13
checkbox input "false"
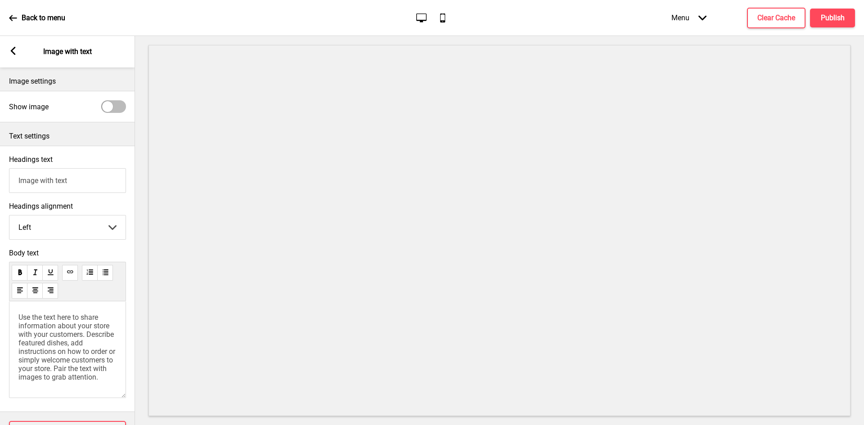
click at [16, 57] on div "Arrow left Image with text" at bounding box center [67, 51] width 135 height 31
click at [12, 52] on icon at bounding box center [13, 51] width 5 height 8
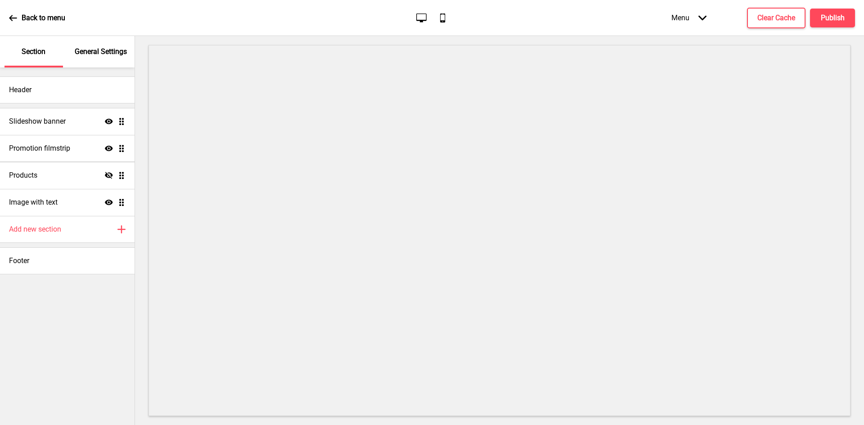
click at [119, 201] on ul "Slideshow banner Show Drag Promotion filmstrip Show Drag Products Hide Drag Ima…" at bounding box center [67, 162] width 134 height 108
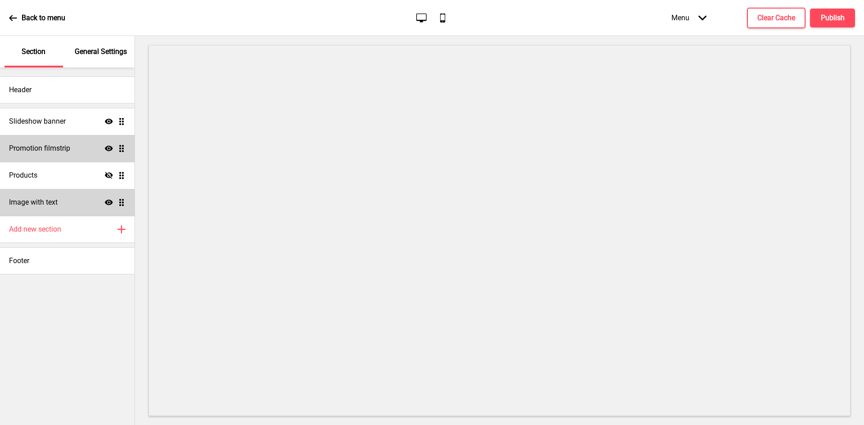
click at [86, 206] on div "Image with text Show Drag" at bounding box center [67, 202] width 134 height 27
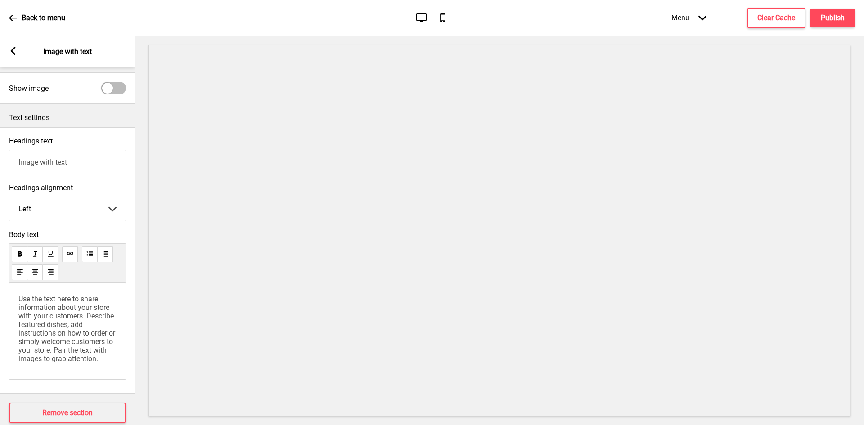
scroll to position [42, 0]
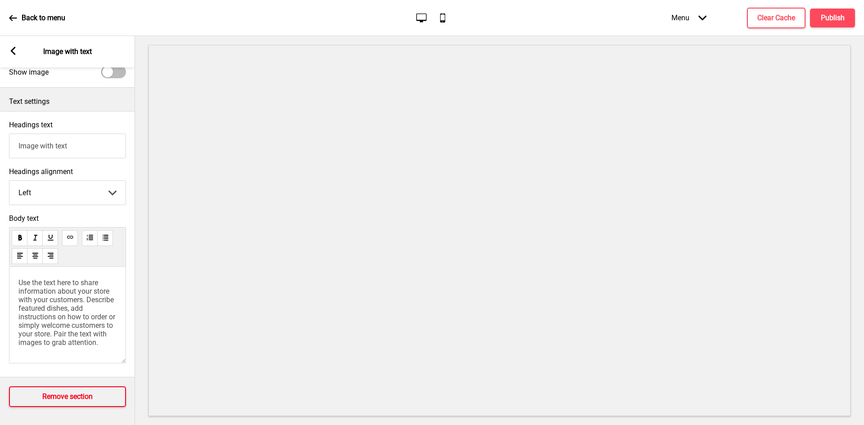
click at [68, 386] on button "Remove section" at bounding box center [67, 396] width 117 height 21
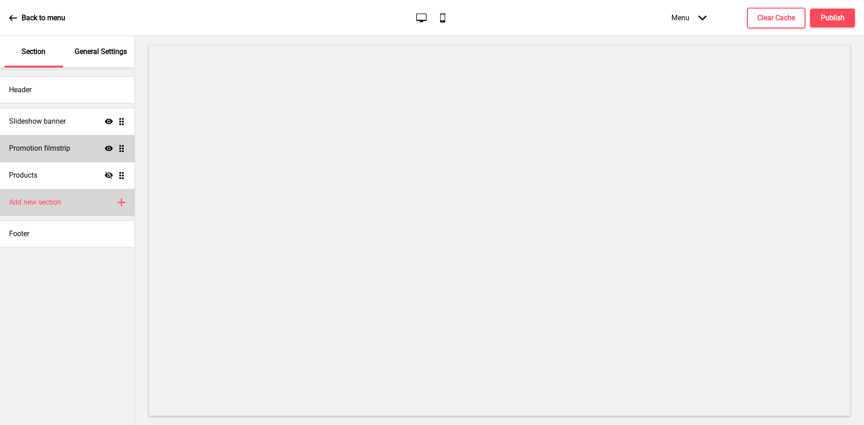
click at [88, 197] on div "Add new section Plus" at bounding box center [67, 202] width 134 height 27
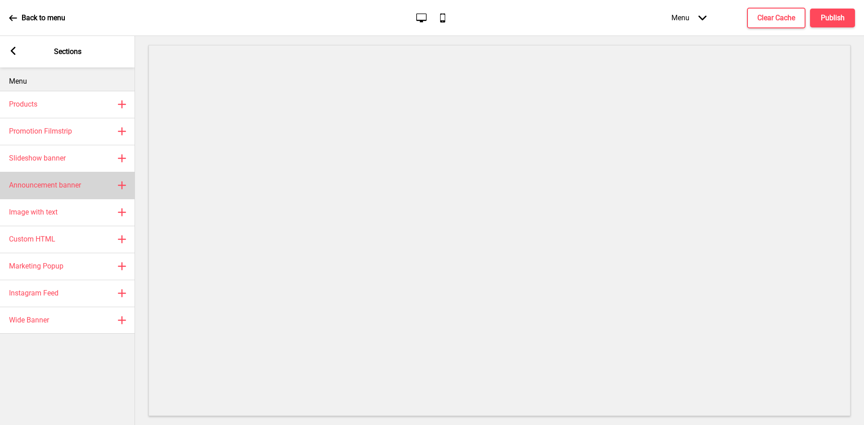
click at [90, 194] on div "Announcement banner Plus" at bounding box center [67, 185] width 135 height 27
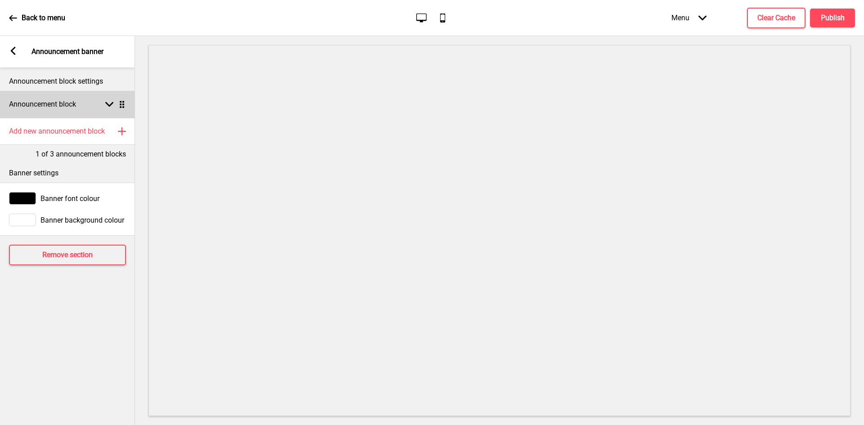
click at [95, 101] on div "Announcement block Arrow down Drag" at bounding box center [67, 104] width 135 height 27
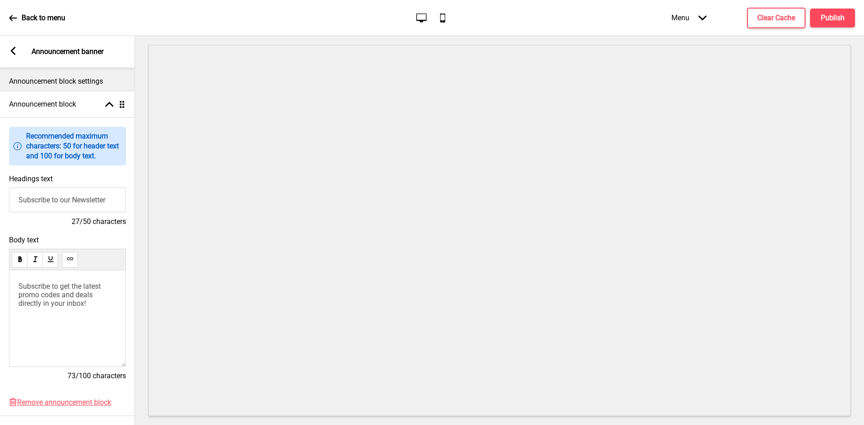
click at [15, 50] on rect at bounding box center [13, 51] width 8 height 8
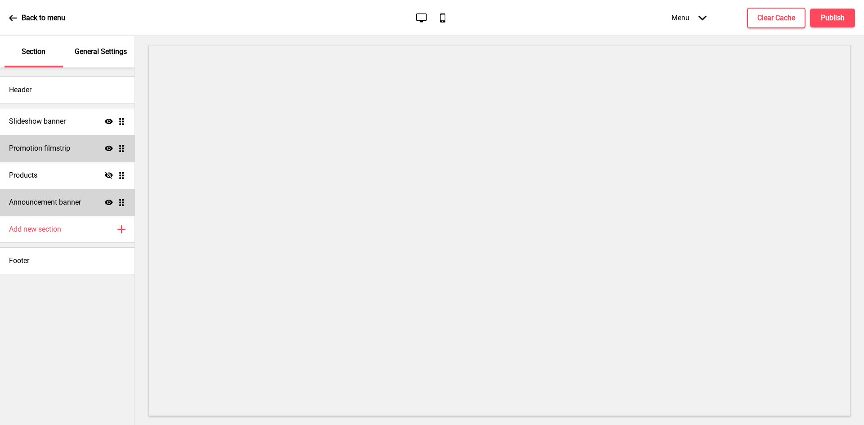
click at [122, 202] on ul "Slideshow banner Show Drag Promotion filmstrip Show Drag Products Hide Drag Ann…" at bounding box center [67, 162] width 134 height 108
click at [82, 202] on div "Announcement banner Show Drag" at bounding box center [67, 202] width 134 height 27
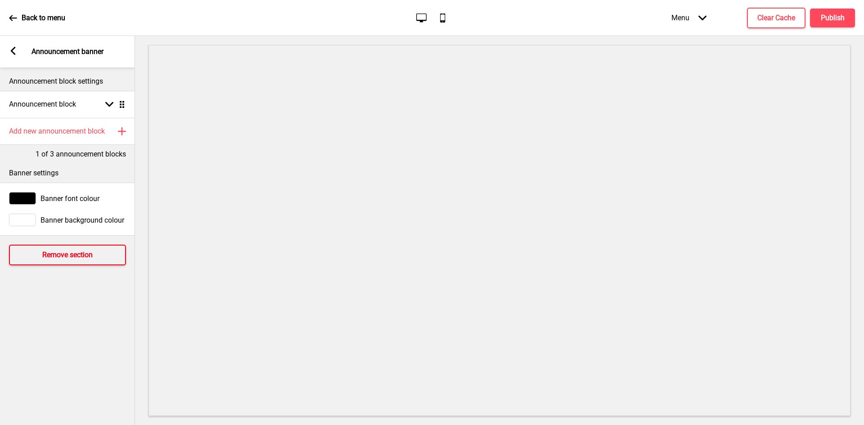
click at [65, 248] on button "Remove section" at bounding box center [67, 255] width 117 height 21
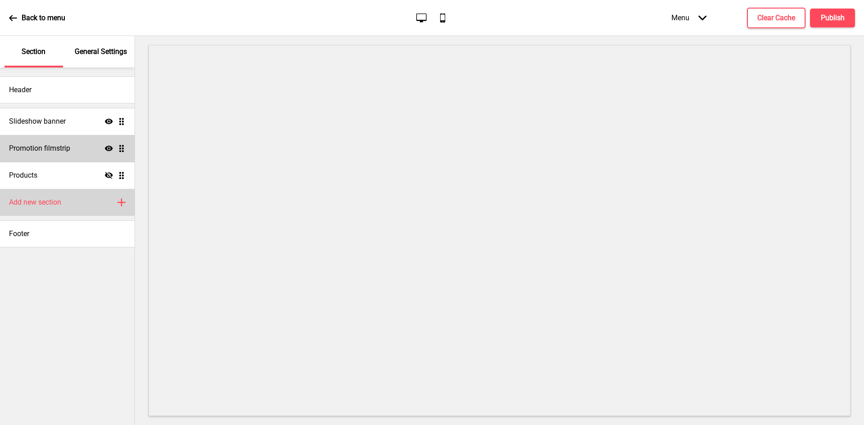
click at [73, 200] on div "Add new section Plus" at bounding box center [67, 202] width 134 height 27
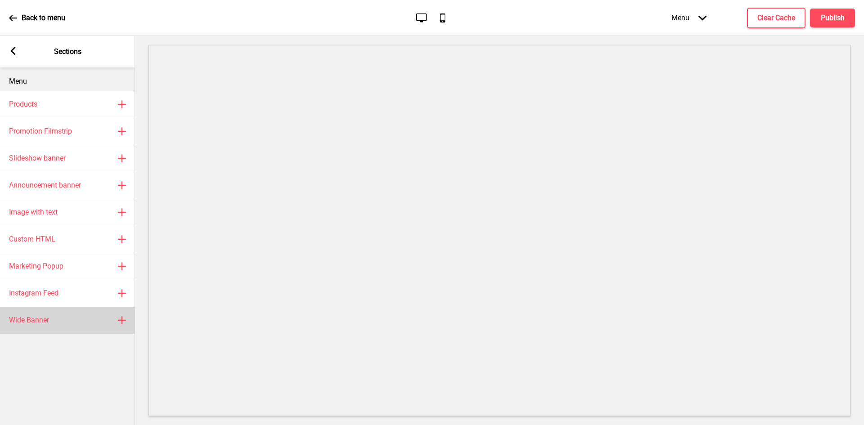
click at [56, 321] on div "Wide Banner Plus" at bounding box center [67, 320] width 135 height 27
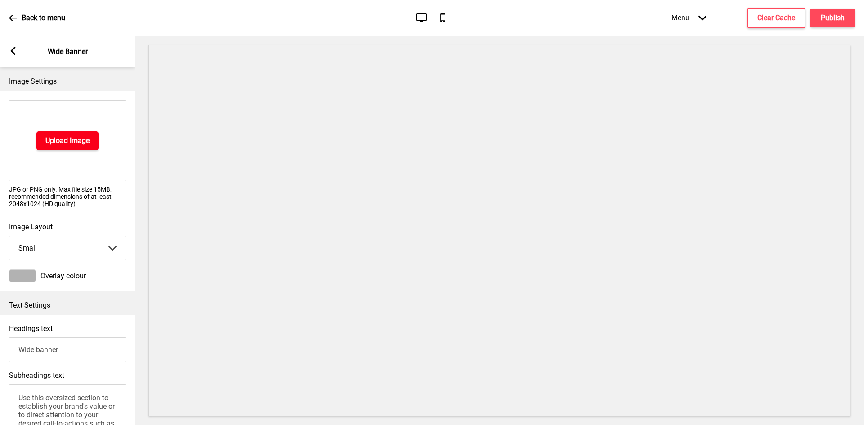
click at [76, 144] on h4 "Upload Image" at bounding box center [67, 141] width 44 height 10
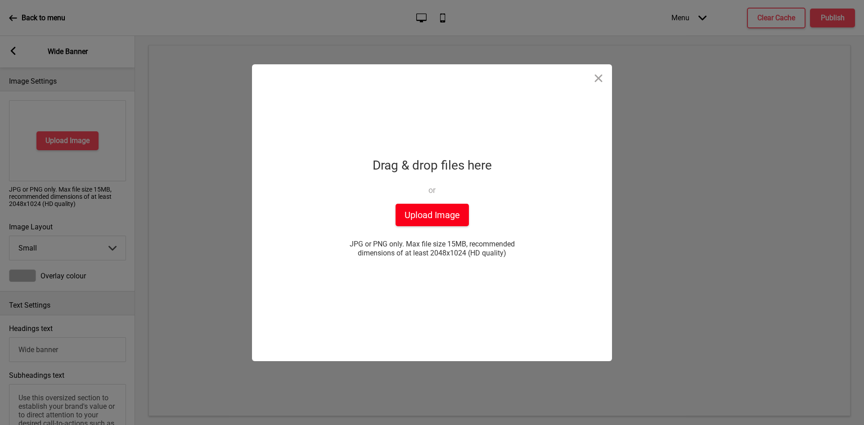
click at [430, 216] on button "Upload Image" at bounding box center [431, 215] width 73 height 22
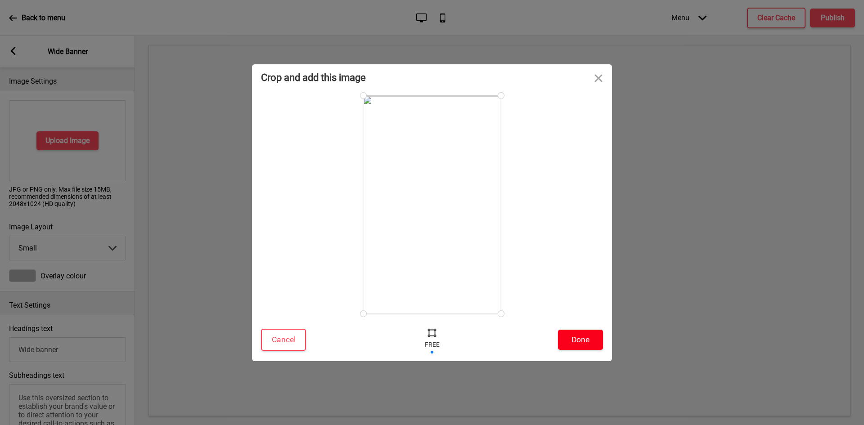
click at [571, 342] on button "Done" at bounding box center [580, 340] width 45 height 20
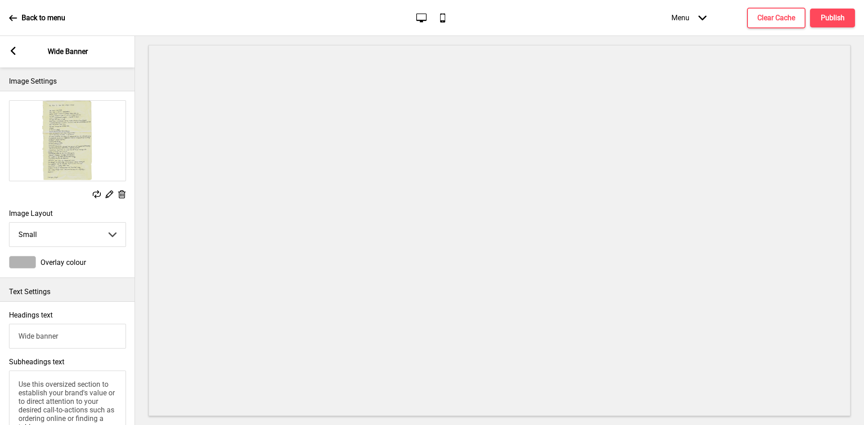
click at [88, 238] on select "Small Medium Large" at bounding box center [67, 235] width 116 height 24
select select "large"
click at [9, 223] on select "Small Medium Large" at bounding box center [67, 235] width 116 height 24
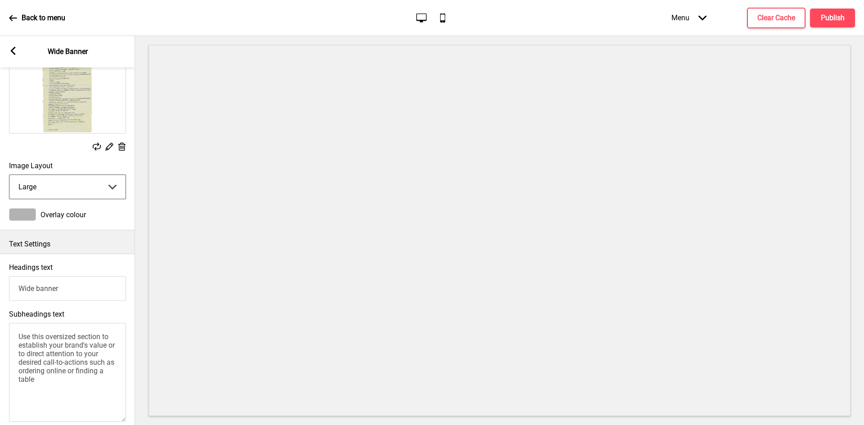
scroll to position [45, 0]
click at [120, 149] on rect at bounding box center [121, 149] width 9 height 9
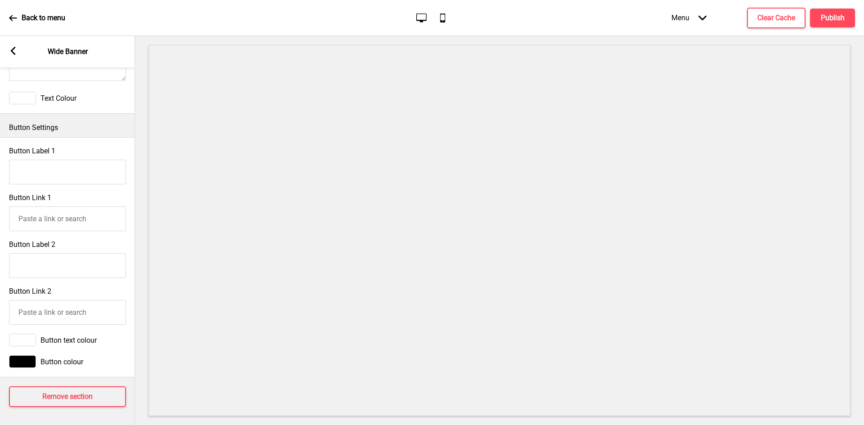
scroll to position [414, 0]
click at [65, 392] on h4 "Remove section" at bounding box center [67, 397] width 50 height 10
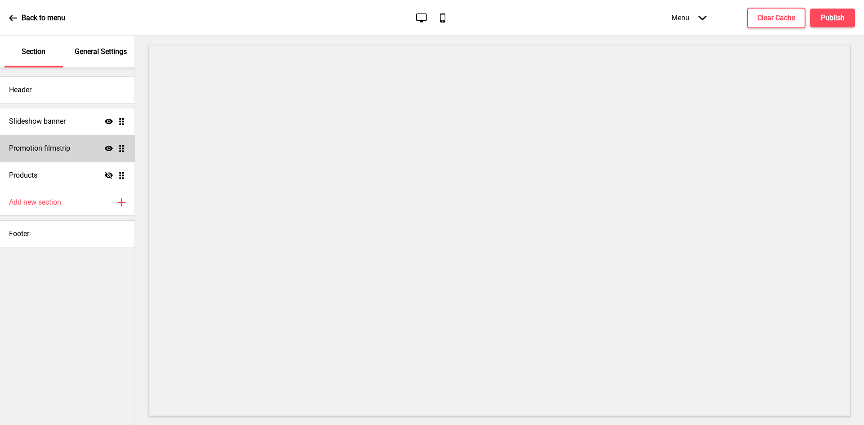
click at [105, 147] on icon "Show" at bounding box center [109, 148] width 8 height 8
click at [76, 206] on div "Add new section Plus" at bounding box center [67, 202] width 134 height 27
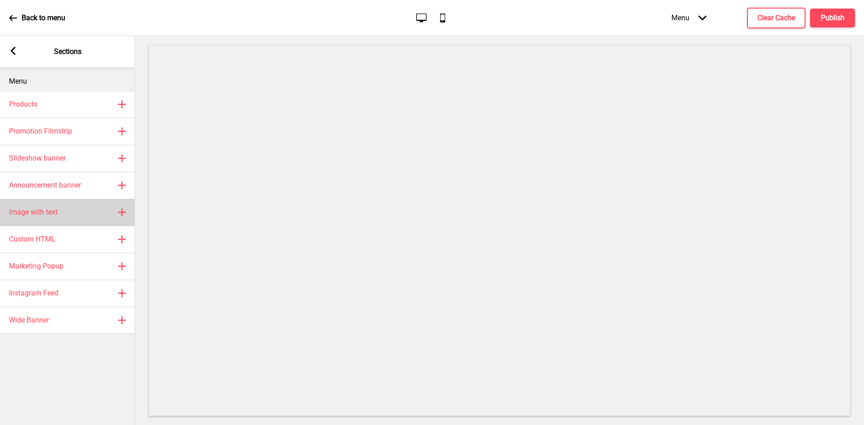
click at [74, 208] on div "Image with text Plus" at bounding box center [67, 212] width 135 height 27
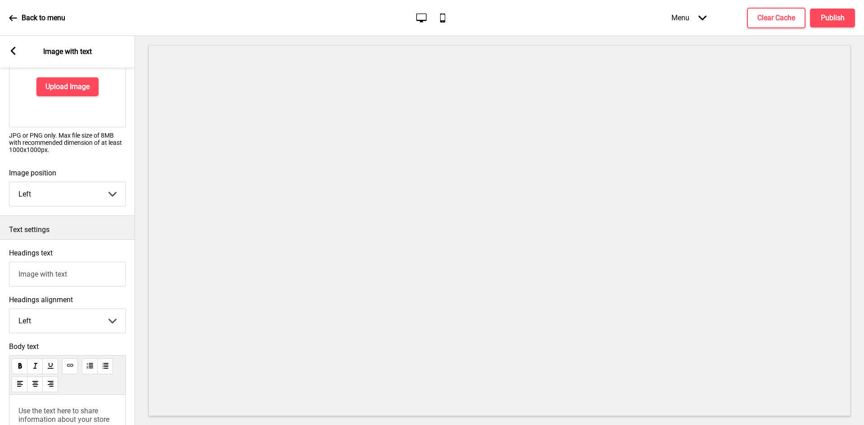
scroll to position [90, 0]
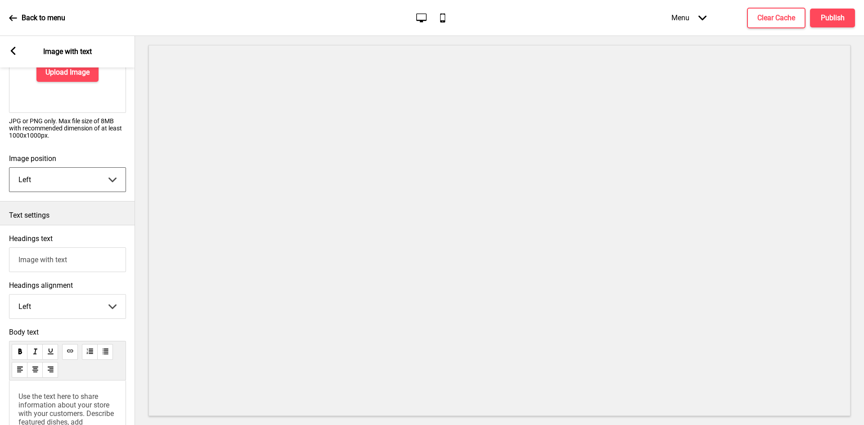
click at [82, 175] on select "Left Right" at bounding box center [67, 180] width 116 height 24
click at [72, 169] on select "Left Right" at bounding box center [67, 180] width 116 height 24
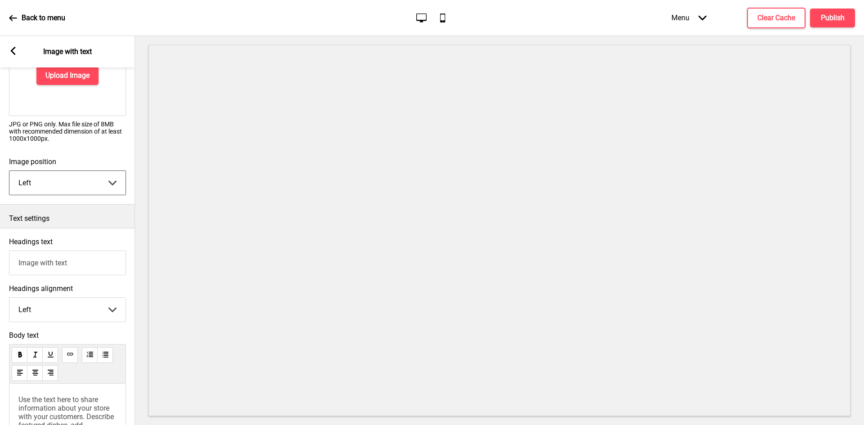
scroll to position [0, 0]
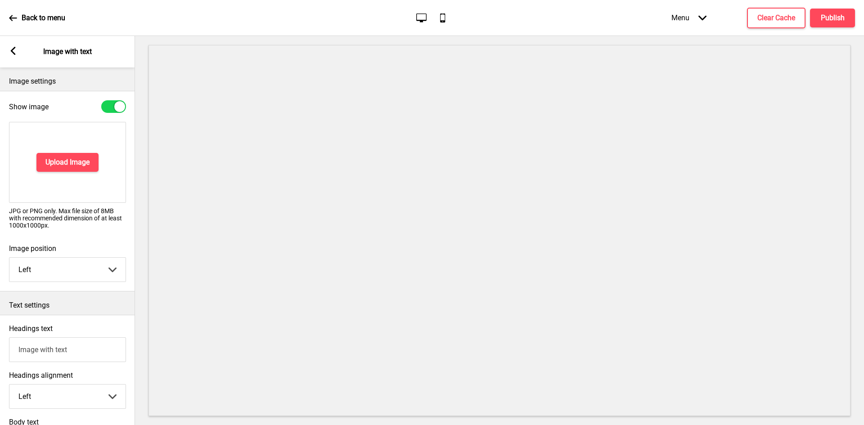
click at [16, 54] on rect at bounding box center [13, 51] width 8 height 8
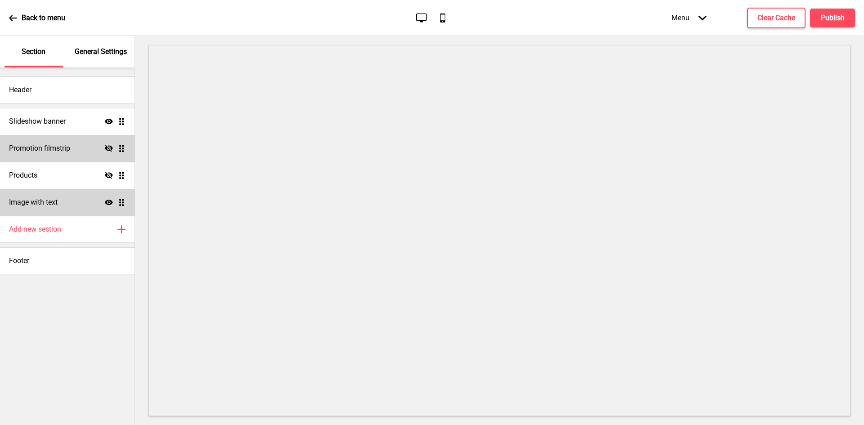
click at [102, 204] on div "Image with text Show Drag" at bounding box center [67, 202] width 134 height 27
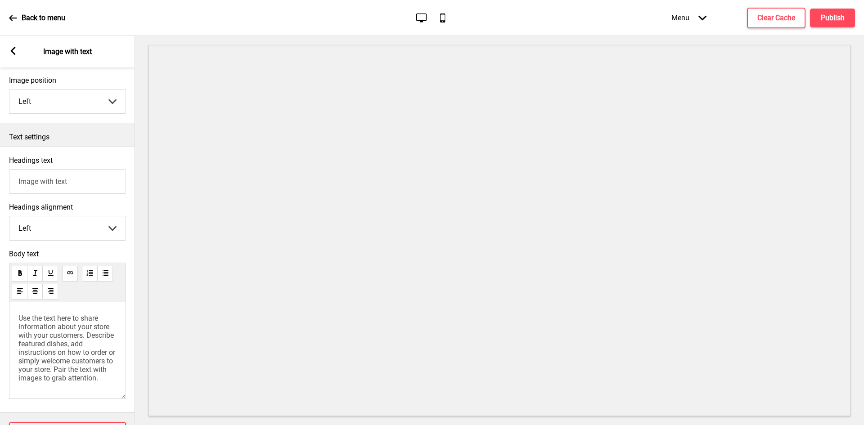
scroll to position [211, 0]
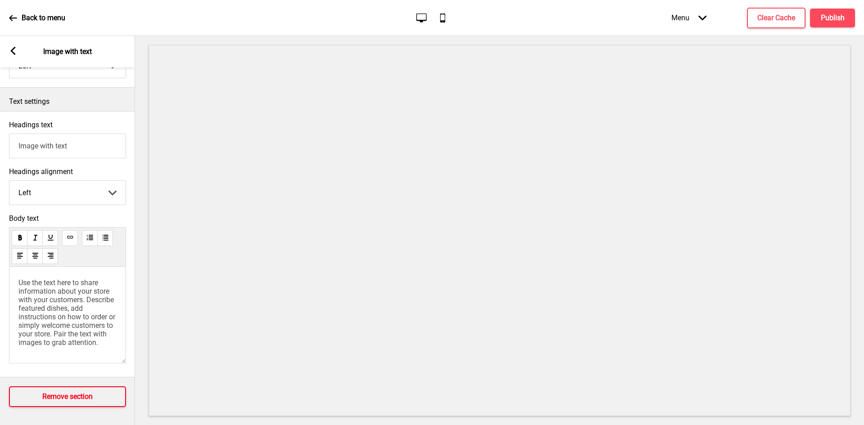
click at [67, 386] on button "Remove section" at bounding box center [67, 396] width 117 height 21
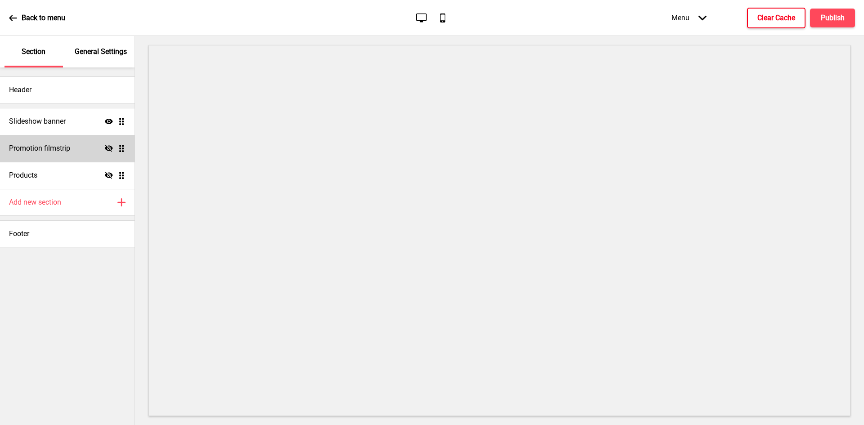
click at [767, 9] on button "Clear Cache" at bounding box center [776, 18] width 58 height 21
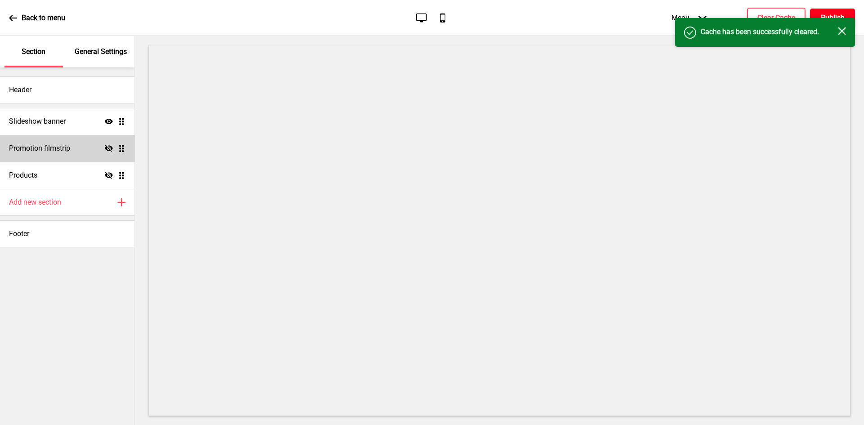
click at [821, 13] on h4 "Publish" at bounding box center [832, 18] width 24 height 10
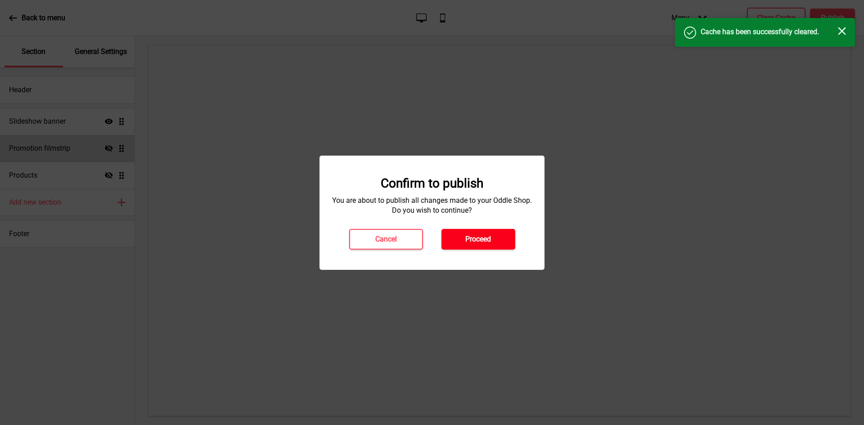
click at [480, 245] on button "Proceed" at bounding box center [478, 239] width 74 height 21
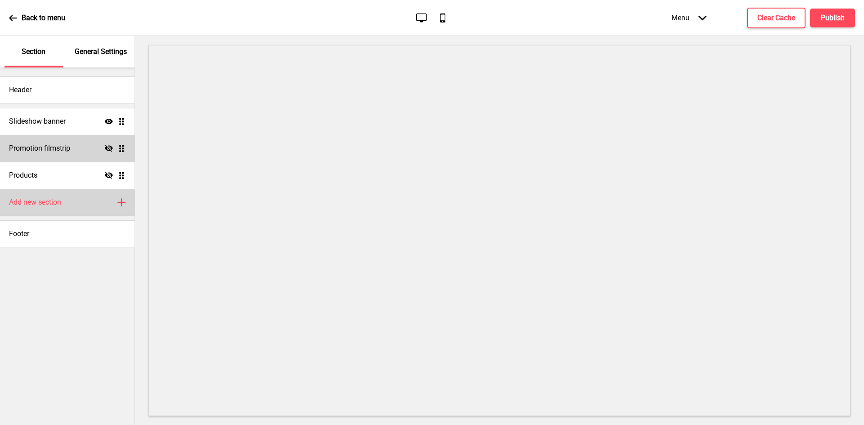
click at [60, 202] on h4 "Add new section" at bounding box center [35, 202] width 52 height 10
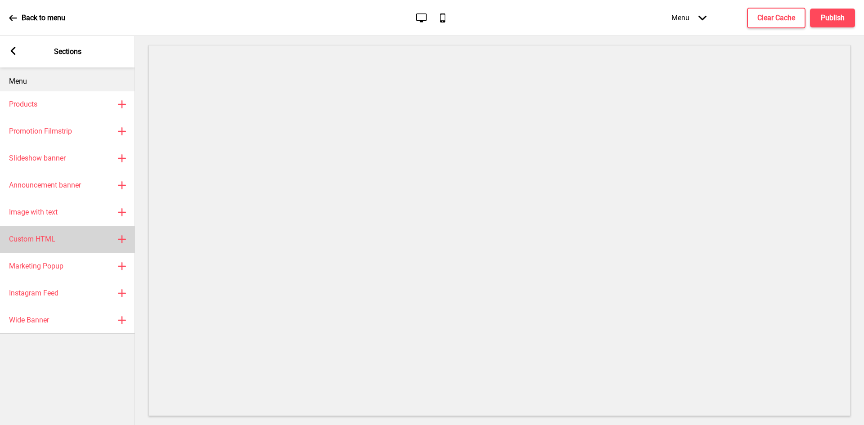
click at [77, 239] on div "Custom HTML Plus" at bounding box center [67, 239] width 135 height 27
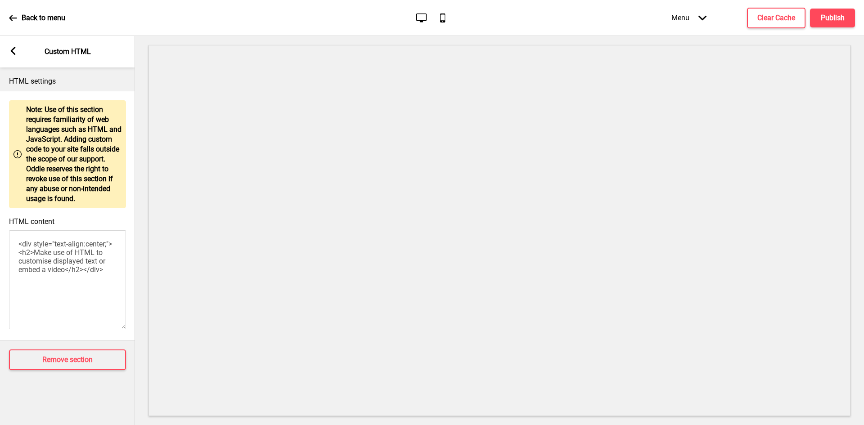
click at [46, 267] on textarea "<div style="text-align:center;"><h2>Make use of HTML to customise displayed tex…" at bounding box center [67, 279] width 117 height 99
paste textarea "class="container container-background"> <div class="wrapper"> <div style="text-…"
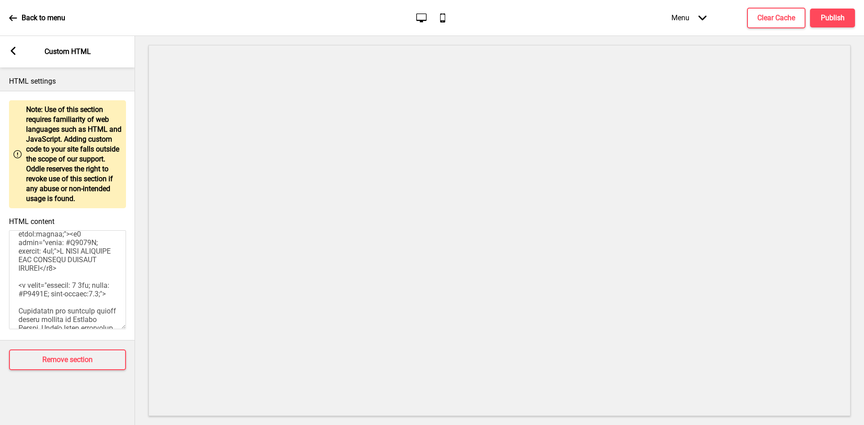
scroll to position [45, 0]
drag, startPoint x: 67, startPoint y: 257, endPoint x: 74, endPoint y: 274, distance: 18.4
click at [74, 274] on textarea "HTML content" at bounding box center [67, 279] width 117 height 99
paste textarea "IT’S AS LITERAL AS IT GETS."
click at [79, 285] on textarea "HTML content" at bounding box center [67, 279] width 117 height 99
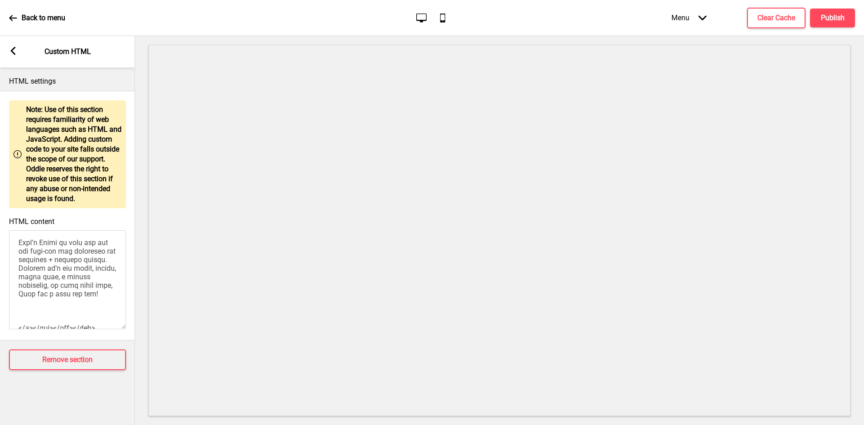
scroll to position [180, 0]
drag, startPoint x: 49, startPoint y: 296, endPoint x: 19, endPoint y: 273, distance: 36.6
click at [19, 273] on textarea "HTML content" at bounding box center [67, 279] width 117 height 99
paste textarea "ONE MISSION BOUND BY A FEW GREAT WOMEN AND MEN."
drag, startPoint x: 18, startPoint y: 277, endPoint x: 56, endPoint y: 255, distance: 44.1
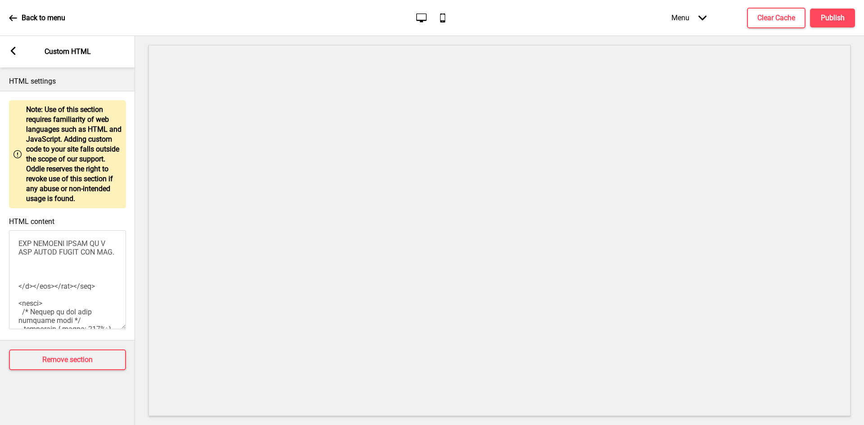
click at [56, 255] on textarea "HTML content" at bounding box center [67, 279] width 117 height 99
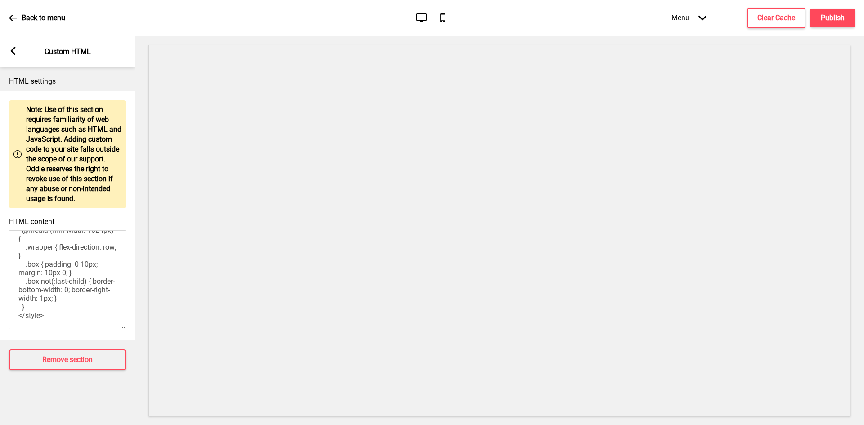
scroll to position [421, 0]
type textarea "<div class="container container-background"> <div class="wrapper"> <div style="…"
click at [12, 52] on icon at bounding box center [13, 51] width 5 height 8
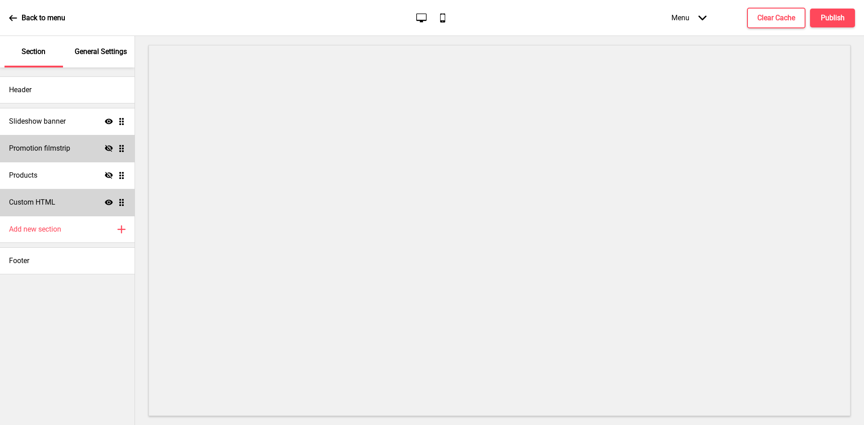
click at [109, 198] on icon "Show" at bounding box center [109, 202] width 8 height 8
click at [109, 198] on icon "Hide" at bounding box center [109, 202] width 8 height 8
click at [63, 199] on div "Custom HTML Show Drag" at bounding box center [67, 202] width 134 height 27
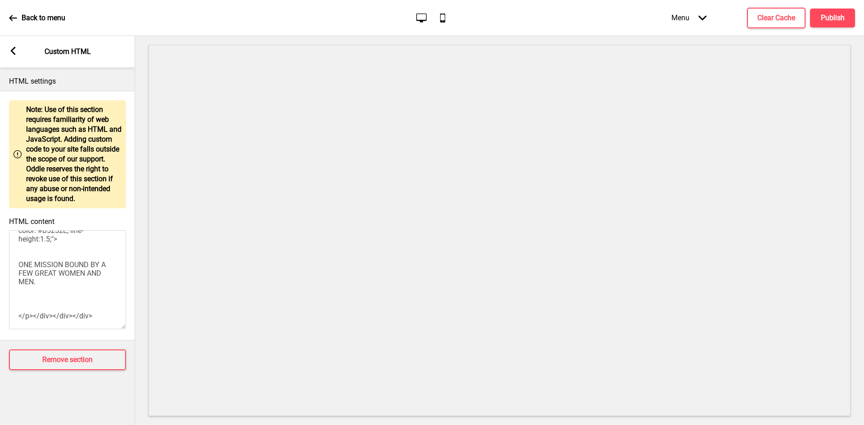
scroll to position [90, 0]
click at [56, 274] on textarea "<div class="container container-background"> <div class="wrapper"> <div style="…" at bounding box center [67, 279] width 117 height 99
paste textarea "<br><br>"
click at [75, 297] on textarea "<div class="container container-background"> <div class="wrapper"> <div style="…" at bounding box center [67, 279] width 117 height 99
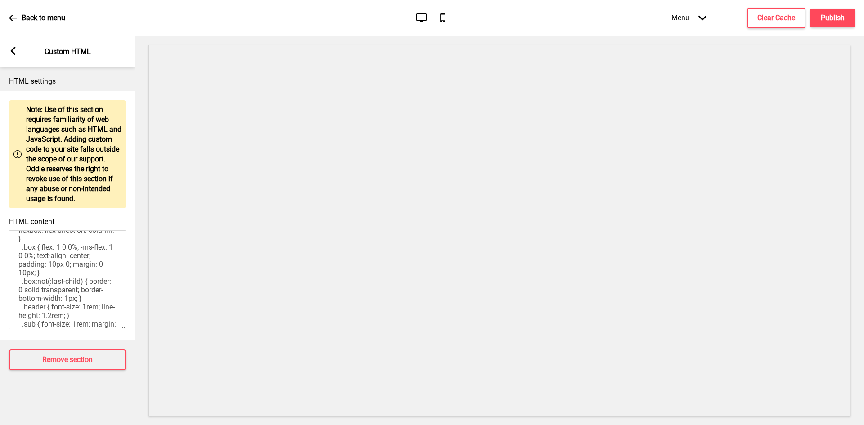
scroll to position [270, 0]
type textarea "<div class="container container-background"> <div class="wrapper"> <div style="…"
click at [17, 55] on div "Arrow left Custom HTML" at bounding box center [67, 51] width 135 height 31
click at [10, 54] on rect at bounding box center [13, 51] width 8 height 8
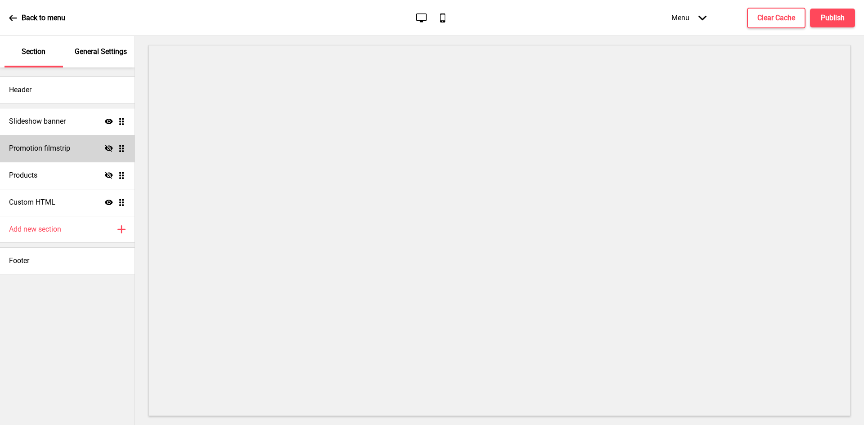
click at [109, 204] on icon at bounding box center [109, 202] width 8 height 5
click at [109, 204] on icon at bounding box center [109, 202] width 8 height 7
click at [76, 204] on div "Custom HTML Show Drag" at bounding box center [67, 202] width 134 height 27
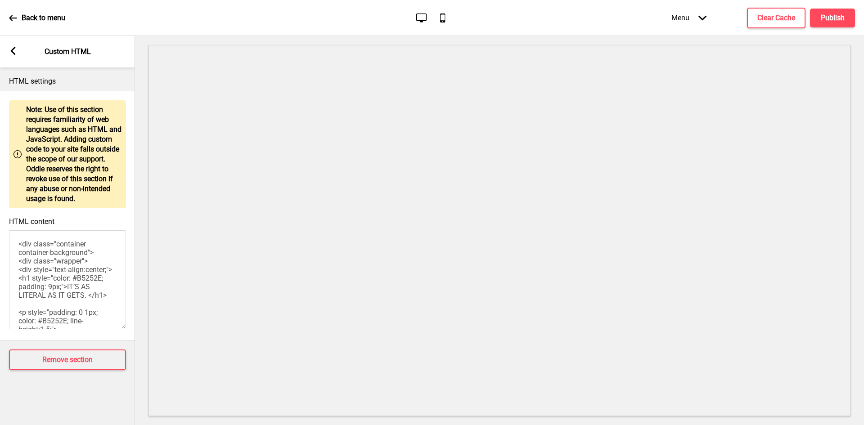
click at [48, 273] on textarea "<div class="container container-background"> <div class="wrapper"> <div style="…" at bounding box center [67, 279] width 117 height 99
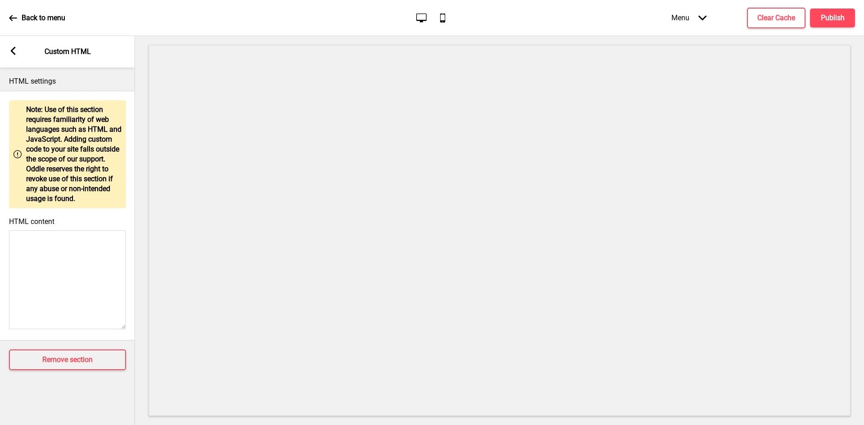
click at [82, 259] on textarea "HTML content" at bounding box center [67, 279] width 117 height 99
paste textarea "<div class="container container-background"> <div class="wrapper"> <div style="…"
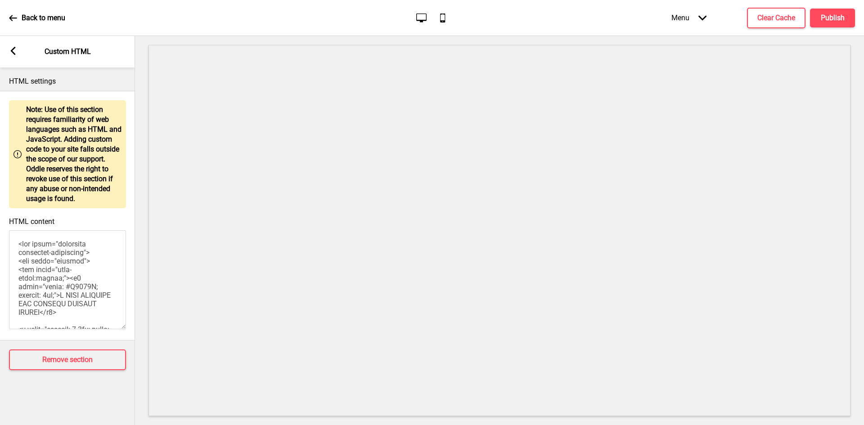
scroll to position [544, 0]
click at [19, 53] on div "Arrow left Custom HTML" at bounding box center [67, 51] width 135 height 31
click at [14, 52] on rect at bounding box center [13, 51] width 8 height 8
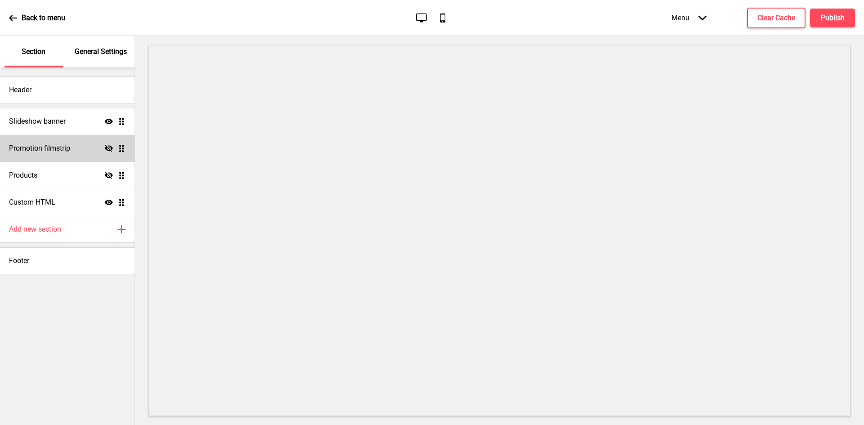
click at [107, 201] on icon at bounding box center [109, 202] width 8 height 5
click at [107, 201] on icon at bounding box center [109, 202] width 8 height 7
click at [64, 200] on div "Custom HTML Show Drag" at bounding box center [67, 202] width 134 height 27
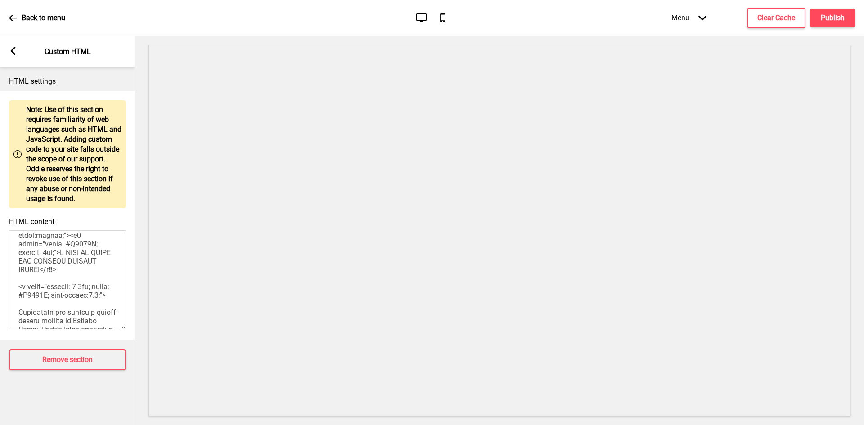
scroll to position [45, 0]
drag, startPoint x: 69, startPoint y: 259, endPoint x: 74, endPoint y: 273, distance: 15.2
click at [74, 273] on textarea "HTML content" at bounding box center [67, 279] width 117 height 99
paste textarea "IT’S AS LITERAL AS IT GETS."
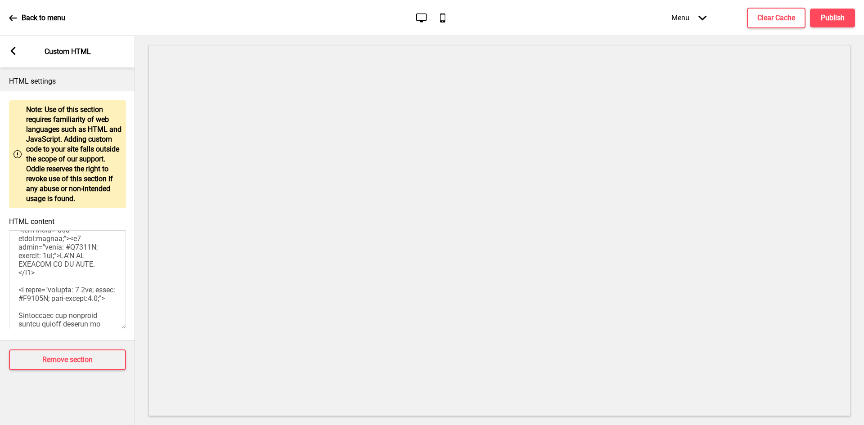
click at [10, 45] on div "Arrow left Custom HTML" at bounding box center [67, 51] width 135 height 31
click at [12, 47] on rect at bounding box center [13, 51] width 8 height 8
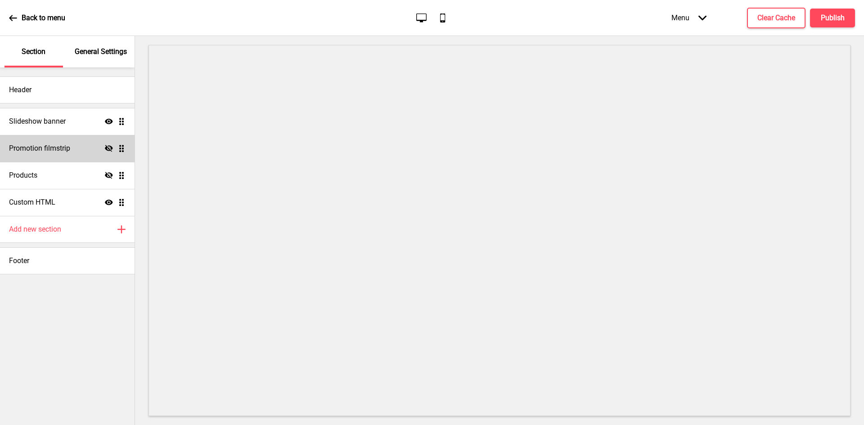
click at [108, 201] on icon "Show" at bounding box center [109, 202] width 8 height 8
click at [108, 201] on icon "Hide" at bounding box center [109, 202] width 8 height 8
click at [76, 202] on div "Custom HTML Show Drag" at bounding box center [67, 202] width 134 height 27
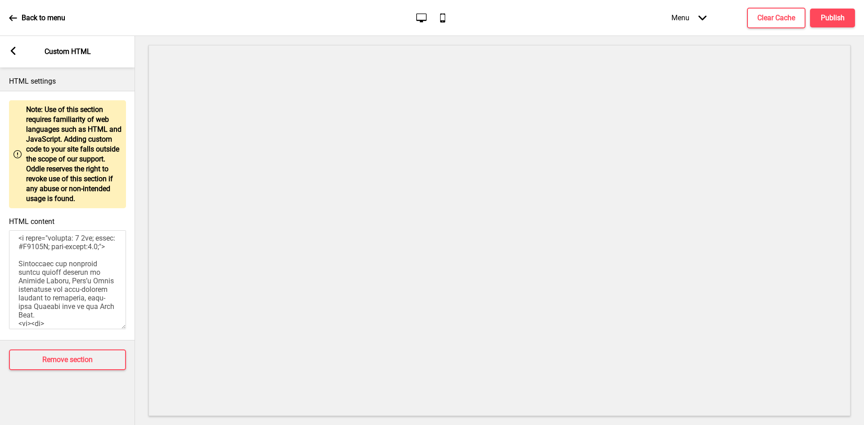
scroll to position [90, 0]
drag, startPoint x: 34, startPoint y: 295, endPoint x: 19, endPoint y: 286, distance: 17.7
click at [19, 286] on textarea "HTML content" at bounding box center [67, 279] width 117 height 99
paste textarea "ONE MISSION BOUND BY A FEW GREAT WOMEN AND MEN."
click at [13, 52] on rect at bounding box center [13, 51] width 8 height 8
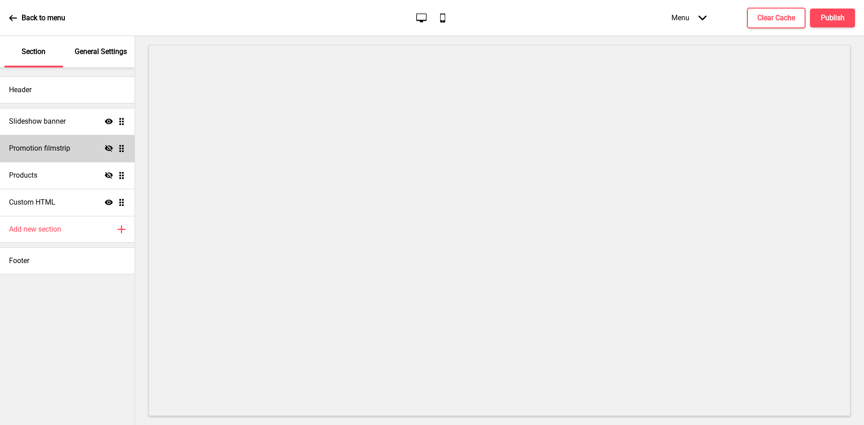
click at [109, 200] on icon "Show" at bounding box center [109, 202] width 8 height 8
click at [109, 200] on icon at bounding box center [109, 202] width 8 height 7
click at [73, 201] on div "Custom HTML Show Drag" at bounding box center [67, 202] width 134 height 27
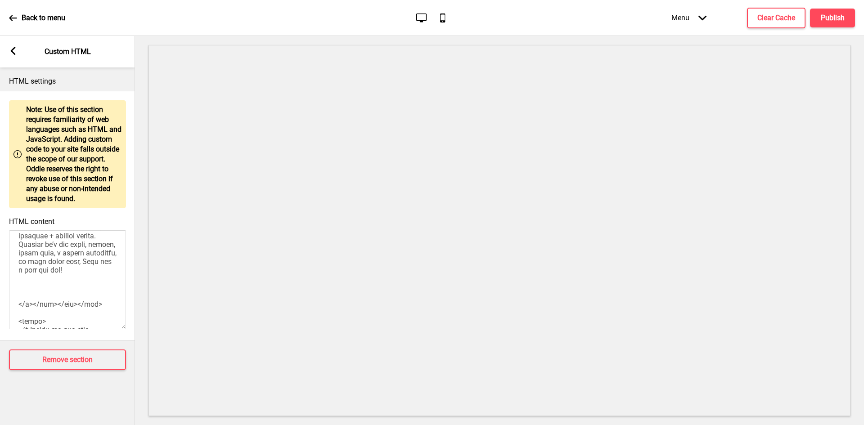
scroll to position [180, 0]
drag, startPoint x: 19, startPoint y: 254, endPoint x: 64, endPoint y: 320, distance: 79.9
click at [64, 320] on textarea "HTML content" at bounding box center [67, 279] width 117 height 99
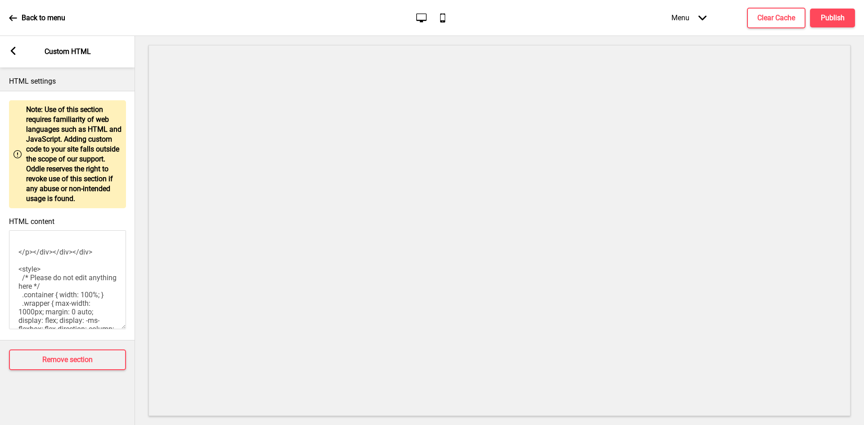
click at [58, 269] on textarea "<div class="container container-background"> <div class="wrapper"> <div style="…" at bounding box center [67, 279] width 117 height 99
click at [12, 58] on div "Arrow left Custom HTML" at bounding box center [67, 51] width 135 height 31
click at [6, 46] on div "Arrow left Custom HTML" at bounding box center [67, 51] width 135 height 31
click at [12, 50] on icon at bounding box center [13, 51] width 5 height 8
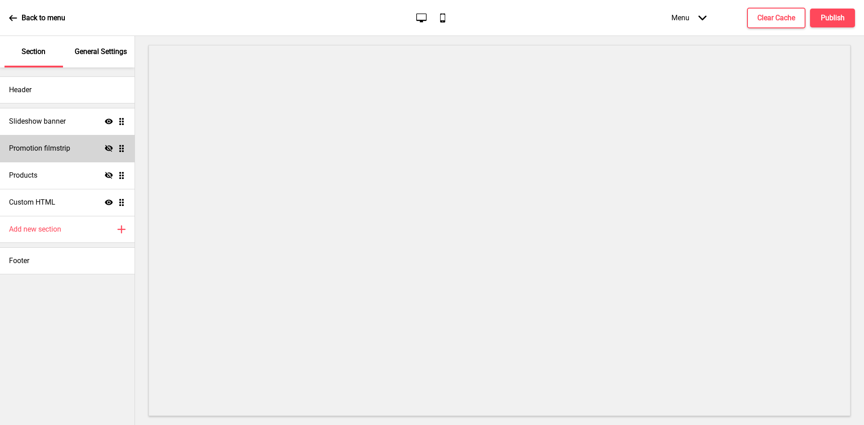
click at [109, 201] on icon "Show" at bounding box center [109, 202] width 8 height 8
click at [109, 201] on icon "Hide" at bounding box center [109, 202] width 8 height 8
click at [88, 199] on div "Custom HTML Show Drag" at bounding box center [67, 202] width 134 height 27
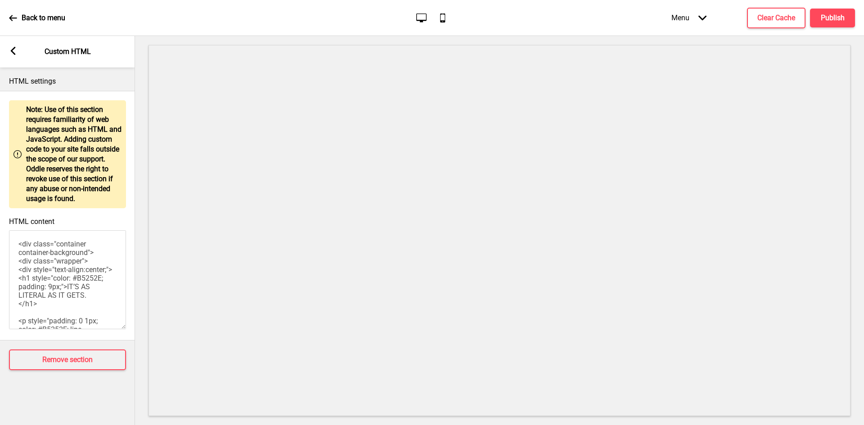
click at [79, 294] on textarea "<div class="container container-background"> <div class="wrapper"> <div style="…" at bounding box center [67, 279] width 117 height 99
click at [49, 292] on textarea "<div class="container container-background"> <div class="wrapper"> <div style="…" at bounding box center [67, 279] width 117 height 99
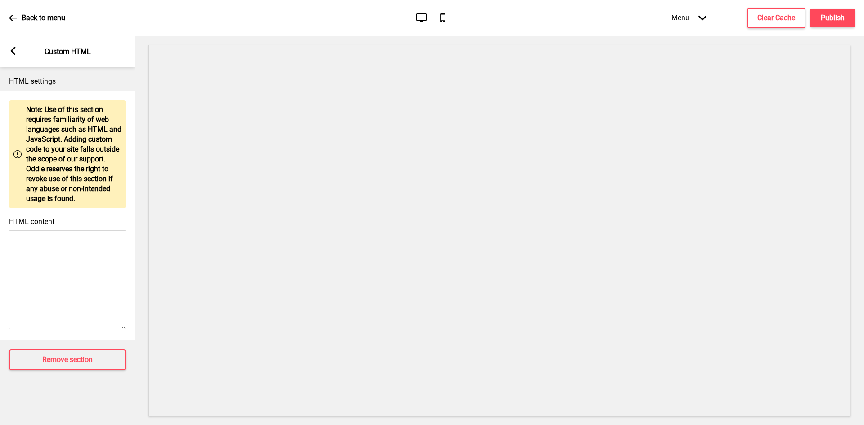
click at [68, 246] on textarea "HTML content" at bounding box center [67, 279] width 117 height 99
paste textarea "<style> .__container { max-width: 1200px; margin: 0 auto; text-align: center; }…"
click at [16, 52] on rect at bounding box center [13, 51] width 8 height 8
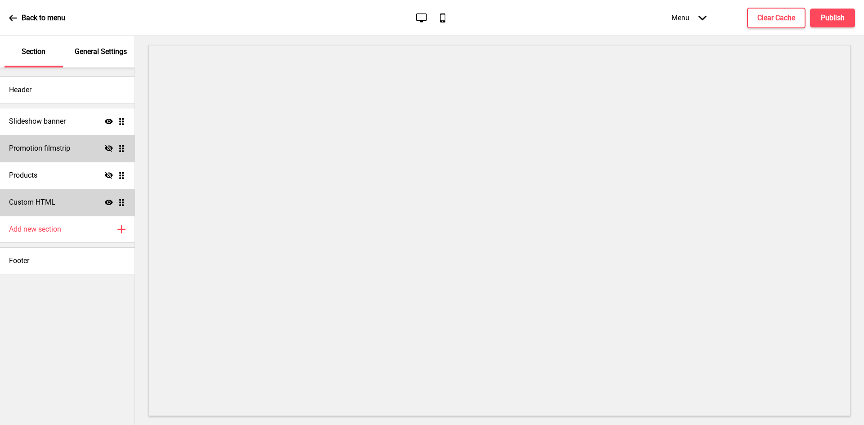
click at [103, 202] on div "Custom HTML Show Drag" at bounding box center [67, 202] width 134 height 27
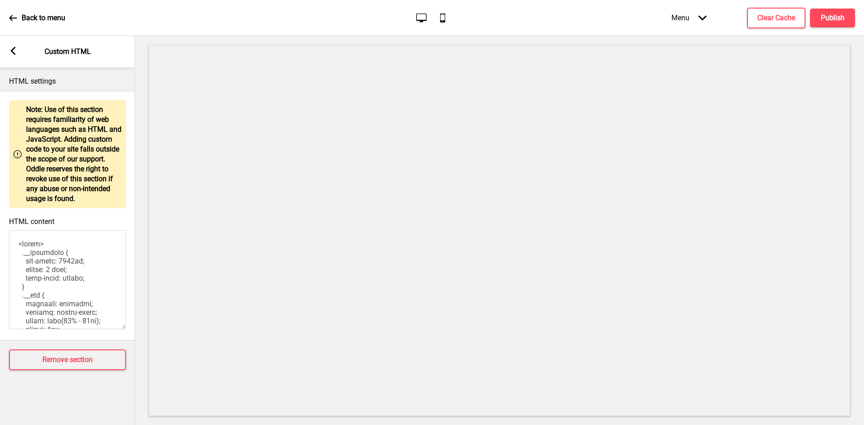
click at [13, 50] on rect at bounding box center [13, 51] width 8 height 8
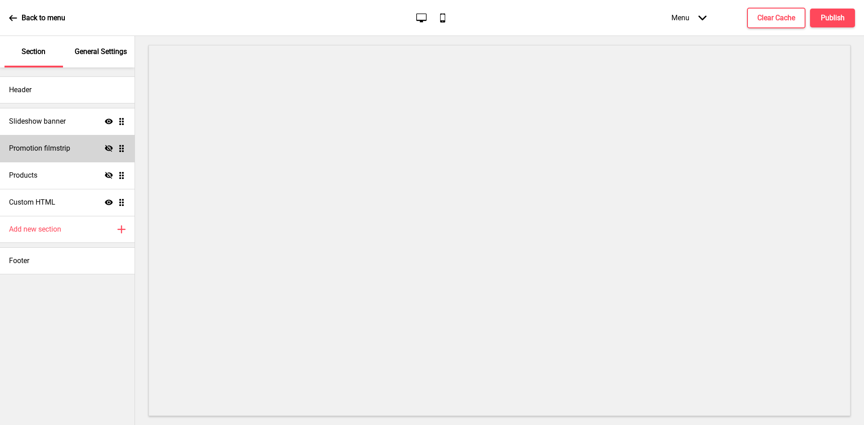
click at [108, 202] on icon "Show" at bounding box center [109, 202] width 8 height 8
click at [108, 202] on icon at bounding box center [109, 202] width 8 height 7
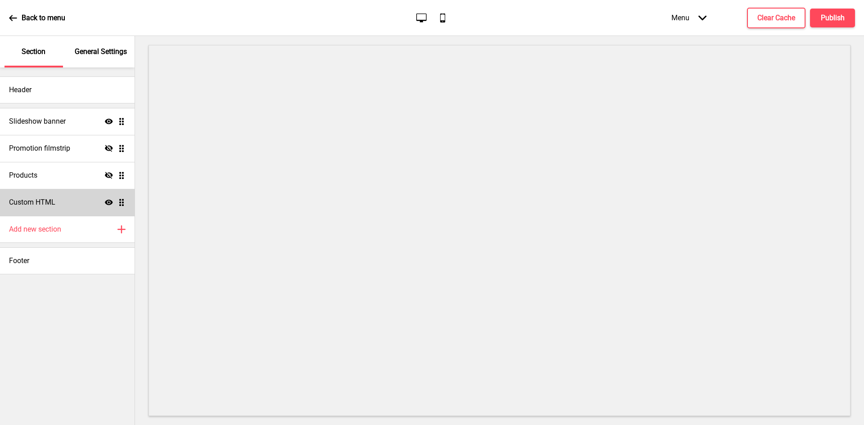
click at [59, 197] on div "Custom HTML Show Drag" at bounding box center [67, 202] width 134 height 27
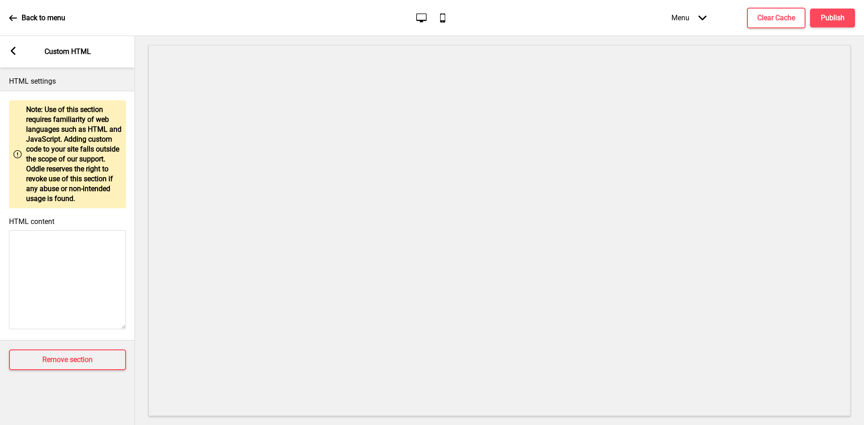
click at [8, 51] on div "Arrow left Custom HTML" at bounding box center [67, 51] width 135 height 31
click at [13, 50] on rect at bounding box center [13, 51] width 8 height 8
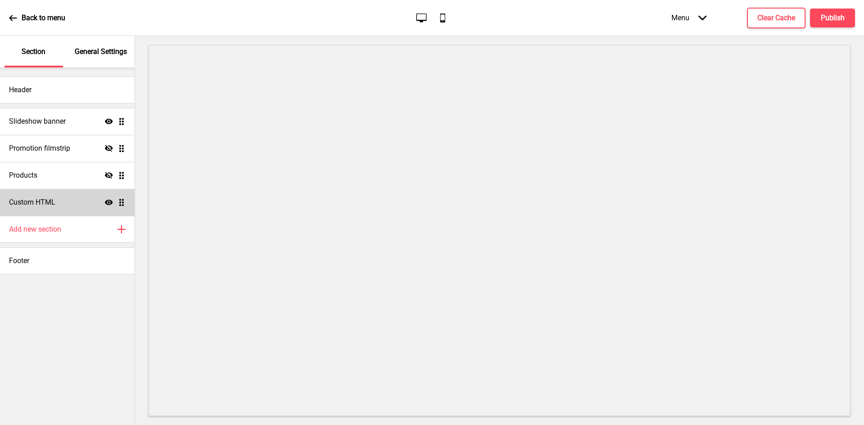
click at [65, 196] on div "Custom HTML Show Drag" at bounding box center [67, 202] width 134 height 27
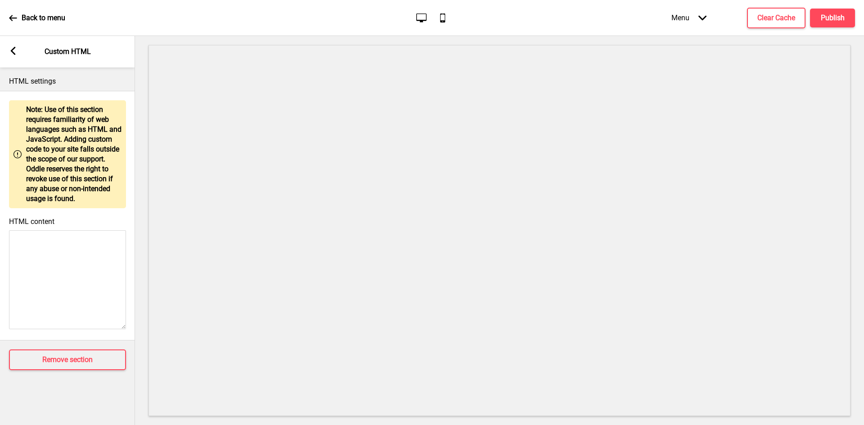
drag, startPoint x: 43, startPoint y: 283, endPoint x: 48, endPoint y: 268, distance: 16.2
click at [43, 282] on textarea "HTML content" at bounding box center [67, 279] width 117 height 99
paste textarea "MNR641"
type textarea "MNR641"
click at [49, 260] on textarea "HTML content" at bounding box center [67, 279] width 117 height 99
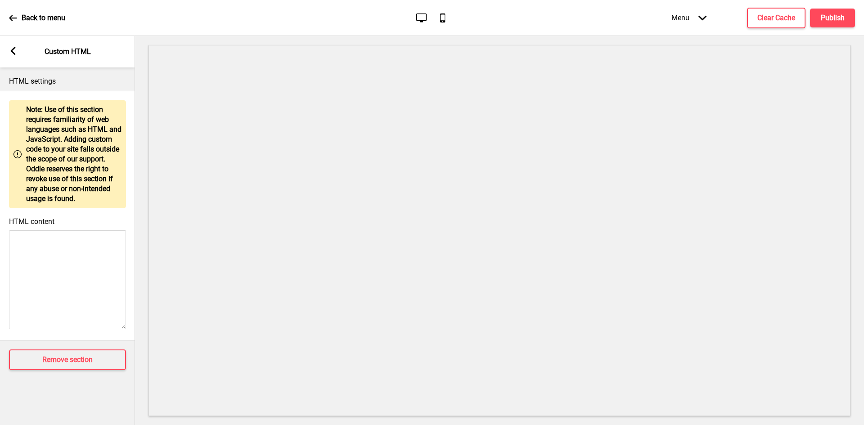
paste textarea "<style> .__container { max-width: 1200px; margin: 0 auto; text-align: center; }…"
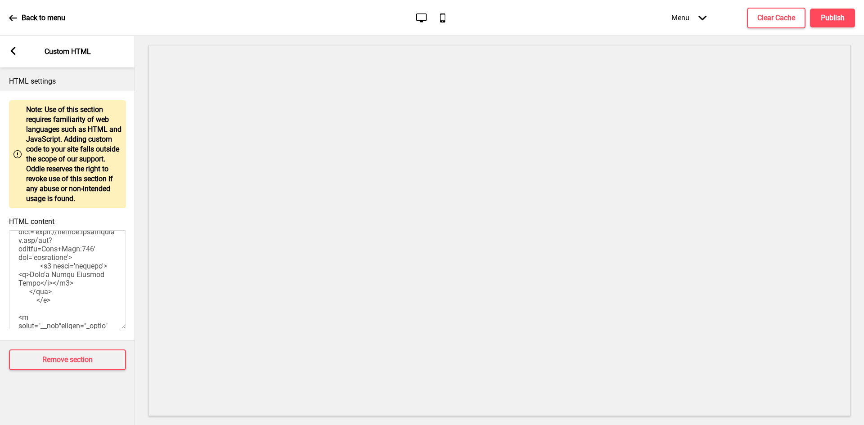
scroll to position [945, 0]
drag, startPoint x: 38, startPoint y: 257, endPoint x: 67, endPoint y: 287, distance: 41.7
click at [67, 287] on textarea "HTML content" at bounding box center [67, 279] width 117 height 99
click at [70, 276] on textarea "HTML content" at bounding box center [67, 279] width 117 height 99
drag, startPoint x: 64, startPoint y: 292, endPoint x: 39, endPoint y: 254, distance: 45.4
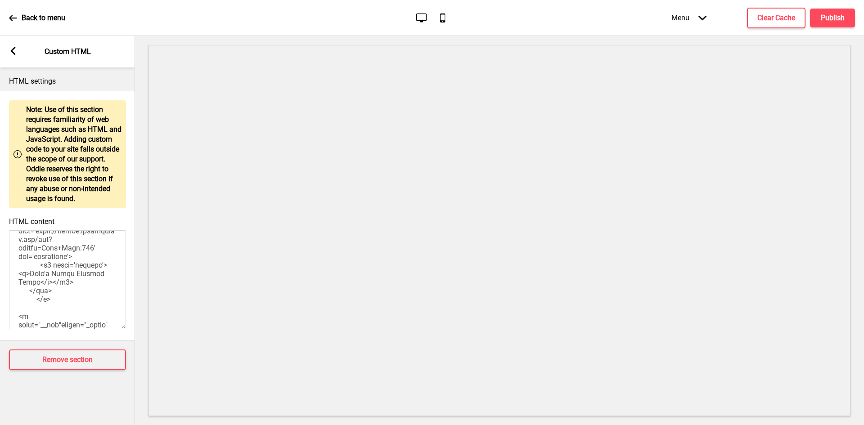
click at [39, 254] on textarea "HTML content" at bounding box center [67, 279] width 117 height 99
paste textarea "s://twomenbageltp.oddle.me/en_SG/"
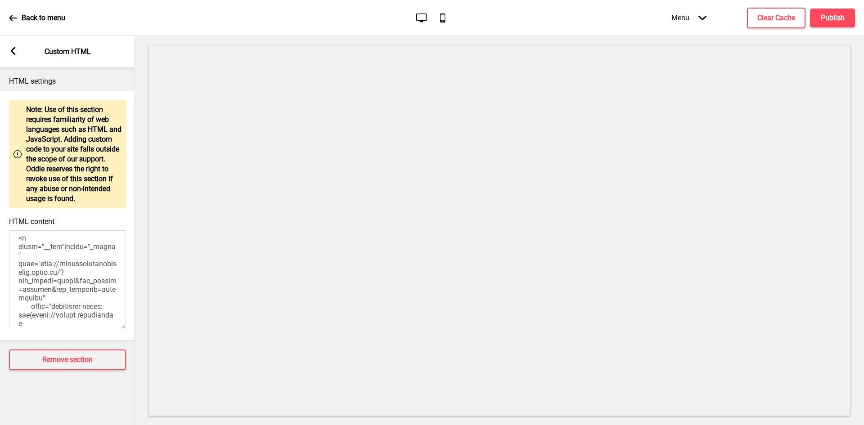
scroll to position [990, 0]
click at [60, 273] on textarea "HTML content" at bounding box center [67, 279] width 117 height 99
drag, startPoint x: 30, startPoint y: 250, endPoint x: 68, endPoint y: 313, distance: 73.7
click at [68, 313] on textarea "HTML content" at bounding box center [67, 279] width 117 height 99
click at [74, 296] on textarea "HTML content" at bounding box center [67, 279] width 117 height 99
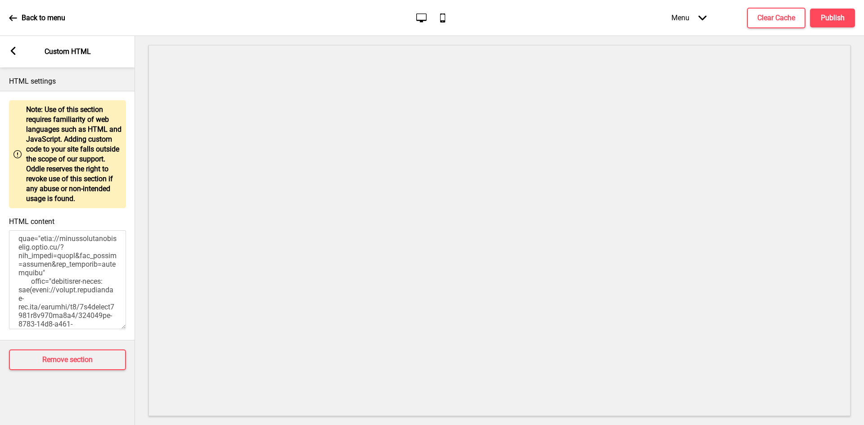
scroll to position [1035, 0]
drag, startPoint x: 30, startPoint y: 293, endPoint x: 68, endPoint y: 269, distance: 45.1
click at [68, 269] on textarea "HTML content" at bounding box center [67, 279] width 117 height 99
paste textarea "gur.com/a/lrP7TCW"
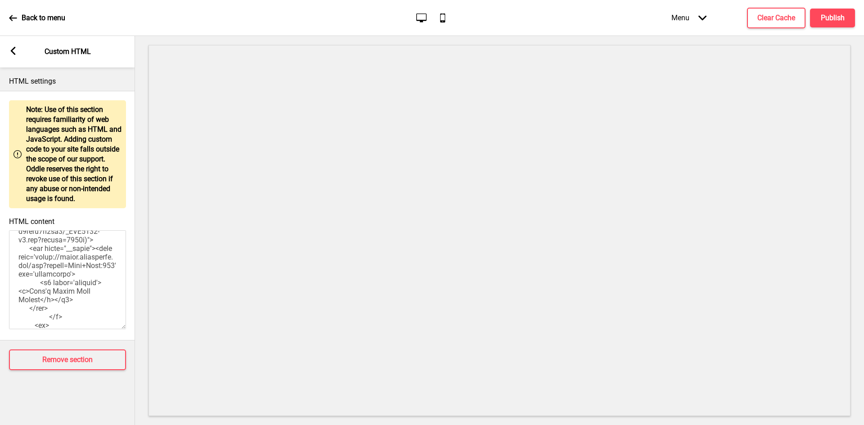
drag, startPoint x: 34, startPoint y: 268, endPoint x: 72, endPoint y: 266, distance: 37.4
click at [72, 266] on textarea "HTML content" at bounding box center [67, 279] width 117 height 99
type textarea "<style> .__container { max-width: 1200px; margin: 0 auto; text-align: center; }…"
click at [9, 50] on rect at bounding box center [13, 51] width 8 height 8
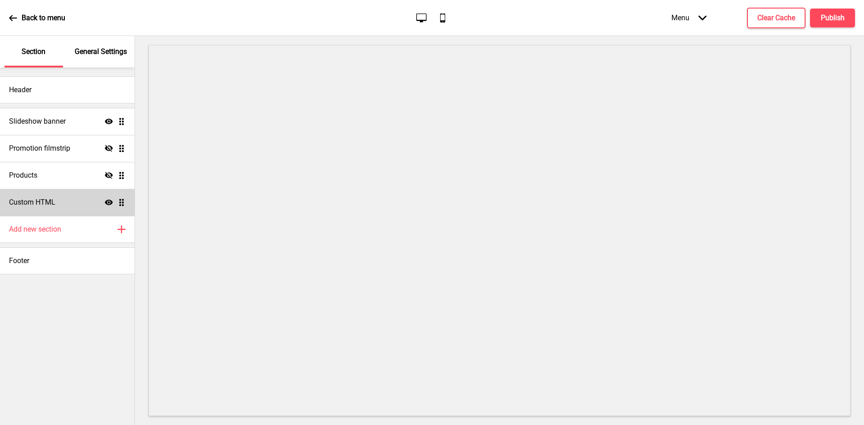
click at [106, 201] on icon at bounding box center [109, 202] width 8 height 5
click at [108, 201] on icon at bounding box center [109, 202] width 8 height 7
click at [80, 199] on div "Custom HTML Show Drag" at bounding box center [67, 202] width 134 height 27
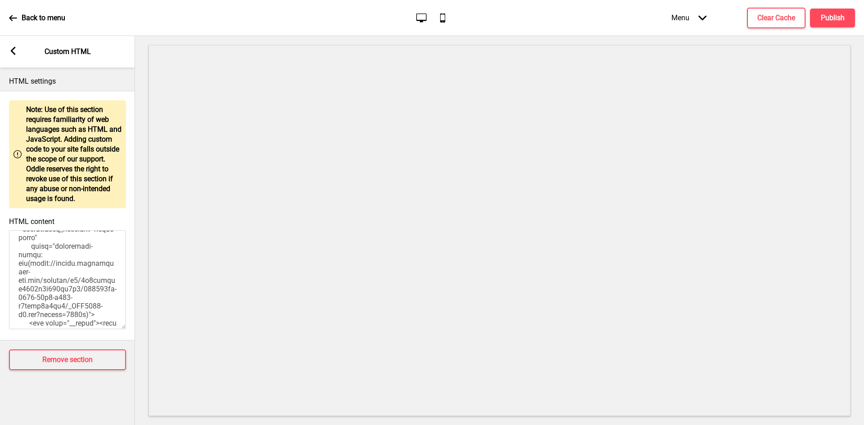
scroll to position [990, 0]
drag, startPoint x: 28, startPoint y: 248, endPoint x: 32, endPoint y: 256, distance: 8.9
click at [32, 256] on textarea "HTML content" at bounding box center [67, 279] width 117 height 99
paste textarea "<blockquote class="imgur-embed-pub" lang="en" data-id="a/lrP7TCW" ><a href="//i…"
type textarea "<style> .__container { max-width: 1200px; margin: 0 auto; text-align: center; }…"
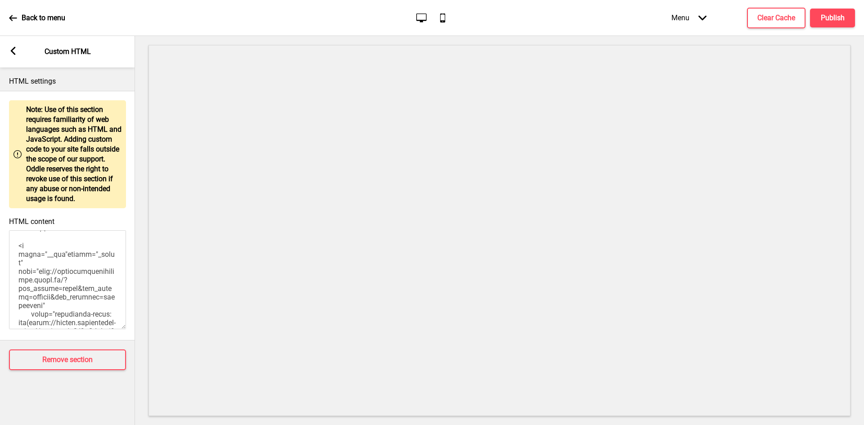
click at [9, 45] on div "Arrow left Custom HTML" at bounding box center [67, 51] width 135 height 31
click at [13, 47] on rect at bounding box center [13, 51] width 8 height 8
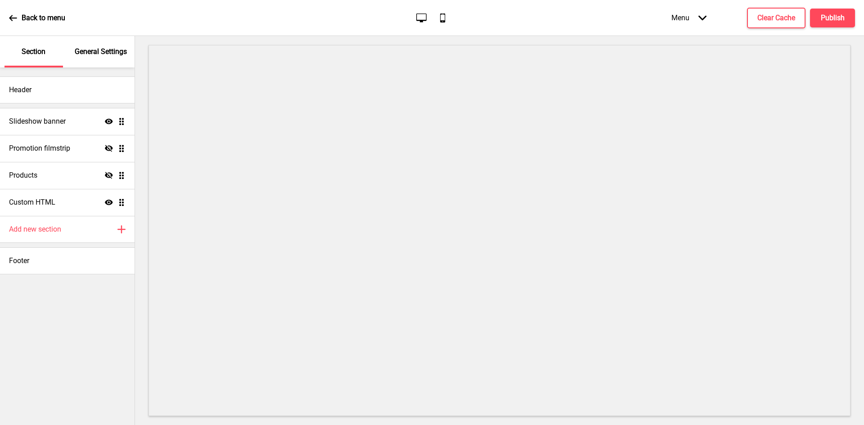
click at [109, 199] on icon "Show" at bounding box center [109, 202] width 8 height 8
click at [109, 199] on icon "Hide" at bounding box center [109, 202] width 8 height 8
click at [80, 206] on div "Custom HTML Show Drag" at bounding box center [67, 202] width 134 height 27
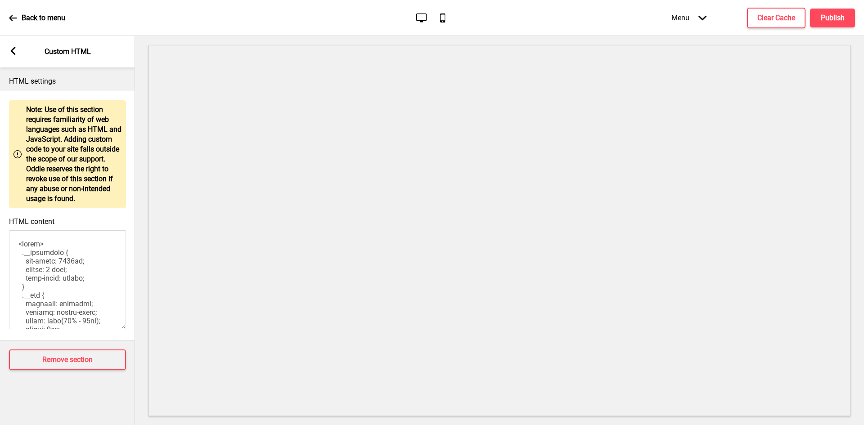
click at [9, 53] on div "Arrow left Custom HTML" at bounding box center [67, 51] width 135 height 31
click at [14, 54] on icon at bounding box center [13, 51] width 5 height 8
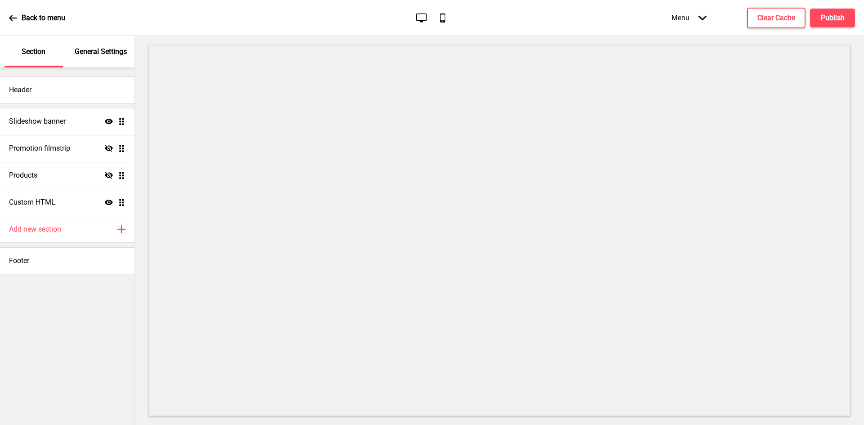
click at [123, 200] on ul "Slideshow banner Show Drag Promotion filmstrip Hide Drag Products Hide Drag Cus…" at bounding box center [67, 162] width 134 height 108
click at [121, 204] on ul "Slideshow banner Show Drag Promotion filmstrip Hide Drag Products Hide Drag Cus…" at bounding box center [67, 162] width 134 height 108
click at [70, 201] on div "Custom HTML Show Drag" at bounding box center [67, 202] width 134 height 27
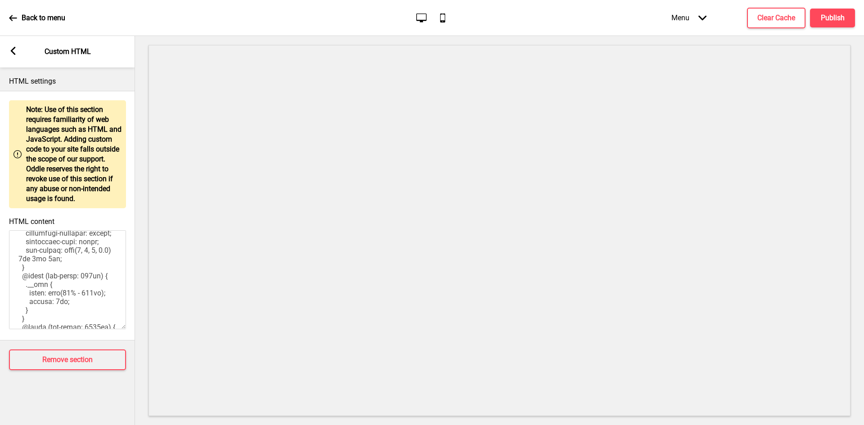
scroll to position [135, 0]
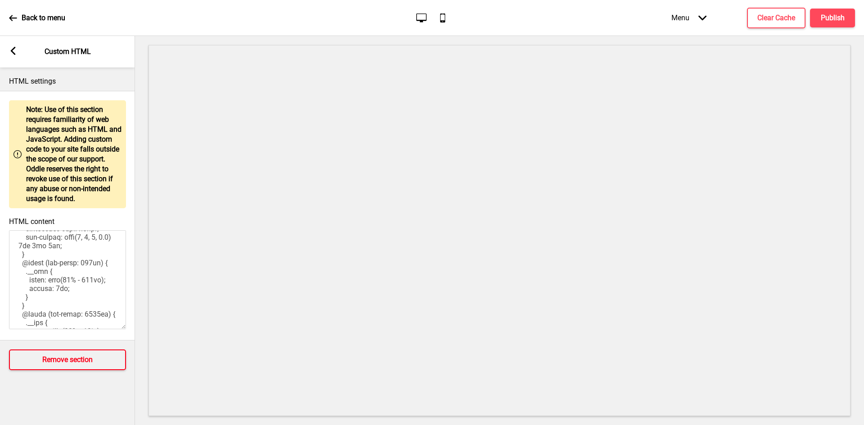
click at [73, 356] on h4 "Remove section" at bounding box center [67, 360] width 50 height 10
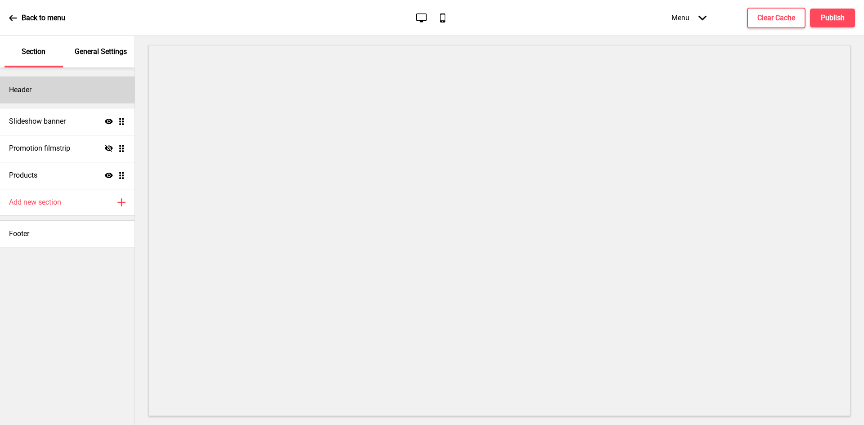
click at [69, 96] on div "Header" at bounding box center [67, 89] width 134 height 27
select select "[PERSON_NAME]"
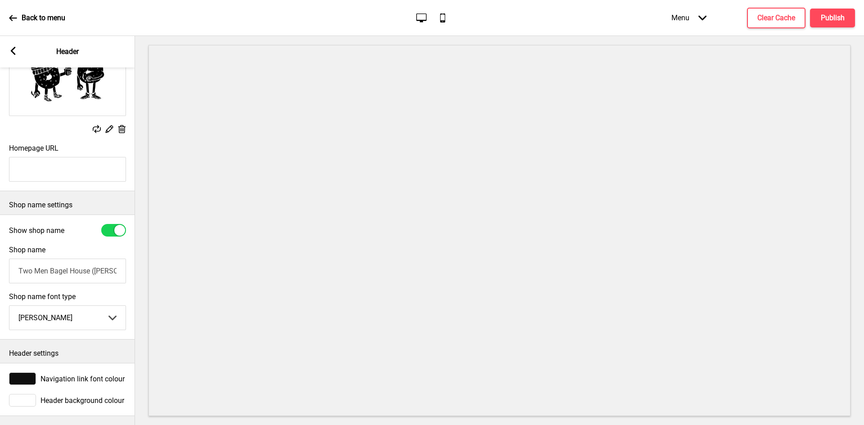
scroll to position [95, 0]
click at [13, 53] on icon at bounding box center [13, 51] width 5 height 8
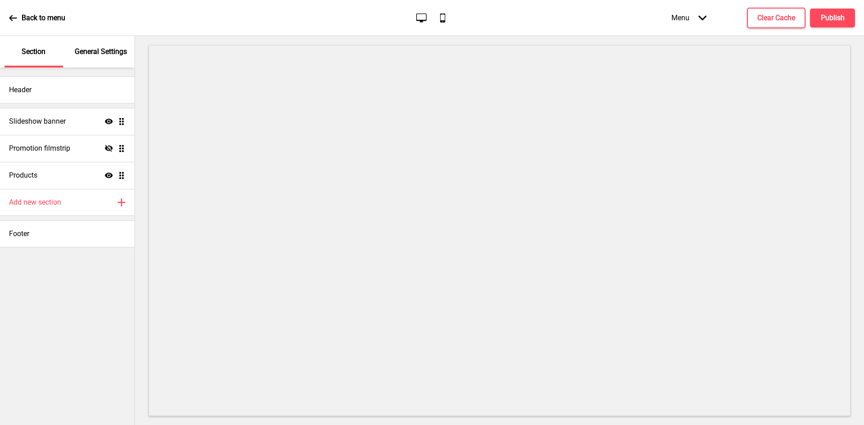
click at [99, 55] on p "General Settings" at bounding box center [101, 52] width 52 height 10
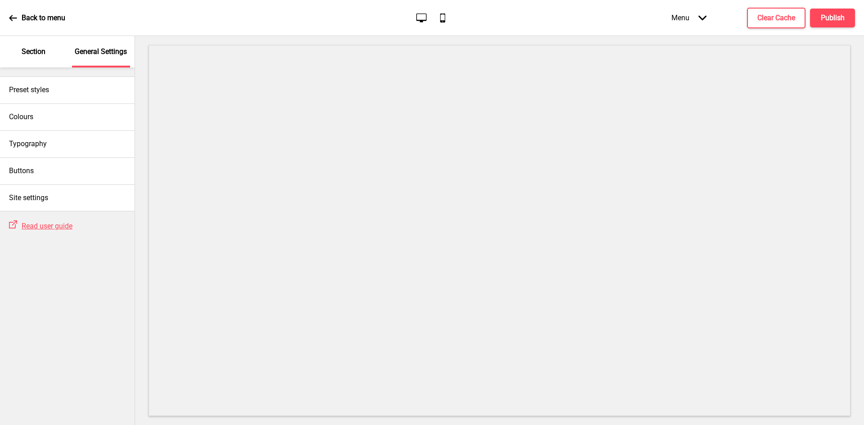
click at [14, 19] on icon at bounding box center [13, 18] width 8 height 8
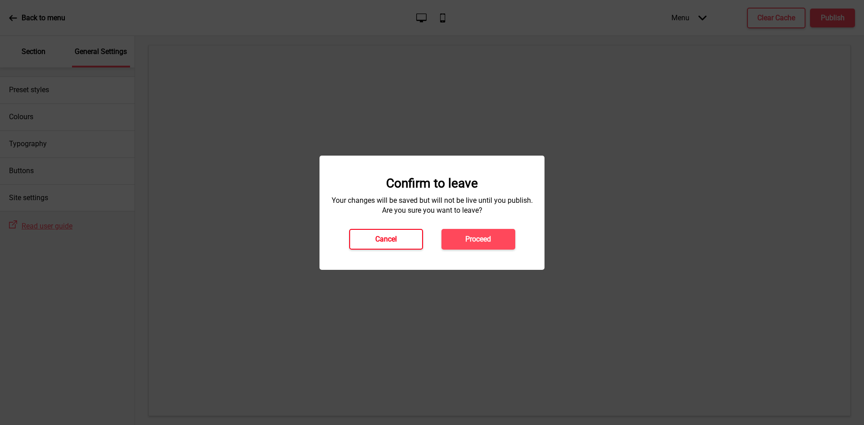
click at [376, 233] on button "Cancel" at bounding box center [386, 239] width 74 height 21
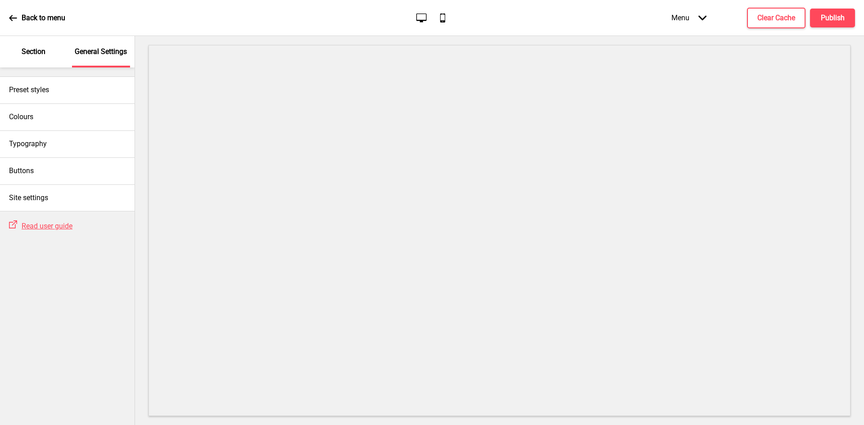
click at [29, 46] on div "Section" at bounding box center [33, 51] width 58 height 31
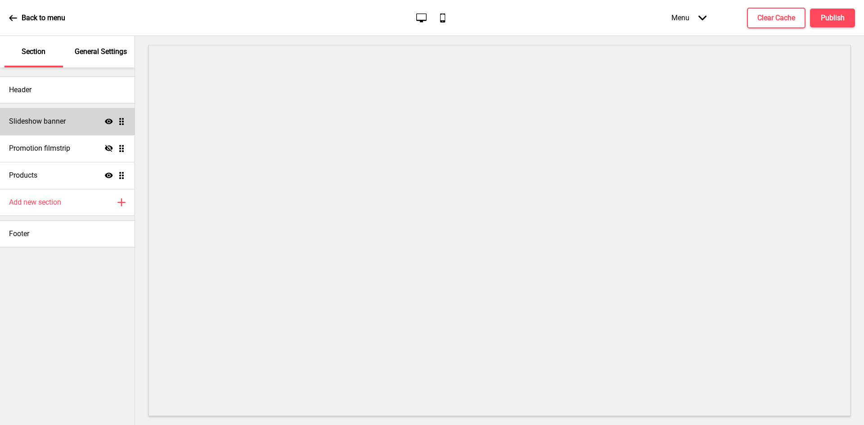
click at [66, 115] on div "Slideshow banner Show Drag" at bounding box center [67, 121] width 134 height 27
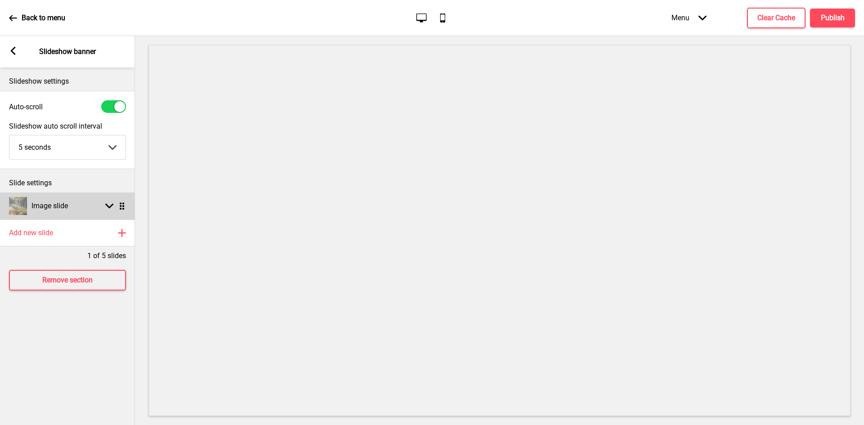
click at [58, 205] on h4 "Image slide" at bounding box center [49, 206] width 36 height 10
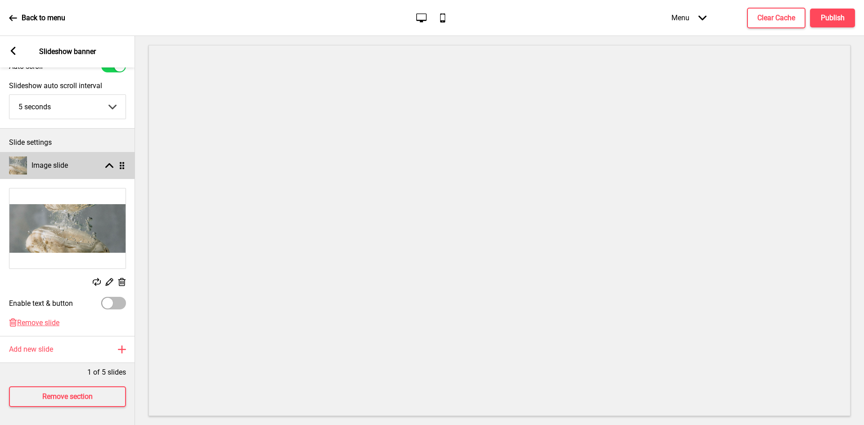
scroll to position [47, 0]
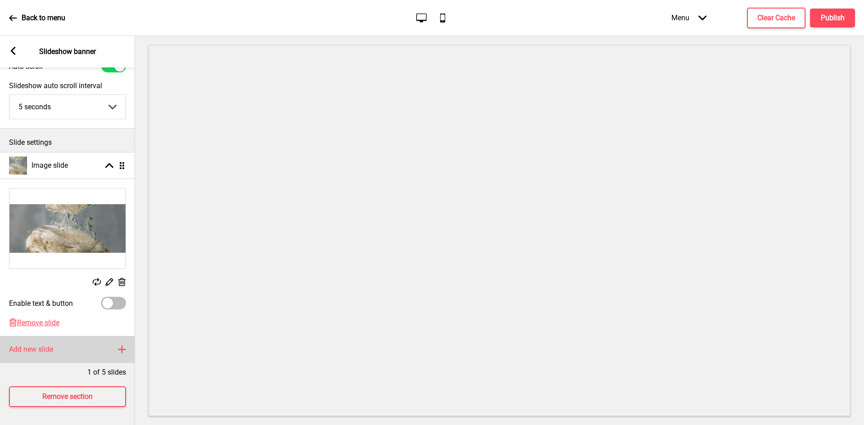
click at [34, 345] on h4 "Add new slide" at bounding box center [31, 350] width 44 height 10
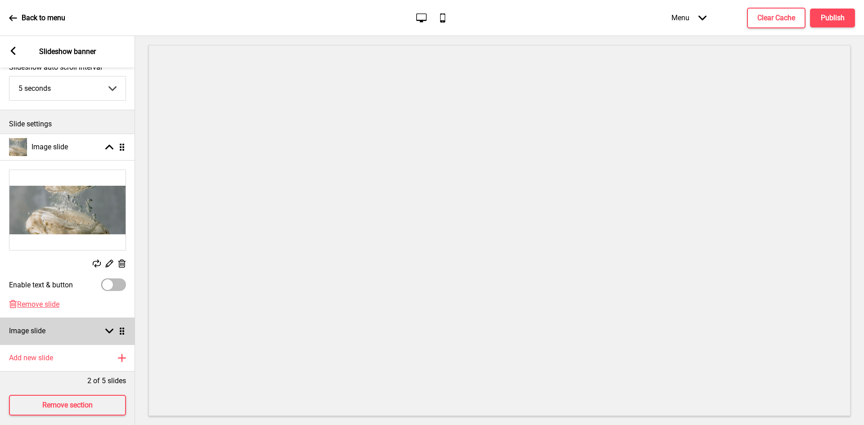
scroll to position [74, 0]
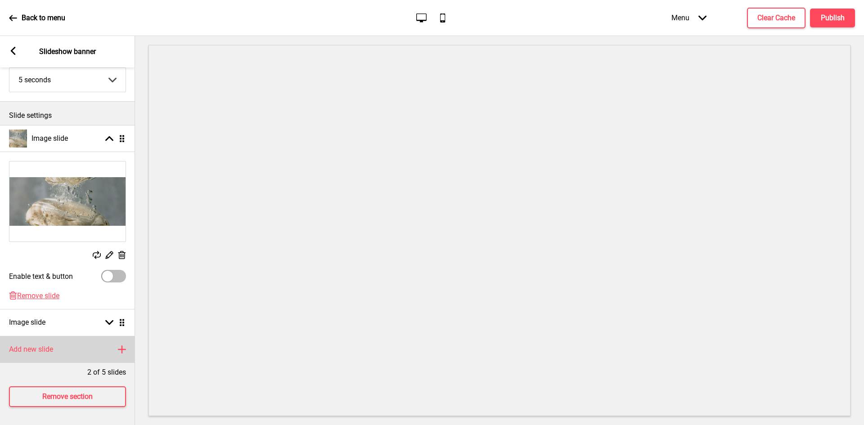
click at [40, 337] on div "Add new slide Plus" at bounding box center [67, 349] width 135 height 27
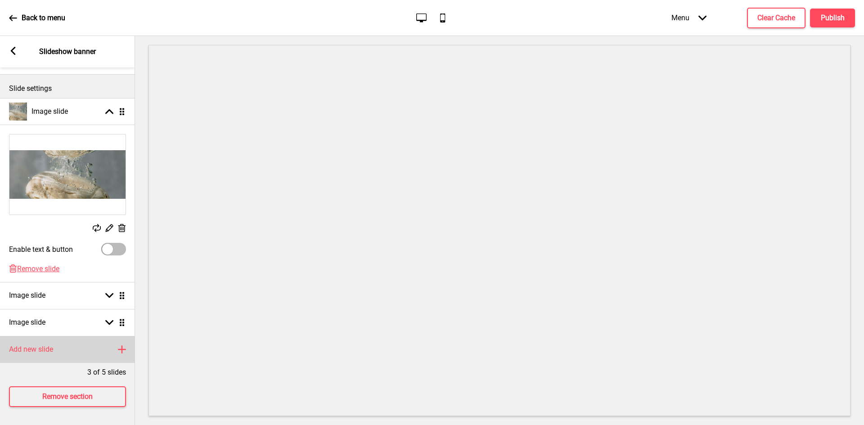
click at [45, 336] on div "Add new slide Plus" at bounding box center [67, 349] width 135 height 27
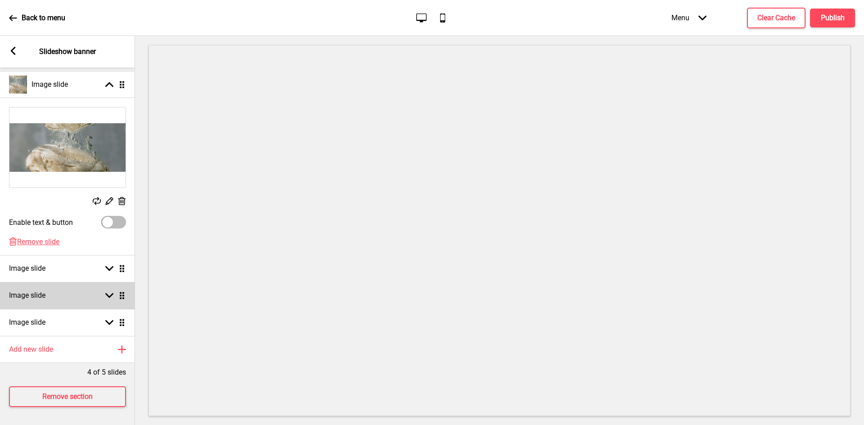
scroll to position [128, 0]
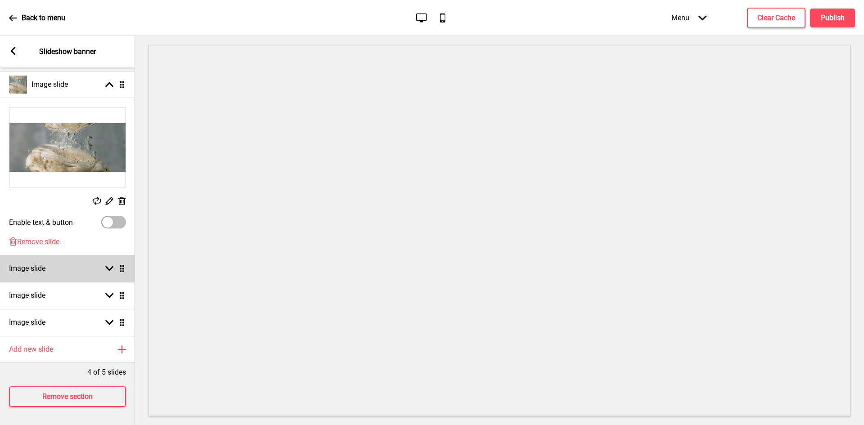
click at [67, 264] on div "Image slide Arrow down Drag" at bounding box center [67, 268] width 135 height 27
select select "right"
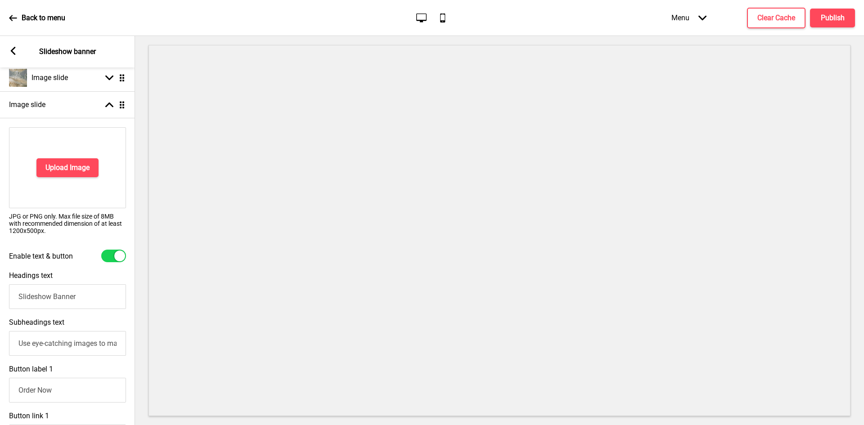
click at [71, 156] on div "Upload Image" at bounding box center [67, 167] width 117 height 81
click at [67, 166] on h4 "Upload Image" at bounding box center [67, 168] width 44 height 10
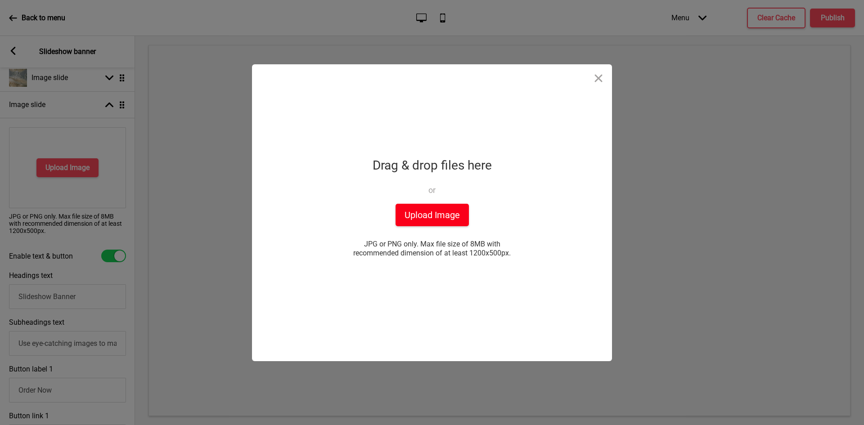
click at [443, 215] on button "Upload Image" at bounding box center [431, 215] width 73 height 22
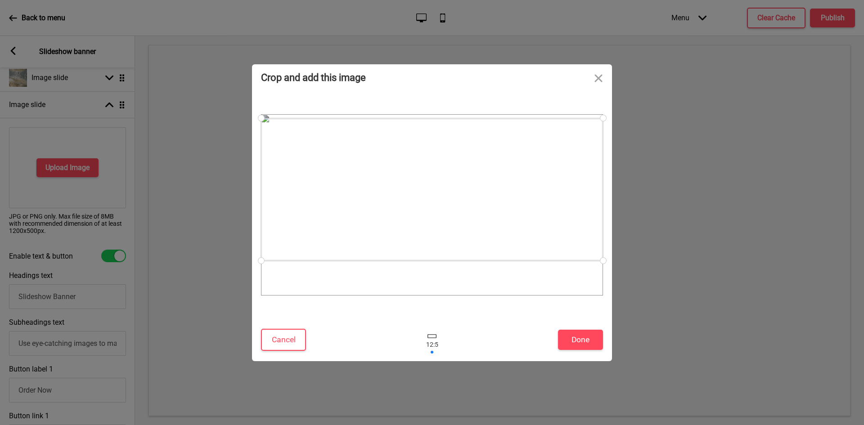
drag, startPoint x: 320, startPoint y: 172, endPoint x: 326, endPoint y: 157, distance: 16.2
click at [326, 157] on div at bounding box center [432, 189] width 342 height 143
click at [568, 338] on button "Done" at bounding box center [580, 340] width 45 height 20
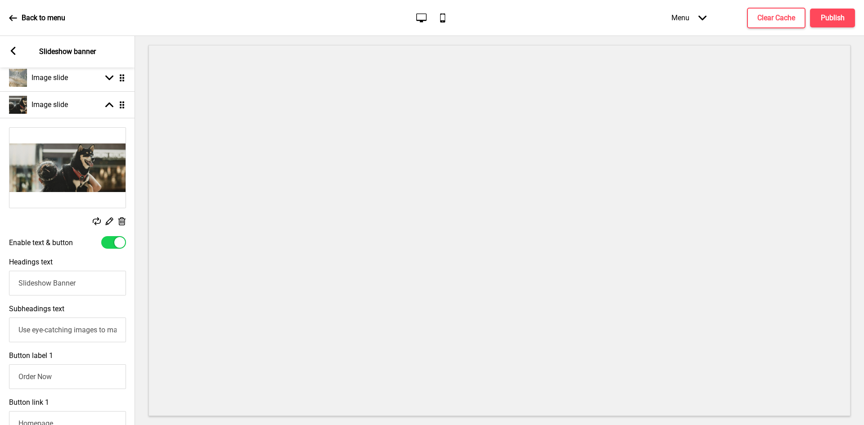
click at [110, 241] on div at bounding box center [113, 242] width 25 height 13
checkbox input "false"
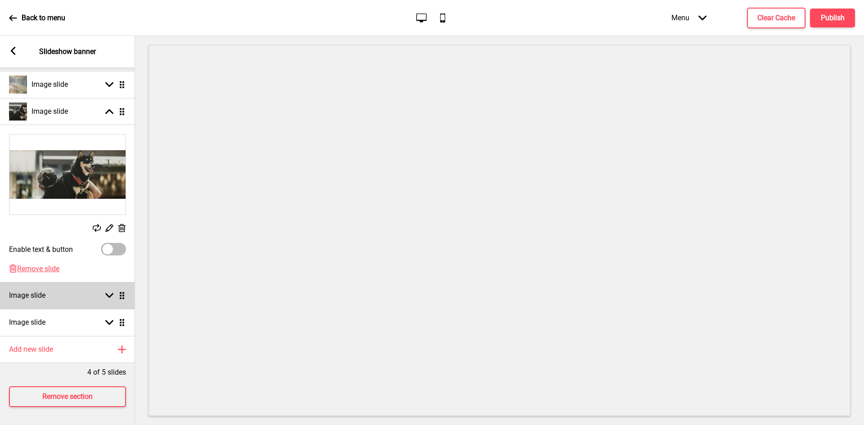
click at [76, 282] on div "Image slide Arrow down Drag" at bounding box center [67, 295] width 135 height 27
select select "right"
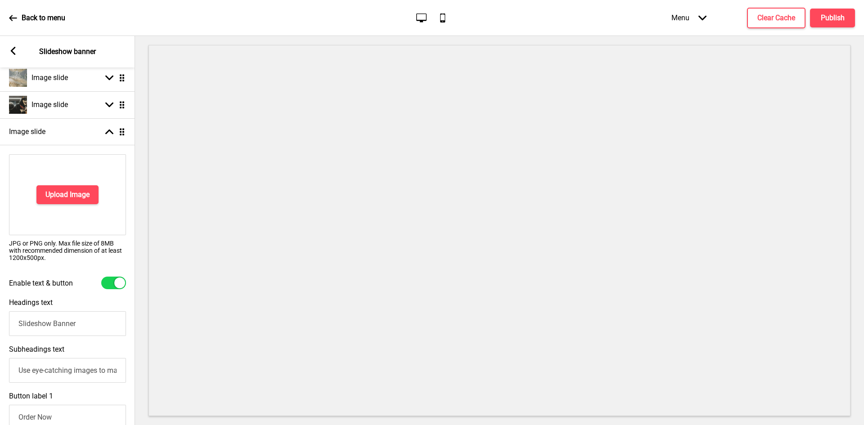
click at [108, 283] on div at bounding box center [113, 283] width 25 height 13
checkbox input "false"
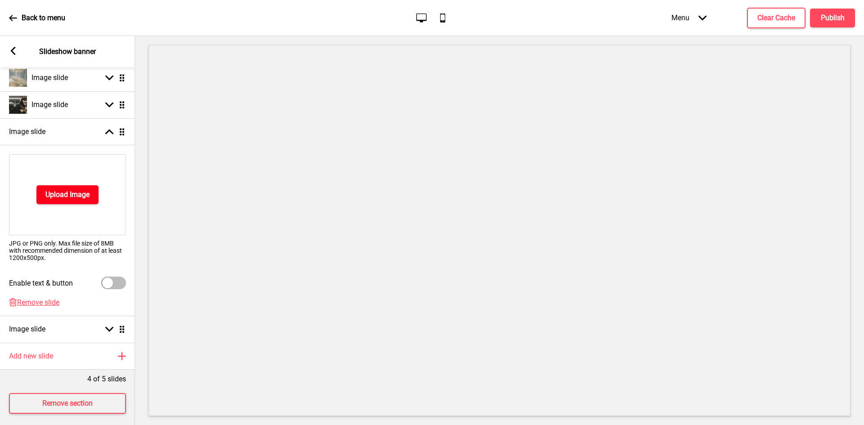
click at [78, 195] on h4 "Upload Image" at bounding box center [67, 195] width 44 height 10
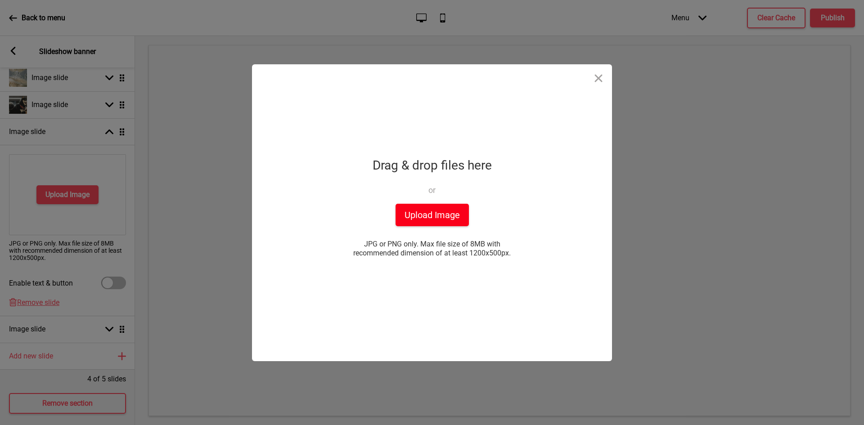
click at [435, 221] on button "Upload Image" at bounding box center [431, 215] width 73 height 22
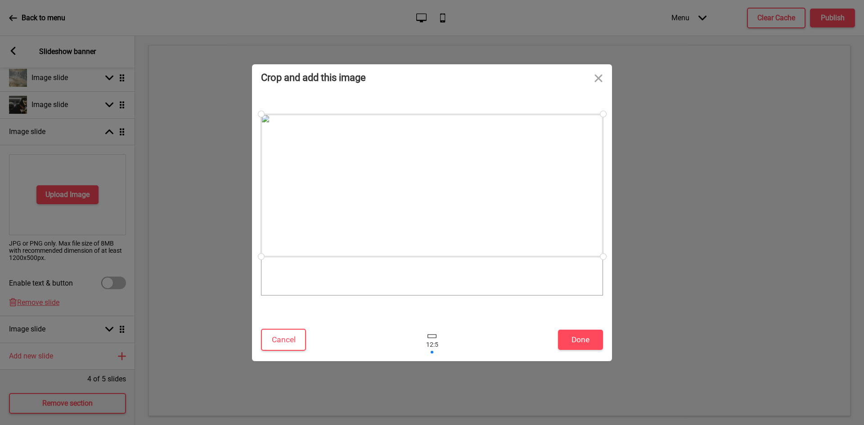
drag, startPoint x: 431, startPoint y: 175, endPoint x: 433, endPoint y: 156, distance: 18.5
click at [433, 156] on div at bounding box center [432, 185] width 342 height 143
click at [579, 338] on button "Done" at bounding box center [580, 340] width 45 height 20
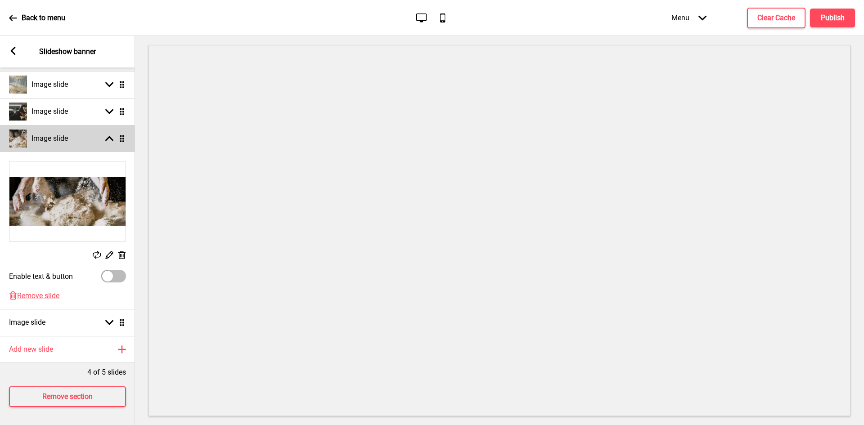
click at [100, 134] on div "Image slide Arrow up Drag" at bounding box center [67, 138] width 135 height 27
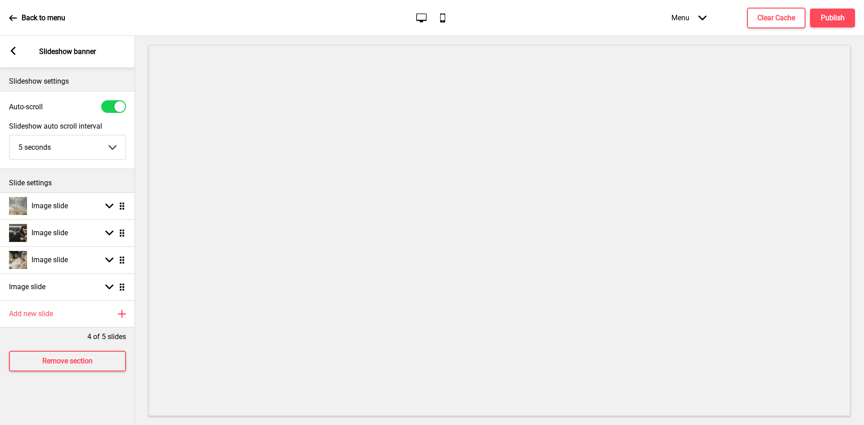
scroll to position [0, 0]
click at [62, 279] on div "Image slide Arrow down Drag" at bounding box center [67, 286] width 135 height 27
select select "right"
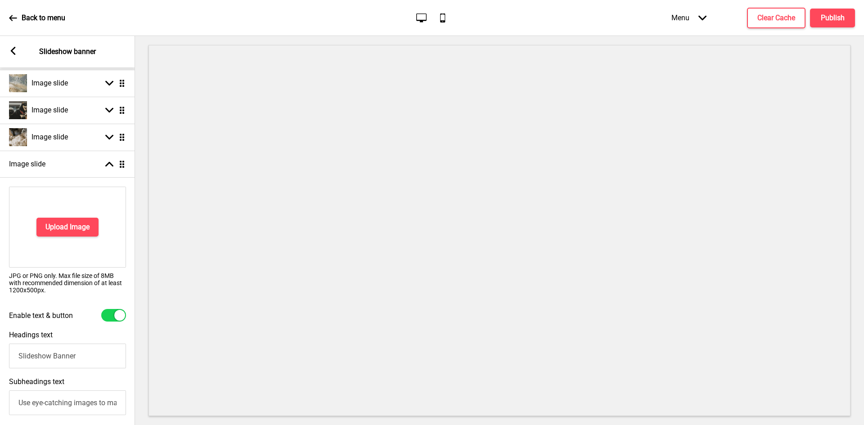
scroll to position [135, 0]
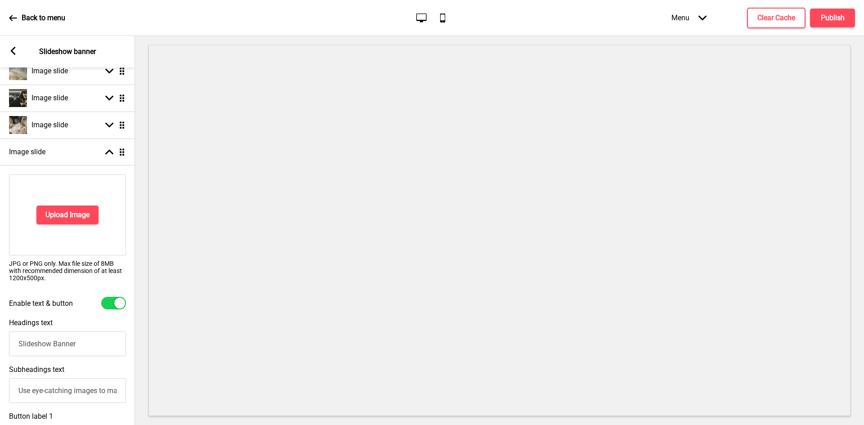
drag, startPoint x: 106, startPoint y: 306, endPoint x: 101, endPoint y: 264, distance: 42.1
click at [105, 302] on div at bounding box center [113, 303] width 25 height 13
checkbox input "false"
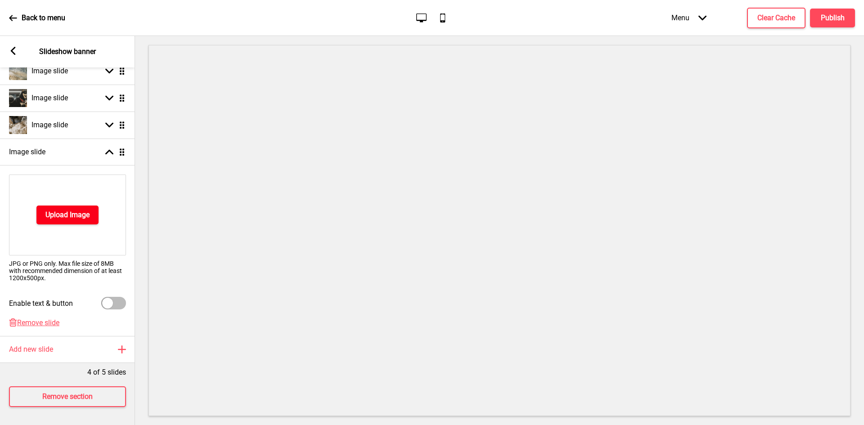
click at [88, 216] on h4 "Upload Image" at bounding box center [67, 215] width 44 height 10
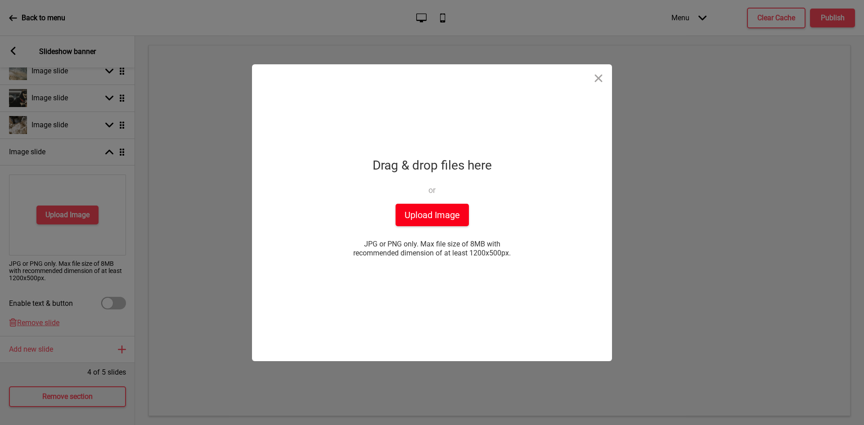
click at [423, 226] on button "Upload Image" at bounding box center [431, 215] width 73 height 22
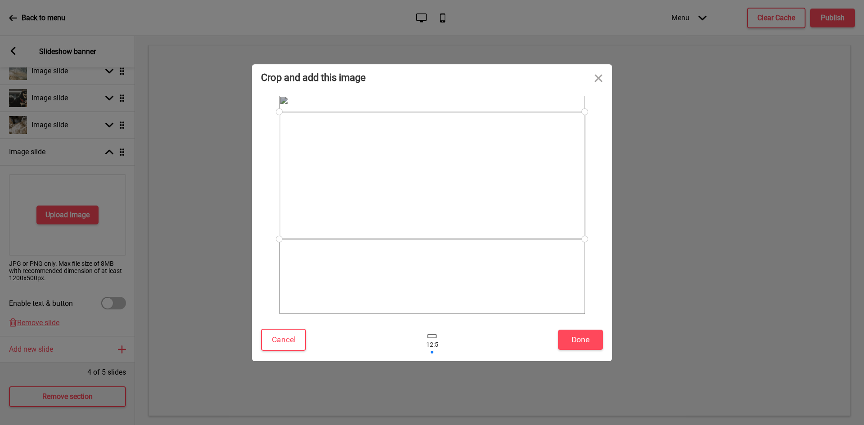
drag, startPoint x: 365, startPoint y: 214, endPoint x: 369, endPoint y: 185, distance: 28.6
click at [369, 185] on div at bounding box center [431, 175] width 305 height 127
drag, startPoint x: 470, startPoint y: 210, endPoint x: 464, endPoint y: 245, distance: 36.0
click at [464, 245] on div at bounding box center [431, 216] width 305 height 127
click at [578, 338] on button "Done" at bounding box center [580, 340] width 45 height 20
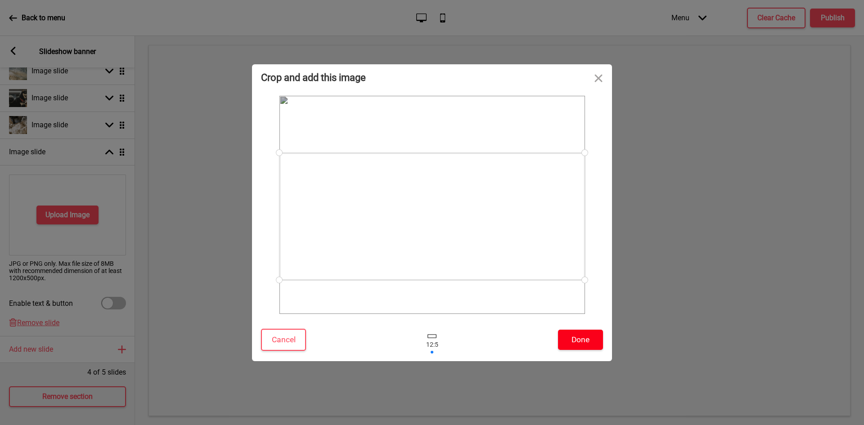
scroll to position [128, 0]
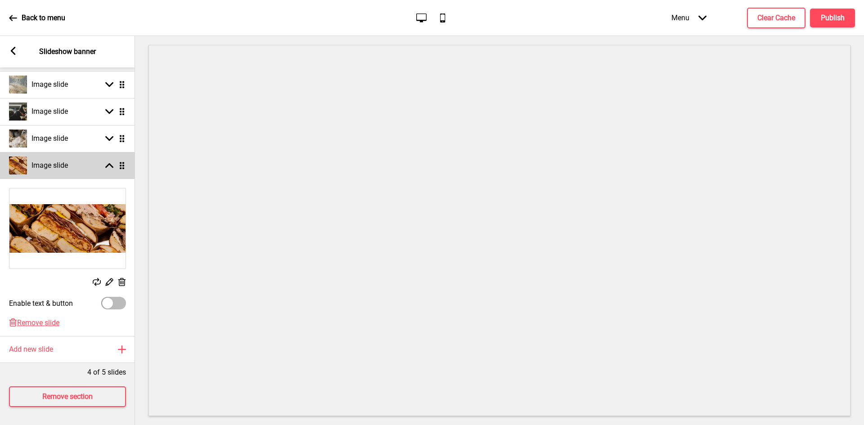
click at [73, 163] on div "Image slide Arrow up Drag" at bounding box center [67, 165] width 135 height 27
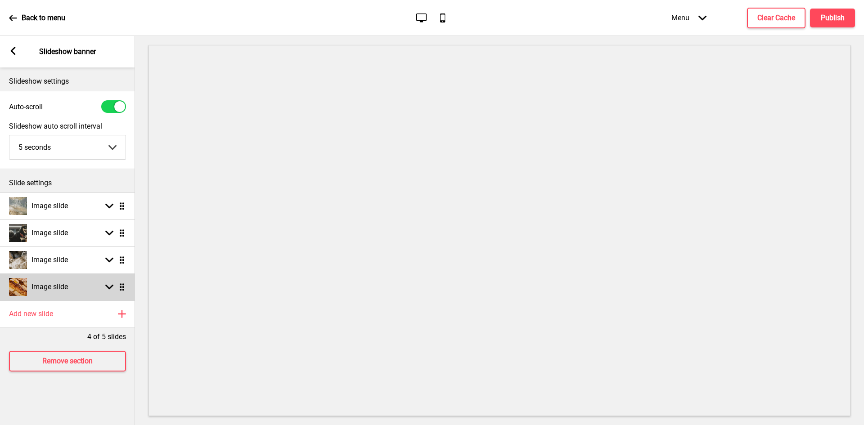
scroll to position [0, 0]
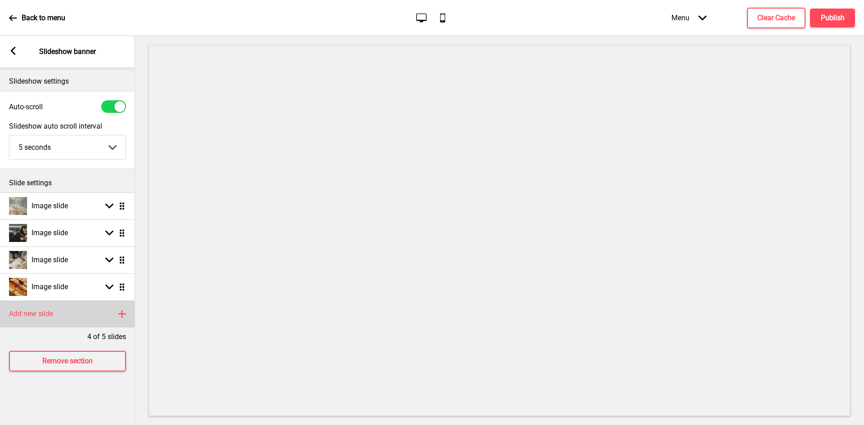
click at [65, 309] on div "Add new slide Plus" at bounding box center [67, 313] width 135 height 27
click at [72, 305] on div "Image slide Arrow down Drag" at bounding box center [67, 313] width 135 height 27
select select "right"
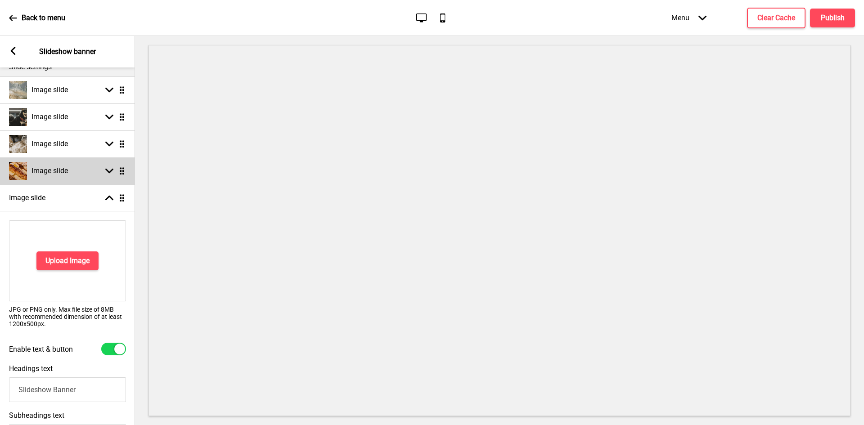
scroll to position [135, 0]
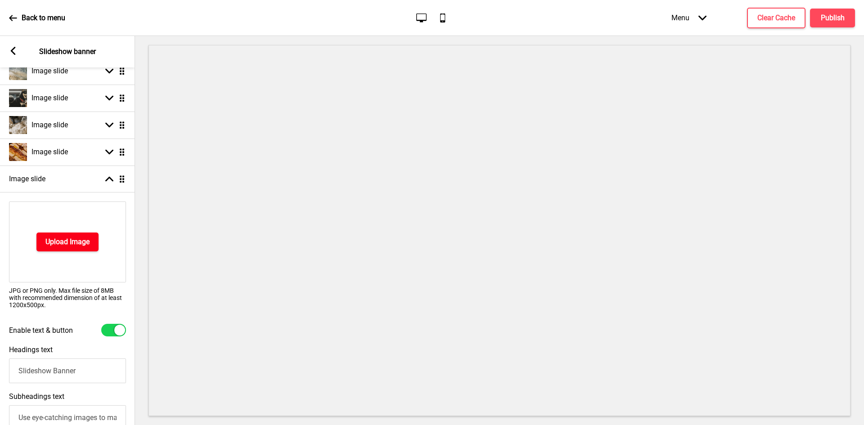
click at [82, 238] on h4 "Upload Image" at bounding box center [67, 242] width 44 height 10
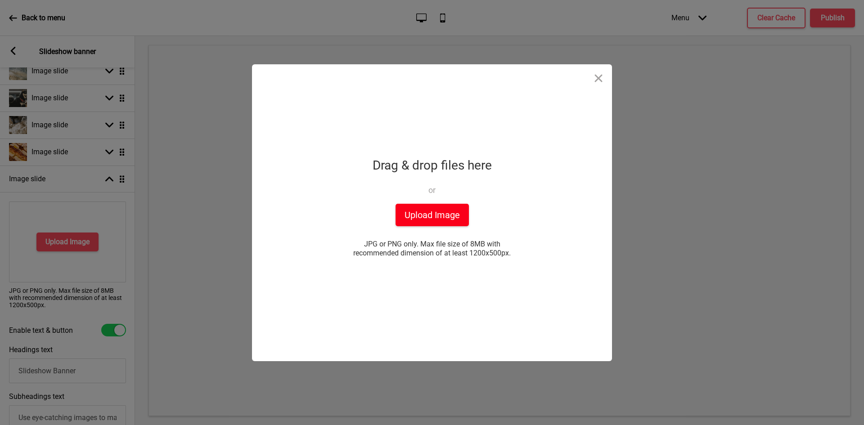
click at [441, 213] on button "Upload Image" at bounding box center [431, 215] width 73 height 22
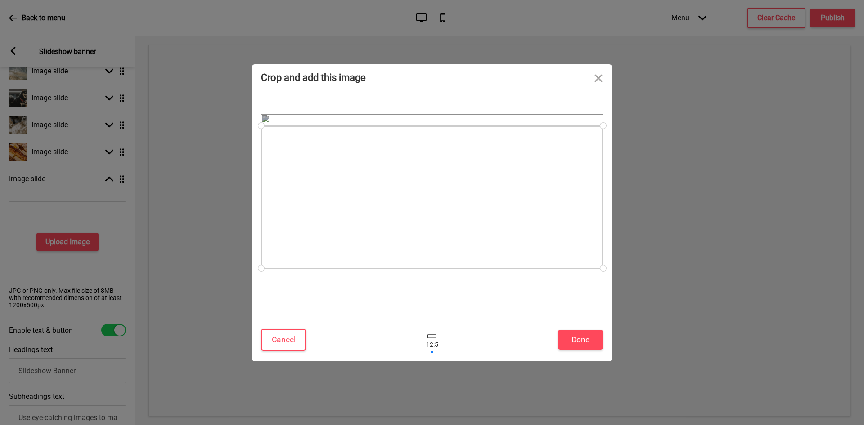
drag, startPoint x: 461, startPoint y: 153, endPoint x: 463, endPoint y: 145, distance: 7.9
click at [463, 145] on div at bounding box center [432, 197] width 342 height 143
click at [569, 339] on button "Done" at bounding box center [580, 340] width 45 height 20
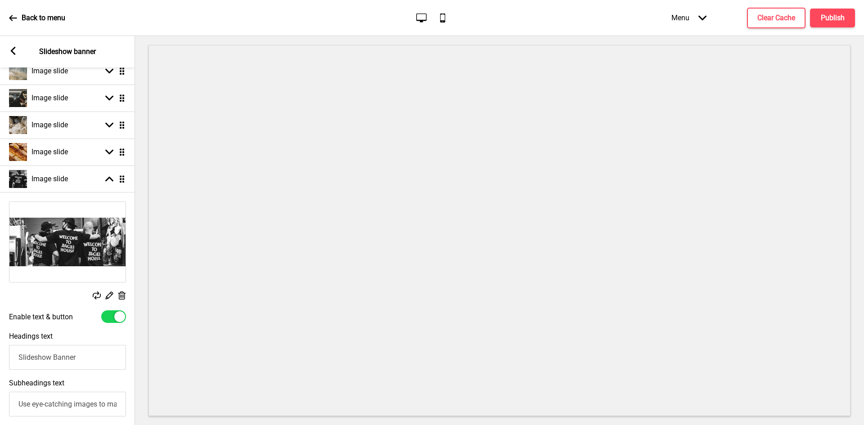
click at [106, 315] on div at bounding box center [113, 316] width 25 height 13
checkbox input "false"
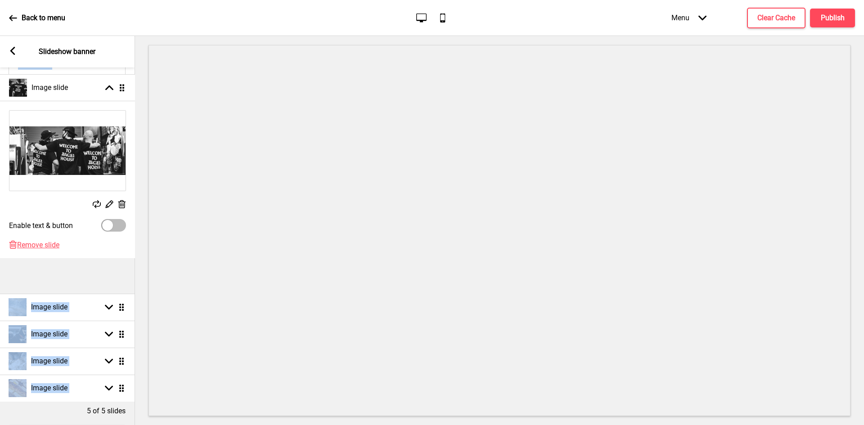
scroll to position [0, 0]
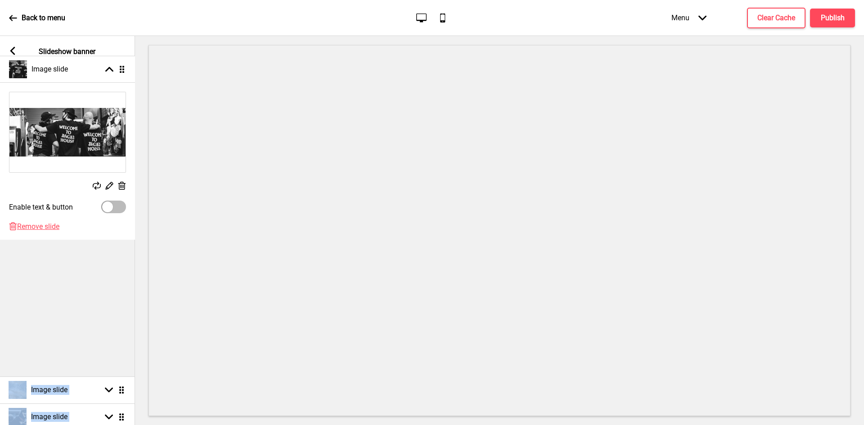
drag, startPoint x: 122, startPoint y: 184, endPoint x: 127, endPoint y: 68, distance: 116.6
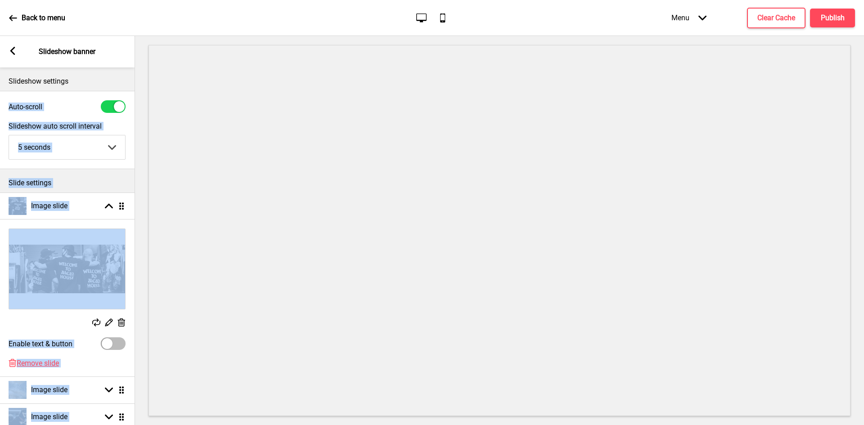
click at [96, 174] on div "Slide settings" at bounding box center [67, 180] width 135 height 23
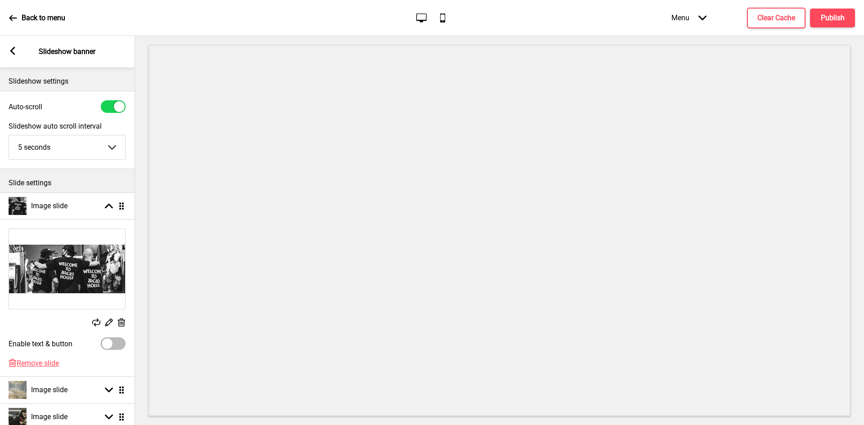
click at [10, 53] on rect at bounding box center [13, 51] width 8 height 8
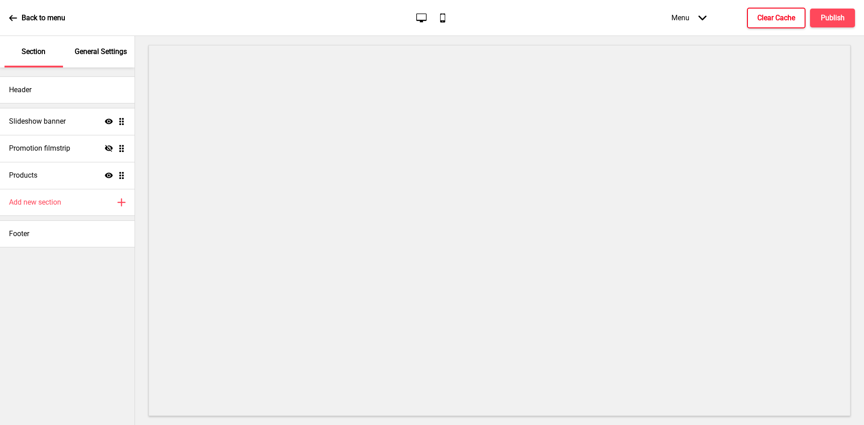
click at [777, 19] on h4 "Clear Cache" at bounding box center [776, 18] width 38 height 10
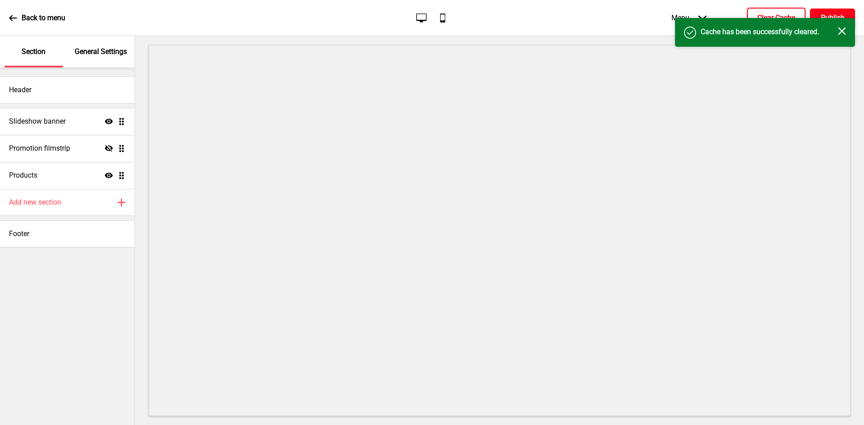
click at [832, 14] on h4 "Publish" at bounding box center [832, 18] width 24 height 10
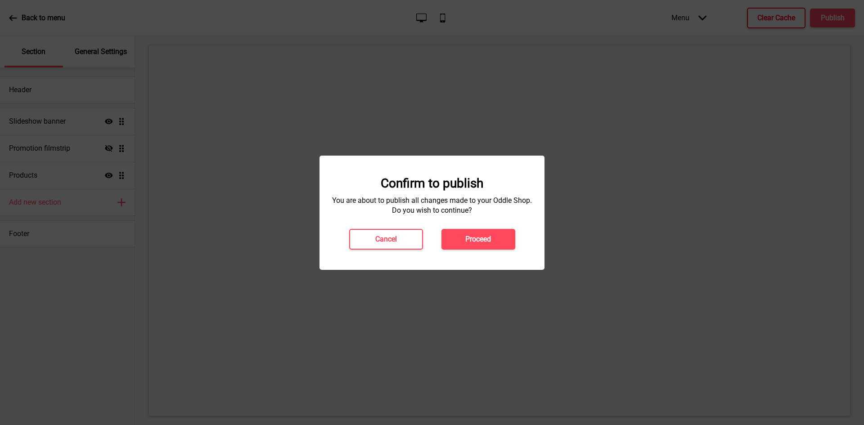
click at [477, 237] on h4 "Proceed" at bounding box center [478, 239] width 26 height 10
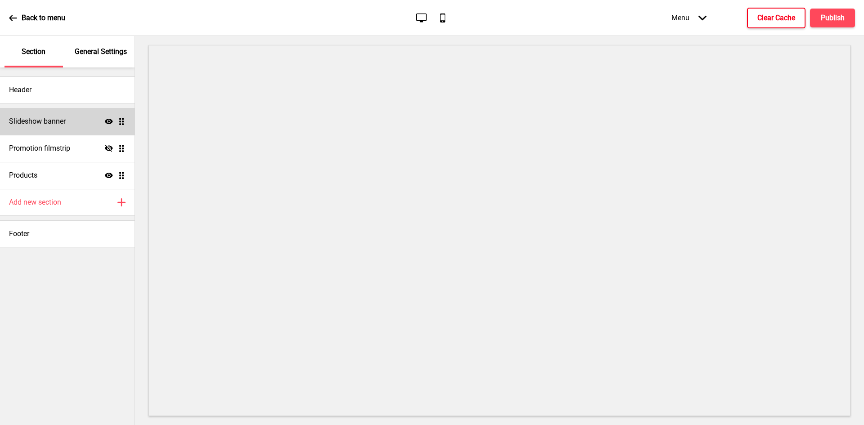
click at [69, 125] on div "Slideshow banner Show Drag" at bounding box center [67, 121] width 134 height 27
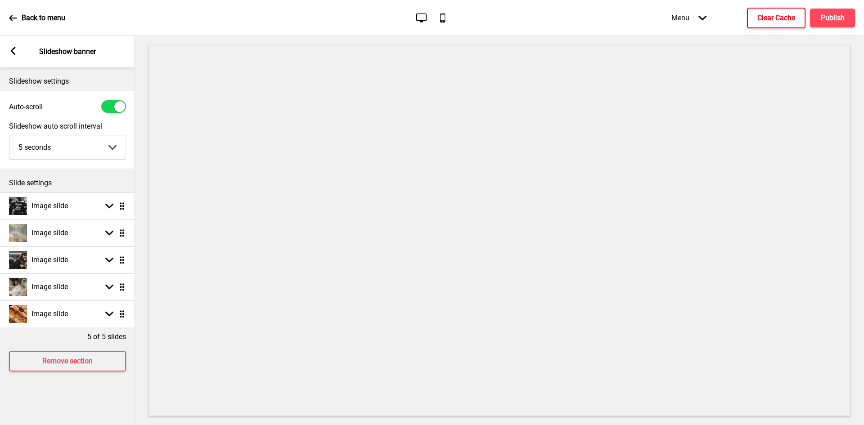
click at [10, 51] on rect at bounding box center [13, 51] width 8 height 8
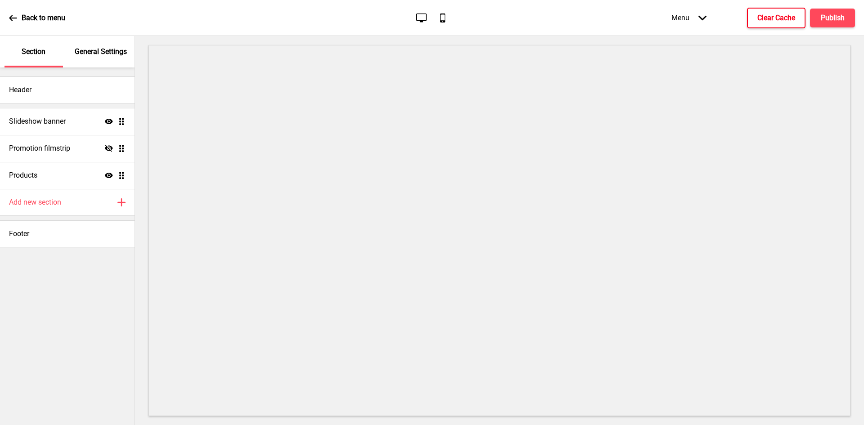
click at [18, 17] on div "Back to menu" at bounding box center [37, 18] width 56 height 24
